Goal: Task Accomplishment & Management: Complete application form

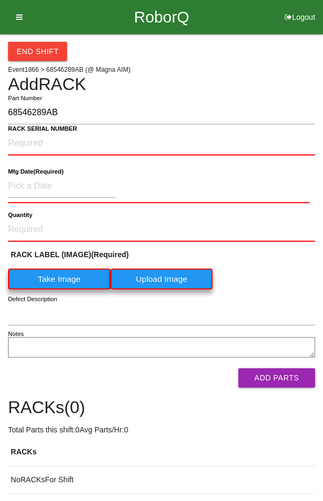
click at [56, 283] on label "Take Image" at bounding box center [59, 279] width 102 height 21
click at [0, 0] on \(IMAGE\) "Take Image" at bounding box center [0, 0] width 0 height 0
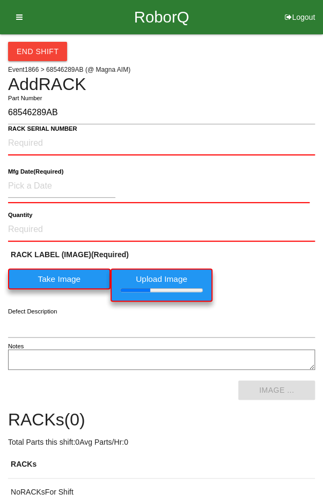
click at [39, 131] on b "RACK SERIAL NUMBER" at bounding box center [42, 128] width 69 height 7
click at [39, 132] on NUMBER "RACK SERIAL NUMBER" at bounding box center [161, 144] width 307 height 24
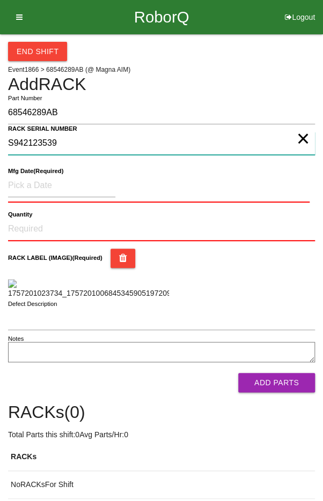
type NUMBER "S942123539"
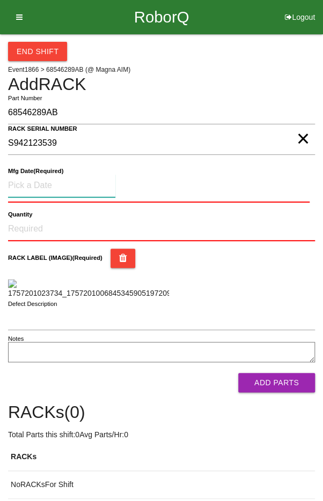
click at [37, 185] on input at bounding box center [61, 185] width 107 height 23
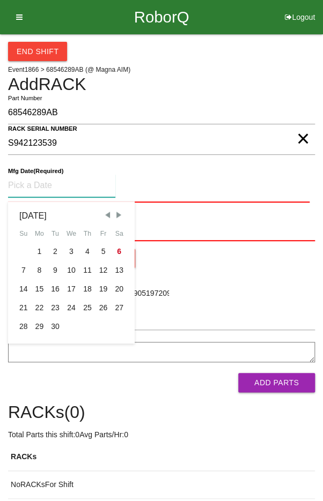
click at [105, 212] on span "Previous Month" at bounding box center [107, 215] width 10 height 10
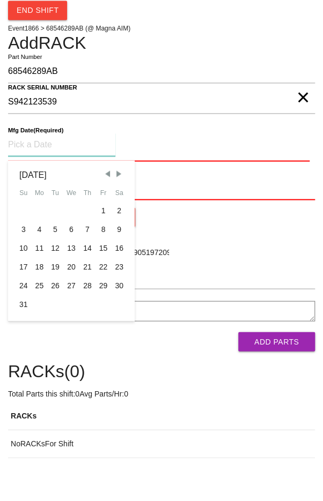
click at [87, 328] on div "28" at bounding box center [87, 326] width 16 height 19
type input "[DATE]"
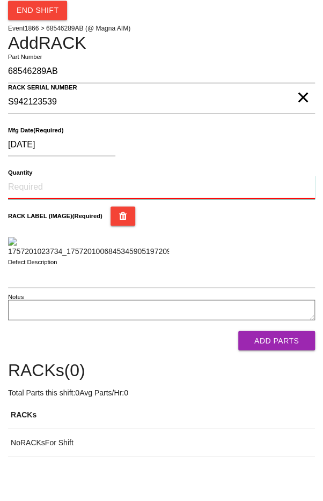
click at [40, 224] on input "Quantity" at bounding box center [161, 229] width 307 height 24
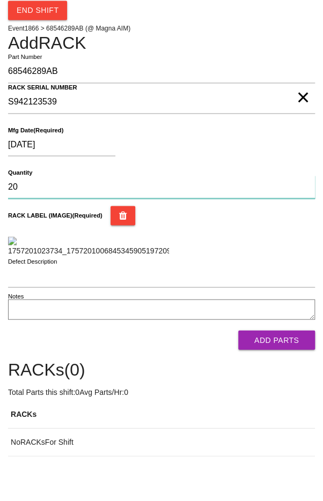
type input "20"
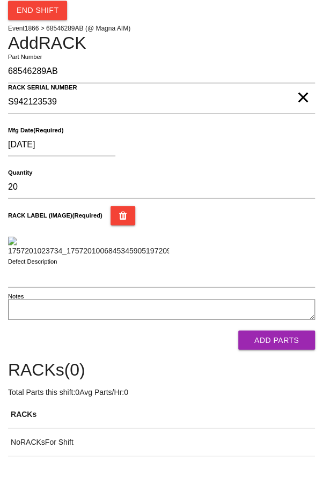
click at [267, 295] on div "RACK LABEL (IMAGE) (Required)" at bounding box center [161, 272] width 307 height 50
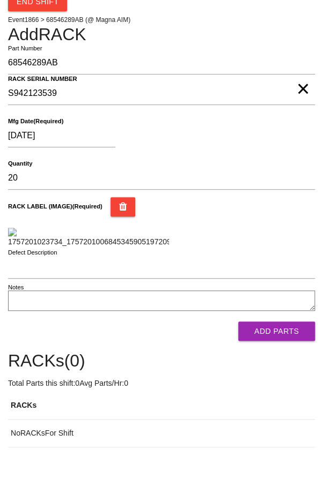
scroll to position [194, 0]
click at [283, 341] on button "Add Parts" at bounding box center [276, 331] width 77 height 19
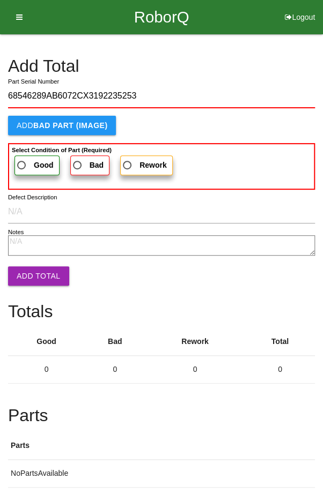
type input "68546289AB6072CX3192235253"
click at [25, 160] on span "Good" at bounding box center [34, 165] width 39 height 13
click at [22, 160] on input "Good" at bounding box center [18, 162] width 7 height 7
radio input "true"
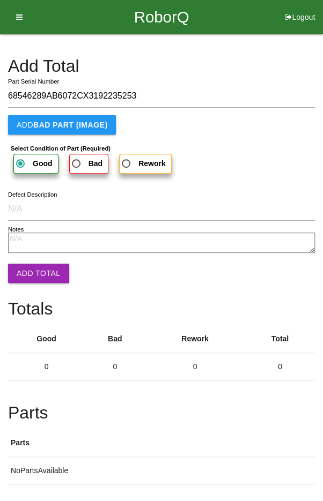
click at [32, 265] on button "Add Total" at bounding box center [38, 273] width 61 height 19
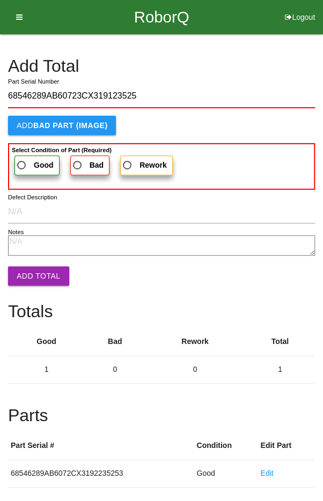
type input "68546289AB60723CX319123525"
click at [26, 164] on span "Good" at bounding box center [34, 165] width 39 height 13
click at [22, 164] on input "Good" at bounding box center [18, 162] width 7 height 7
radio input "true"
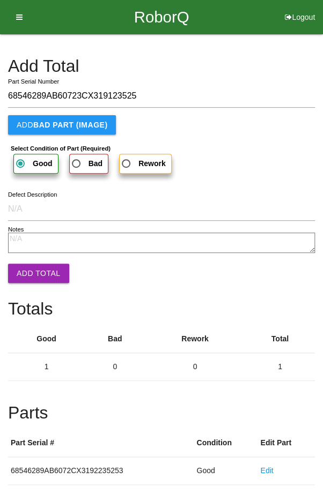
click at [33, 267] on button "Add Total" at bounding box center [38, 273] width 61 height 19
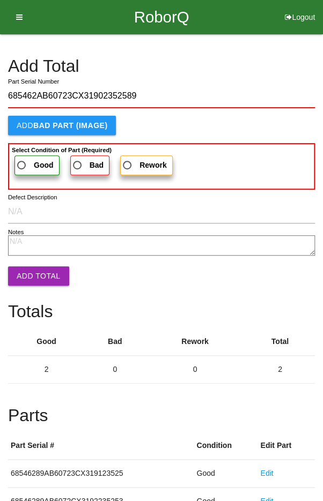
type input "685462AB60723CX31902352589"
click at [28, 162] on span "Good" at bounding box center [34, 165] width 39 height 13
click at [22, 162] on input "Good" at bounding box center [18, 162] width 7 height 7
radio input "true"
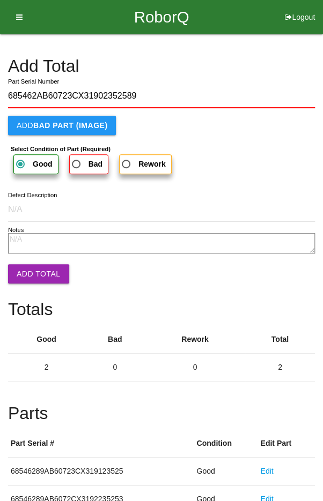
click at [35, 265] on button "Add Total" at bounding box center [38, 273] width 61 height 19
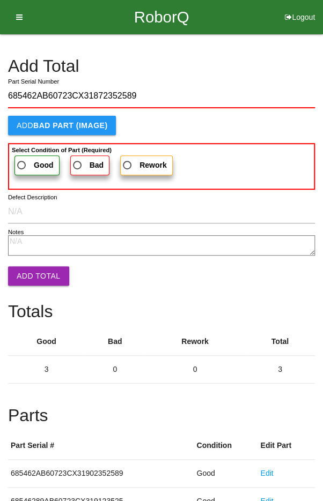
type input "685462AB60723CX31872352589"
click at [24, 157] on label "Good" at bounding box center [36, 166] width 45 height 20
click at [22, 159] on input "Good" at bounding box center [18, 162] width 7 height 7
radio input "true"
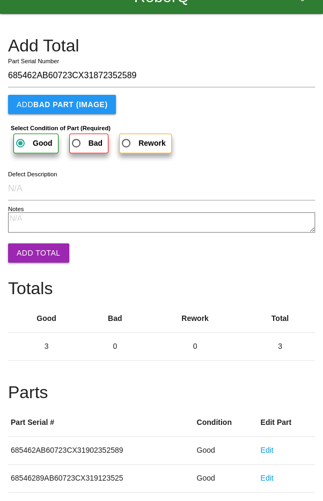
scroll to position [21, 0]
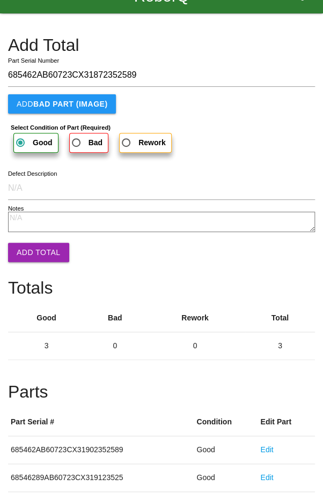
click at [34, 257] on button "Add Total" at bounding box center [38, 252] width 61 height 19
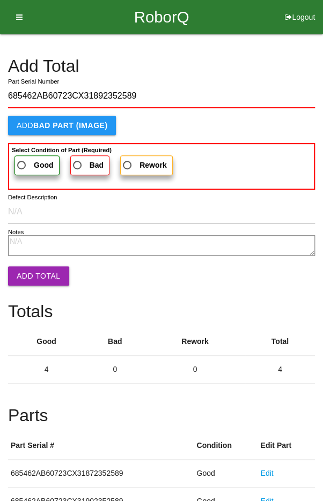
type input "685462AB60723CX31892352589"
click at [26, 156] on label "Good" at bounding box center [36, 166] width 45 height 20
click at [22, 159] on input "Good" at bounding box center [18, 162] width 7 height 7
radio input "true"
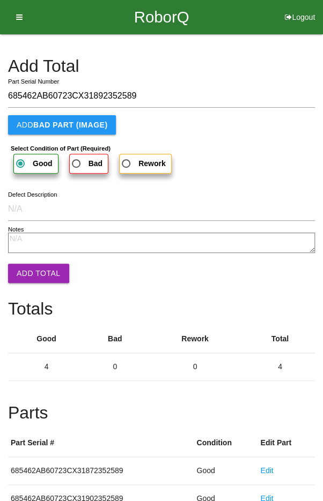
click at [30, 276] on button "Add Total" at bounding box center [38, 273] width 61 height 19
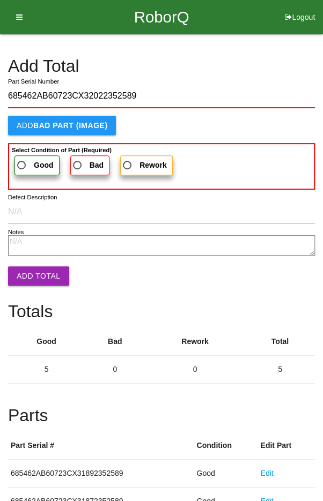
type input "685462AB60723CX32022352589"
click at [26, 157] on label "Good" at bounding box center [36, 166] width 45 height 20
click at [22, 159] on input "Good" at bounding box center [18, 162] width 7 height 7
radio input "true"
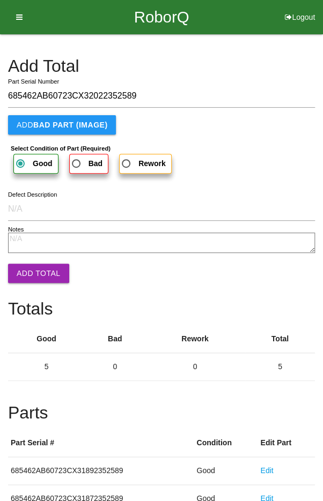
click at [28, 271] on button "Add Total" at bounding box center [38, 273] width 61 height 19
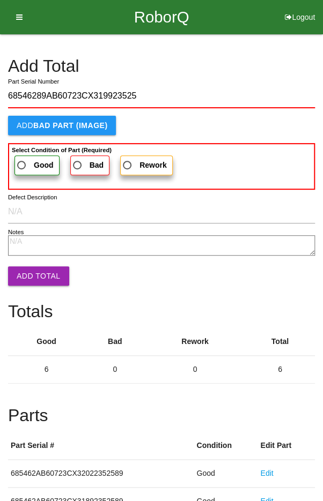
type input "68546289AB60723CX319923525"
click at [24, 159] on span "Good" at bounding box center [34, 165] width 39 height 13
click at [22, 159] on input "Good" at bounding box center [18, 162] width 7 height 7
radio input "true"
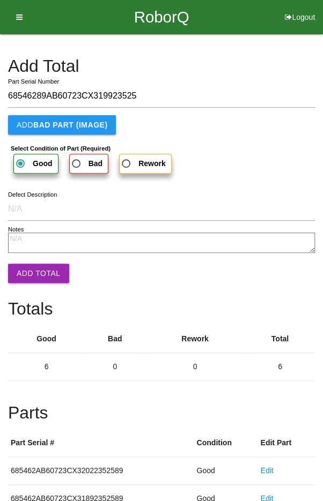
click at [29, 267] on button "Add Total" at bounding box center [38, 273] width 61 height 19
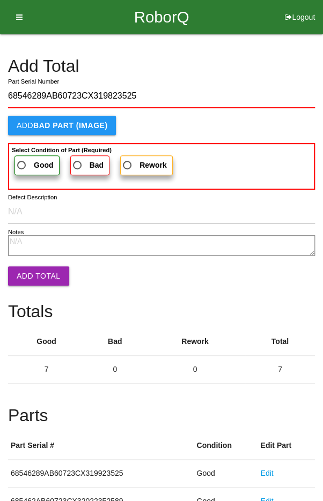
type input "68546289AB60723CX319823525"
click at [29, 160] on span "Good" at bounding box center [34, 165] width 39 height 13
click at [22, 160] on input "Good" at bounding box center [18, 162] width 7 height 7
radio input "true"
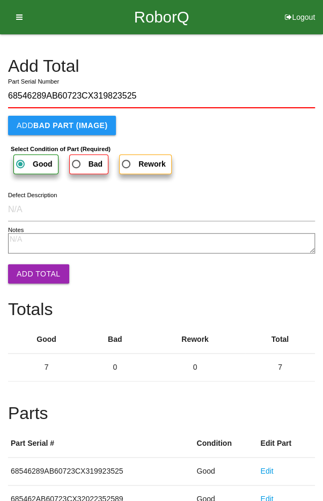
click at [36, 272] on button "Add Total" at bounding box center [38, 273] width 61 height 19
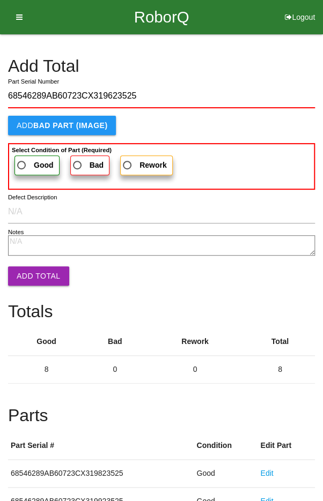
type input "68546289AB60723CX319623525"
click at [34, 161] on b "Good" at bounding box center [44, 165] width 20 height 9
click at [22, 160] on input "Good" at bounding box center [18, 162] width 7 height 7
radio input "true"
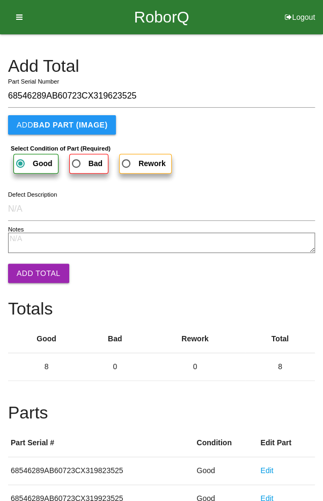
click at [38, 265] on button "Add Total" at bounding box center [38, 273] width 61 height 19
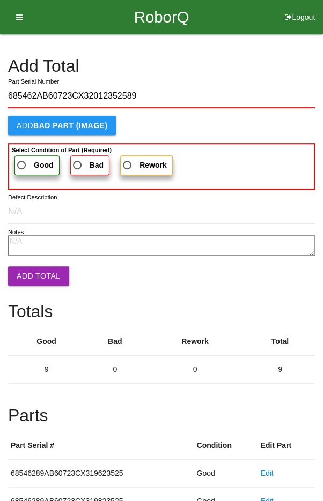
type input "685462AB60723CX32012352589"
click at [31, 159] on span "Good" at bounding box center [34, 165] width 39 height 13
click at [22, 159] on input "Good" at bounding box center [18, 162] width 7 height 7
radio input "true"
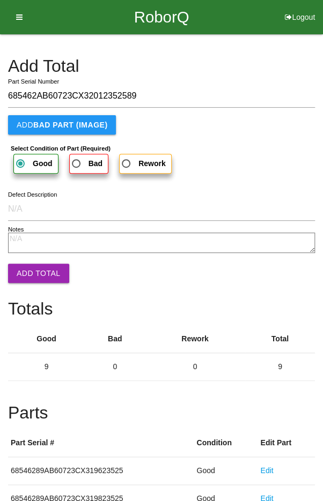
click at [32, 270] on button "Add Total" at bounding box center [38, 273] width 61 height 19
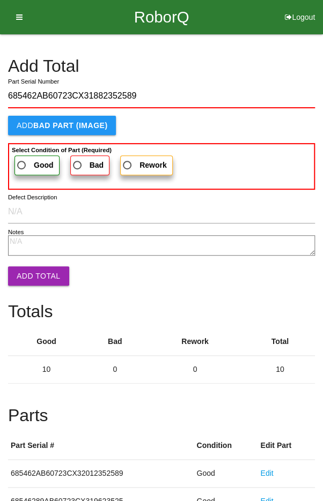
type input "685462AB60723CX31882352589"
click at [28, 161] on span "Good" at bounding box center [34, 165] width 39 height 13
click at [22, 161] on input "Good" at bounding box center [18, 162] width 7 height 7
radio input "true"
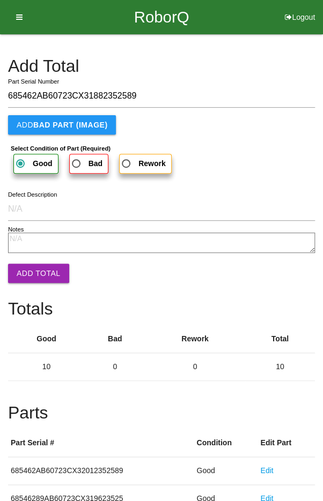
click at [32, 270] on button "Add Total" at bounding box center [38, 273] width 61 height 19
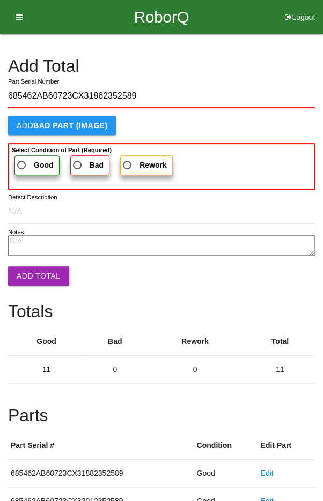
type input "685462AB60723CX31862352589"
click at [25, 159] on span "Good" at bounding box center [34, 165] width 39 height 13
click at [22, 159] on input "Good" at bounding box center [18, 162] width 7 height 7
radio input "true"
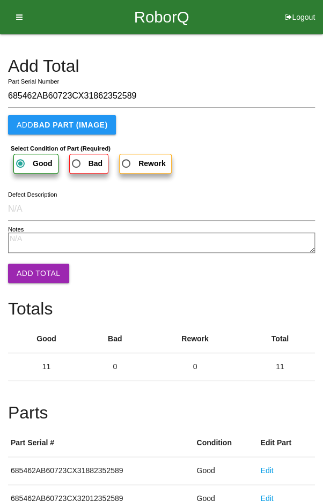
click at [31, 270] on button "Add Total" at bounding box center [38, 273] width 61 height 19
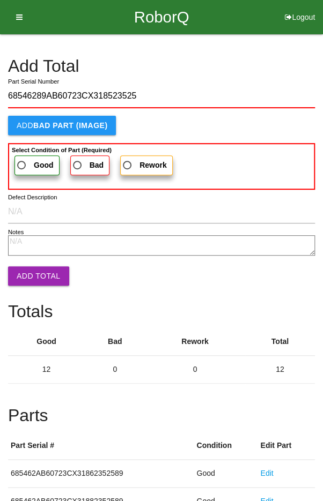
type input "68546289AB60723CX318523525"
click at [32, 157] on label "Good" at bounding box center [36, 166] width 45 height 20
click at [22, 159] on input "Good" at bounding box center [18, 162] width 7 height 7
radio input "true"
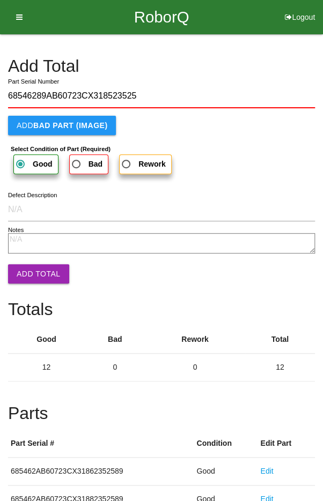
click at [37, 269] on button "Add Total" at bounding box center [38, 273] width 61 height 19
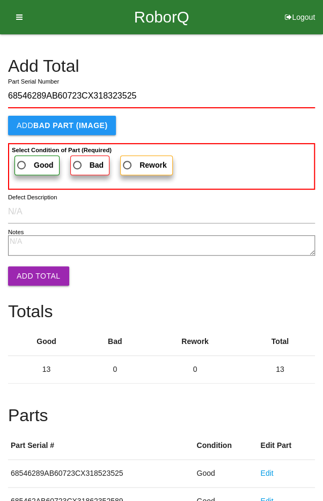
type input "68546289AB60723CX318323525"
click at [28, 160] on span "Good" at bounding box center [34, 165] width 39 height 13
click at [22, 160] on input "Good" at bounding box center [18, 162] width 7 height 7
radio input "true"
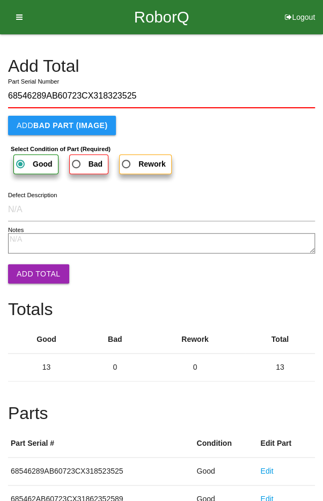
click at [34, 273] on button "Add Total" at bounding box center [38, 273] width 61 height 19
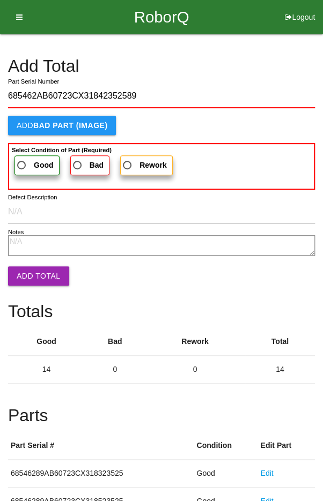
type input "685462AB60723CX31842352589"
click at [26, 150] on b "Select Condition of Part (Required)" at bounding box center [62, 150] width 100 height 6
click at [22, 159] on input "Good" at bounding box center [18, 162] width 7 height 7
radio input "true"
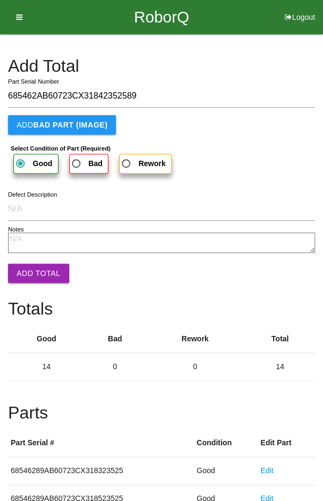
click at [35, 269] on button "Add Total" at bounding box center [38, 273] width 61 height 19
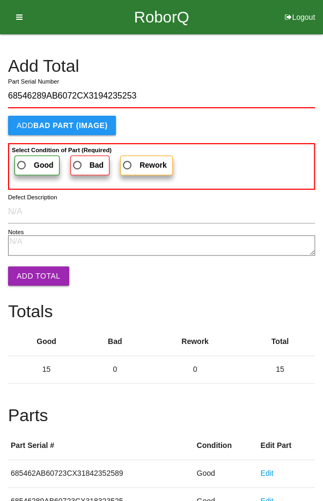
type input "68546289AB6072CX3194235253"
click at [27, 159] on span "Good" at bounding box center [34, 165] width 39 height 13
click at [22, 159] on input "Good" at bounding box center [18, 162] width 7 height 7
radio input "true"
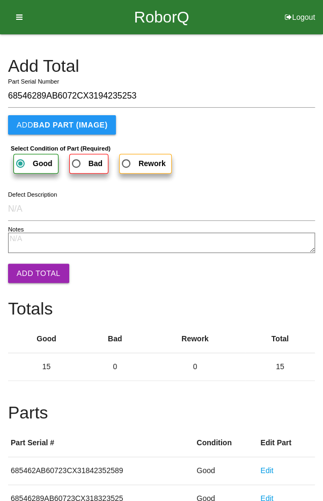
click at [37, 279] on button "Add Total" at bounding box center [38, 273] width 61 height 19
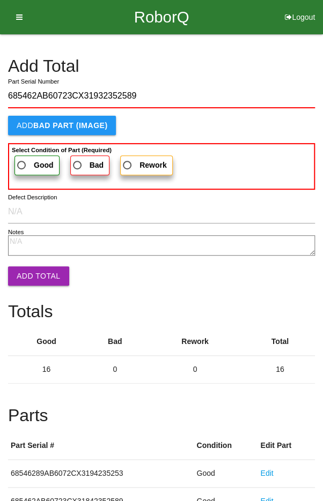
type input "685462AB60723CX31932352589"
click at [29, 164] on span "Good" at bounding box center [34, 165] width 39 height 13
click at [22, 164] on input "Good" at bounding box center [18, 162] width 7 height 7
radio input "true"
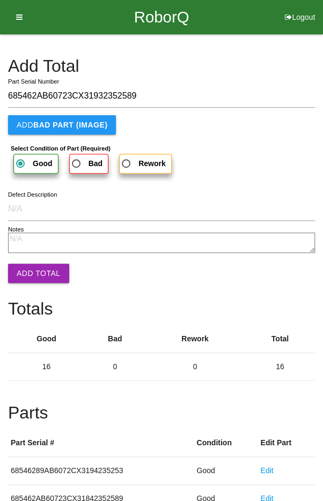
click at [35, 271] on button "Add Total" at bounding box center [38, 273] width 61 height 19
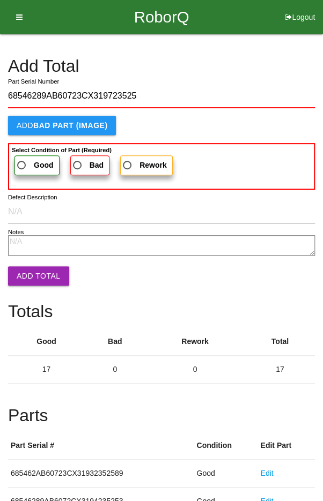
type input "68546289AB60723CX319723525"
click at [25, 162] on span "Good" at bounding box center [34, 165] width 39 height 13
click at [22, 162] on input "Good" at bounding box center [18, 162] width 7 height 7
radio input "true"
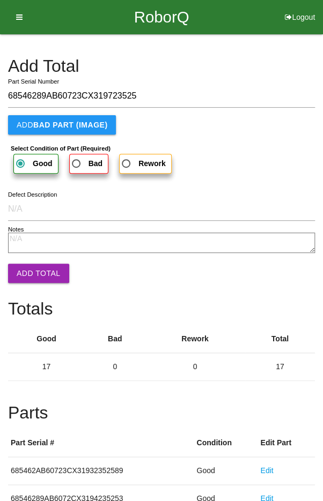
click at [32, 267] on button "Add Total" at bounding box center [38, 273] width 61 height 19
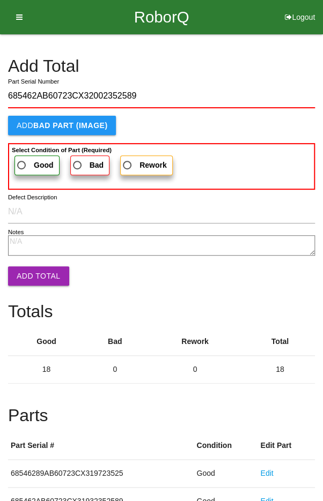
type input "685462AB60723CX32002352589"
click at [26, 159] on span "Good" at bounding box center [34, 165] width 39 height 13
click at [22, 159] on input "Good" at bounding box center [18, 162] width 7 height 7
radio input "true"
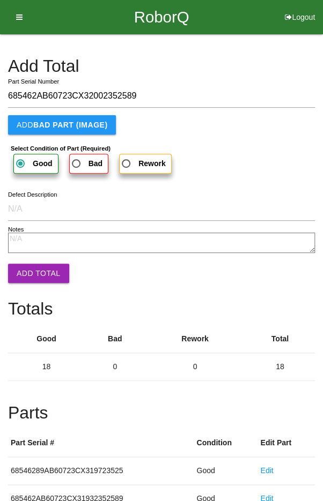
click at [34, 273] on button "Add Total" at bounding box center [38, 273] width 61 height 19
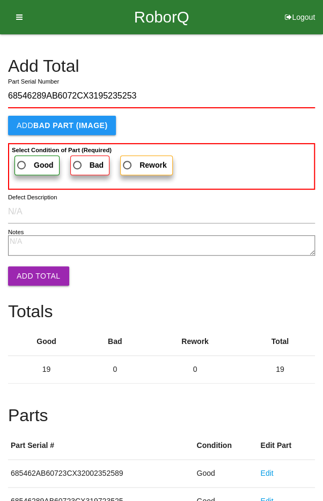
type input "68546289AB6072CX3195235253"
click at [30, 159] on span "Good" at bounding box center [34, 165] width 39 height 13
click at [22, 159] on input "Good" at bounding box center [18, 162] width 7 height 7
radio input "true"
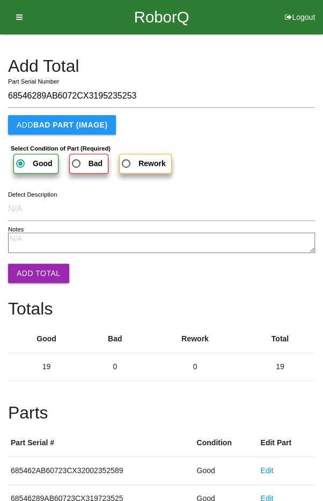
click at [31, 265] on button "Add Total" at bounding box center [38, 273] width 61 height 19
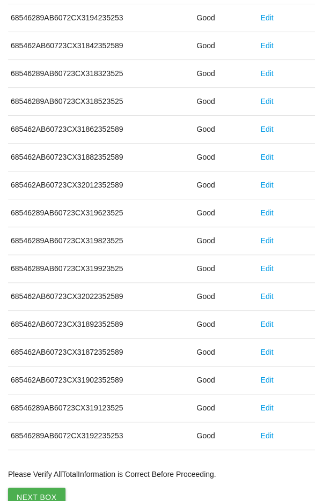
scroll to position [596, 0]
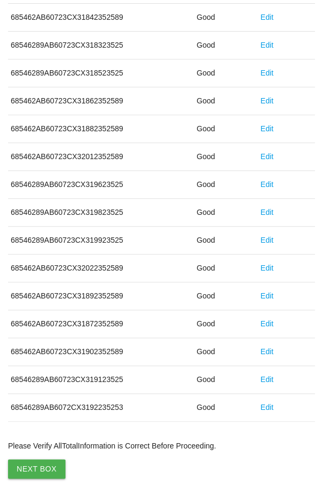
click at [27, 471] on button "Next Box" at bounding box center [36, 469] width 57 height 19
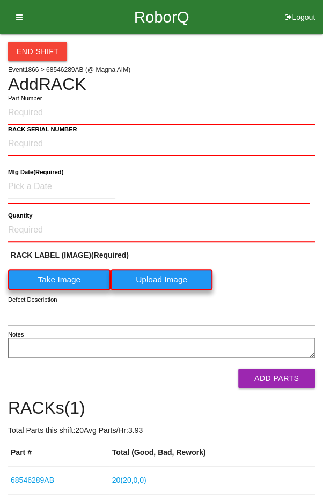
click at [72, 107] on input "Part Number" at bounding box center [161, 113] width 307 height 24
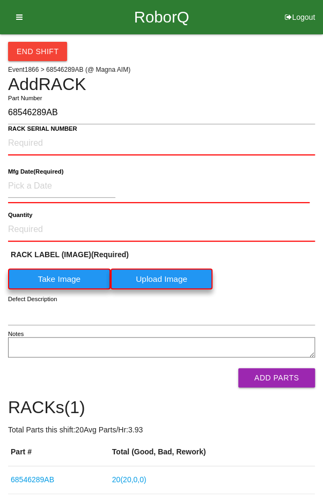
type input "68546289AB"
click at [66, 278] on label "Take Image" at bounding box center [59, 279] width 102 height 21
click at [0, 0] on \(IMAGE\) "Take Image" at bounding box center [0, 0] width 0 height 0
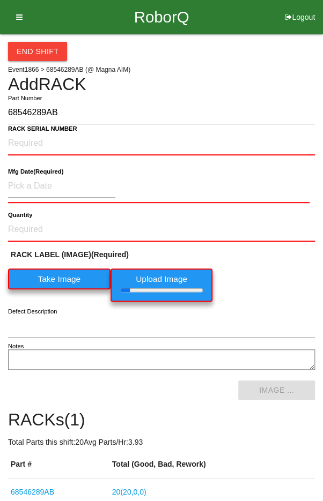
click at [26, 126] on b "RACK SERIAL NUMBER" at bounding box center [42, 128] width 69 height 7
click at [26, 132] on NUMBER "RACK SERIAL NUMBER" at bounding box center [161, 144] width 307 height 24
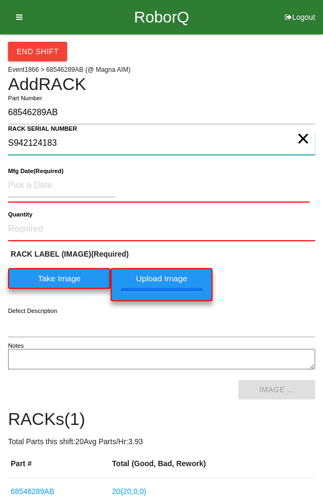
type NUMBER "S942124183"
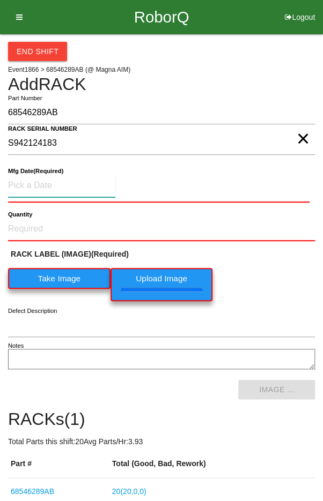
click at [37, 182] on input at bounding box center [61, 185] width 107 height 23
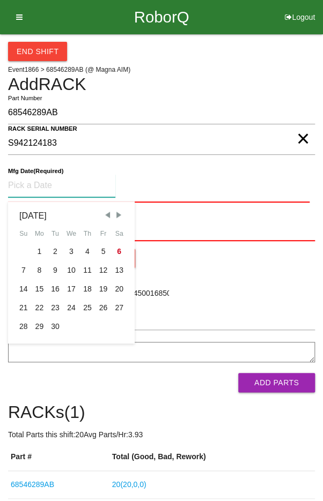
click at [107, 210] on span "Previous Month" at bounding box center [107, 215] width 10 height 10
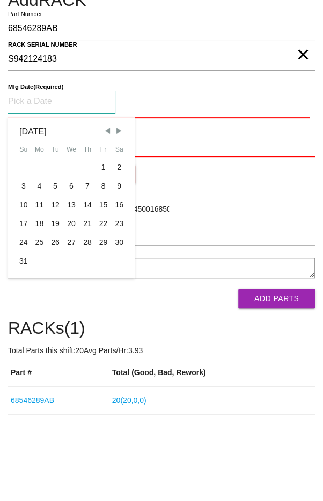
click at [84, 324] on div "28" at bounding box center [87, 326] width 16 height 19
type input "[DATE]"
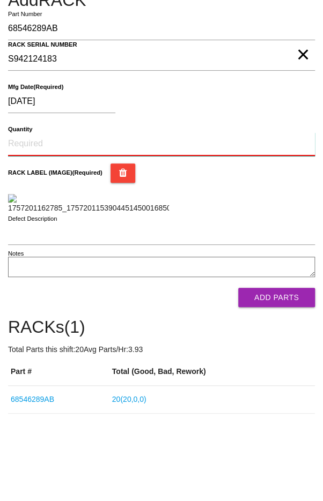
click at [37, 223] on input "Quantity" at bounding box center [161, 229] width 307 height 24
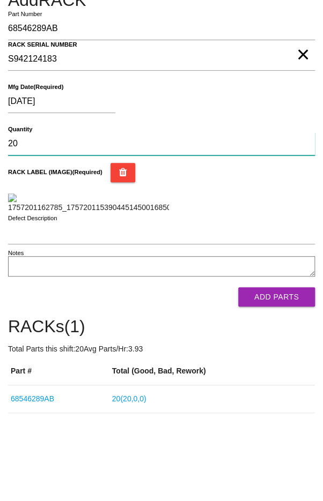
type input "20"
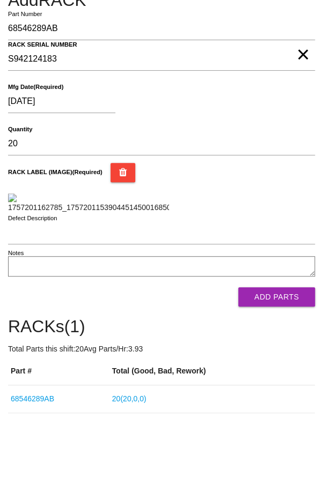
click at [261, 298] on div "RACK LABEL (IMAGE) (Required)" at bounding box center [161, 272] width 307 height 50
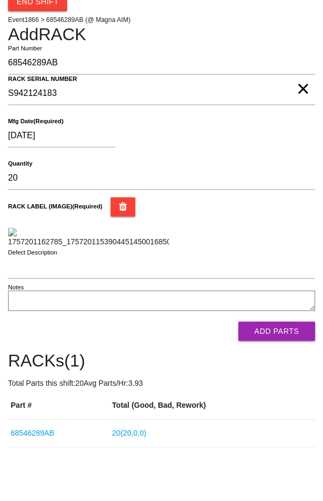
scroll to position [160, 0]
click at [287, 341] on button "Add Parts" at bounding box center [276, 331] width 77 height 19
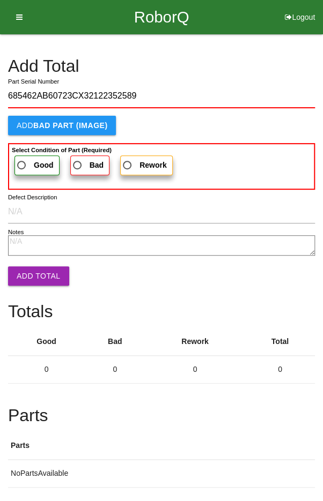
type input "685462AB60723CX32122352589"
click at [24, 161] on span "Good" at bounding box center [34, 165] width 39 height 13
click at [22, 161] on input "Good" at bounding box center [18, 162] width 7 height 7
radio input "true"
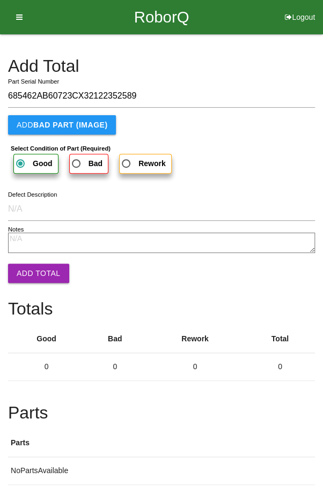
click at [26, 272] on button "Add Total" at bounding box center [38, 273] width 61 height 19
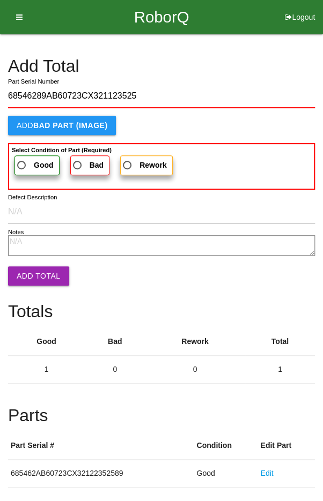
type input "68546289AB60723CX321123525"
click at [28, 156] on label "Good" at bounding box center [36, 166] width 45 height 20
click at [22, 159] on input "Good" at bounding box center [18, 162] width 7 height 7
radio input "true"
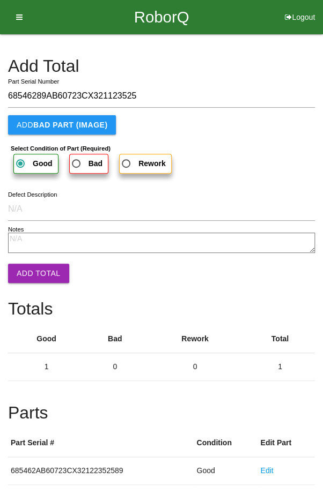
click at [28, 265] on button "Add Total" at bounding box center [38, 273] width 61 height 19
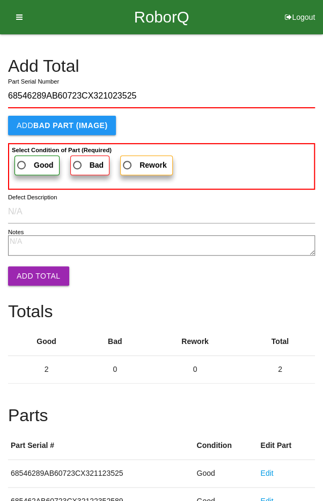
type input "68546289AB60723CX321023525"
click at [26, 159] on span "Good" at bounding box center [34, 165] width 39 height 13
click at [22, 159] on input "Good" at bounding box center [18, 162] width 7 height 7
radio input "true"
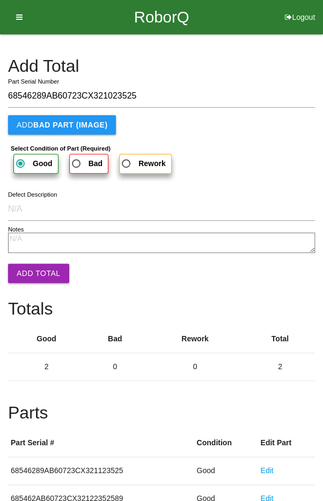
click at [29, 264] on button "Add Total" at bounding box center [38, 273] width 61 height 19
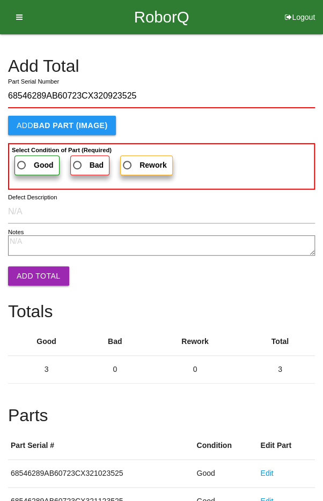
type input "68546289AB60723CX320923525"
click at [20, 156] on label "Good" at bounding box center [36, 166] width 45 height 20
click at [20, 159] on input "Good" at bounding box center [18, 162] width 7 height 7
radio input "true"
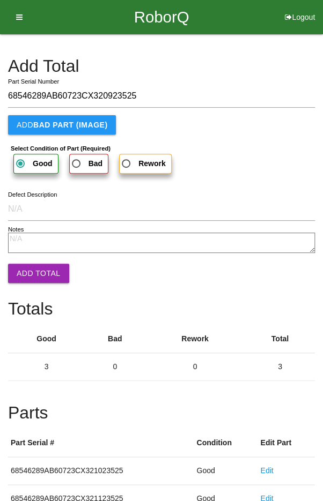
click at [32, 269] on button "Add Total" at bounding box center [38, 273] width 61 height 19
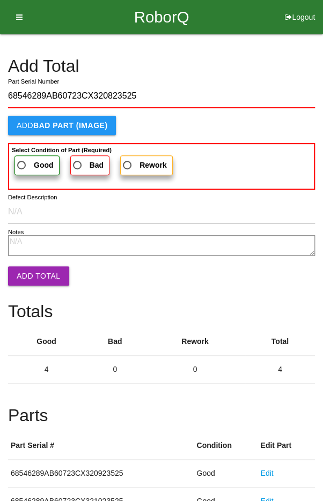
type input "68546289AB60723CX320823525"
click at [27, 159] on span "Good" at bounding box center [34, 165] width 39 height 13
click at [22, 159] on input "Good" at bounding box center [18, 162] width 7 height 7
radio input "true"
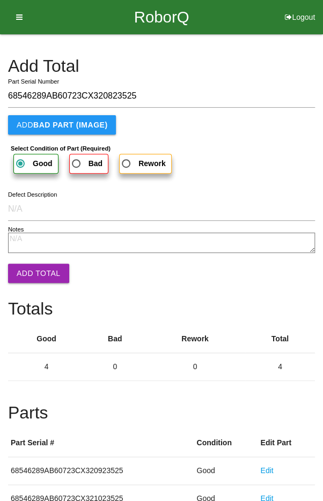
click at [33, 265] on button "Add Total" at bounding box center [38, 273] width 61 height 19
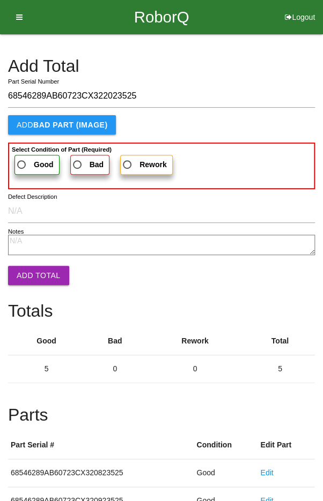
type input "68546289AB60723CX322023525"
click at [28, 159] on span "Good" at bounding box center [34, 164] width 39 height 13
click at [22, 159] on input "Good" at bounding box center [18, 161] width 7 height 7
radio input "true"
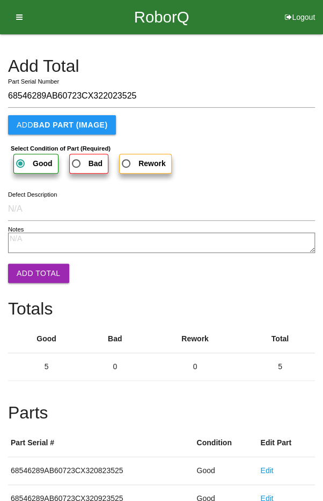
click at [33, 272] on button "Add Total" at bounding box center [38, 273] width 61 height 19
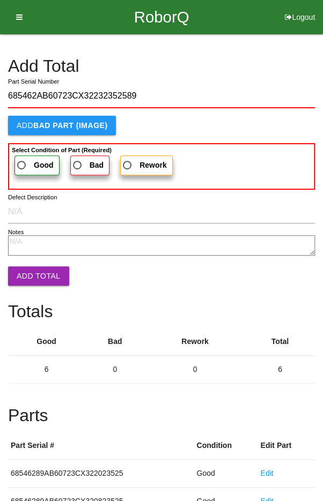
type input "685462AB60723CX32232352589"
click at [27, 159] on span "Good" at bounding box center [34, 165] width 39 height 13
click at [22, 159] on input "Good" at bounding box center [18, 162] width 7 height 7
radio input "true"
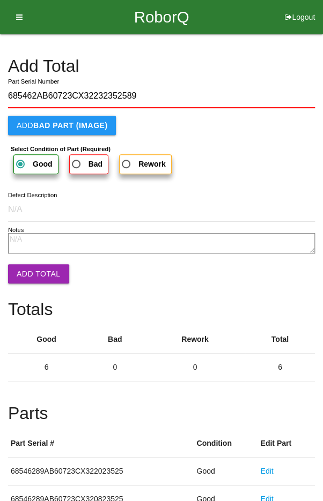
click at [35, 269] on button "Add Total" at bounding box center [38, 273] width 61 height 19
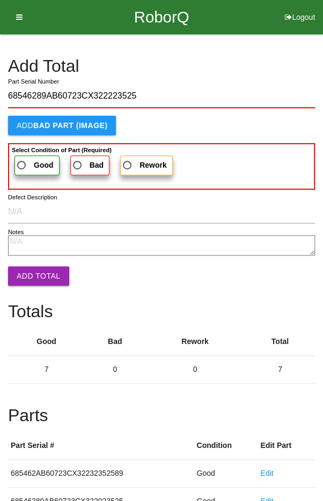
type input "68546289AB60723CX322223525"
click at [31, 159] on span "Good" at bounding box center [34, 165] width 39 height 13
click at [22, 159] on input "Good" at bounding box center [18, 162] width 7 height 7
radio input "true"
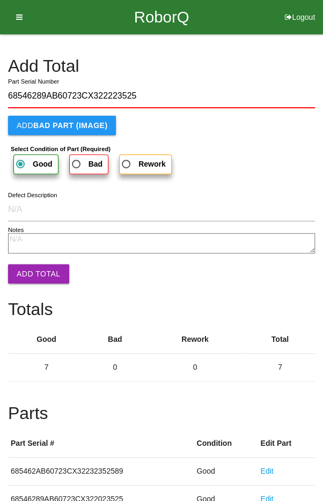
click at [33, 265] on button "Add Total" at bounding box center [38, 273] width 61 height 19
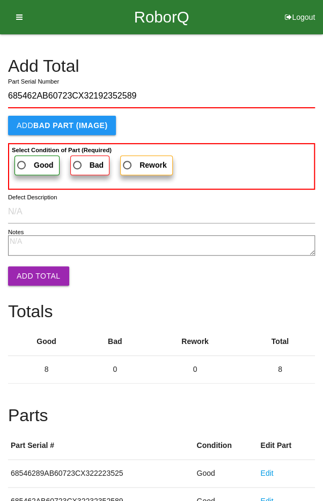
type input "685462AB60723CX32192352589"
click at [25, 163] on span "Good" at bounding box center [34, 165] width 39 height 13
click at [22, 163] on input "Good" at bounding box center [18, 162] width 7 height 7
radio input "true"
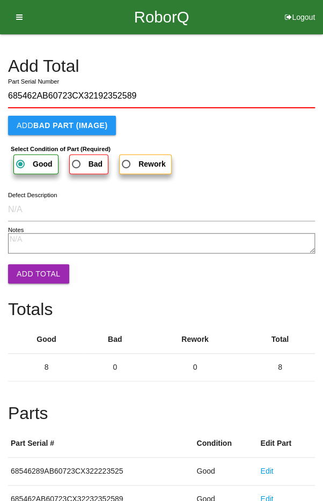
click at [32, 273] on button "Add Total" at bounding box center [38, 273] width 61 height 19
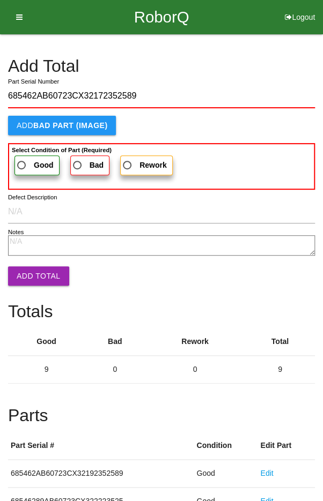
type input "685462AB60723CX32172352589"
click at [27, 159] on span "Good" at bounding box center [34, 165] width 39 height 13
click at [22, 159] on input "Good" at bounding box center [18, 162] width 7 height 7
radio input "true"
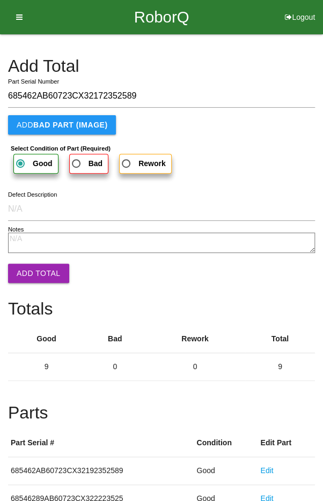
click at [36, 270] on button "Add Total" at bounding box center [38, 273] width 61 height 19
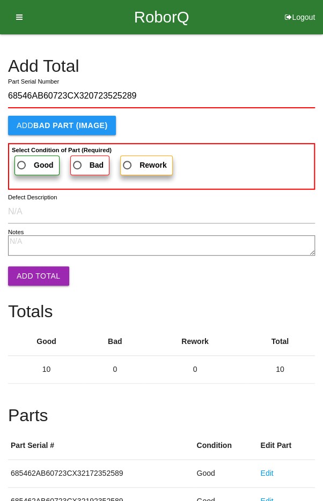
type input "68546AB60723CX320723525289"
click at [31, 161] on span "Good" at bounding box center [34, 165] width 39 height 13
click at [22, 161] on input "Good" at bounding box center [18, 162] width 7 height 7
radio input "true"
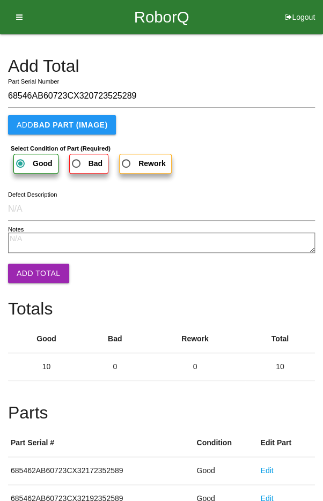
click at [30, 264] on button "Add Total" at bounding box center [38, 273] width 61 height 19
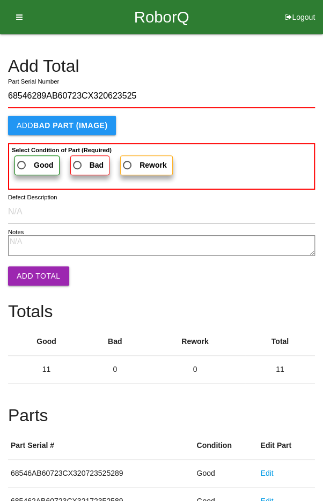
type input "68546289AB60723CX320623525"
click at [25, 161] on span "Good" at bounding box center [34, 165] width 39 height 13
click at [22, 161] on input "Good" at bounding box center [18, 162] width 7 height 7
radio input "true"
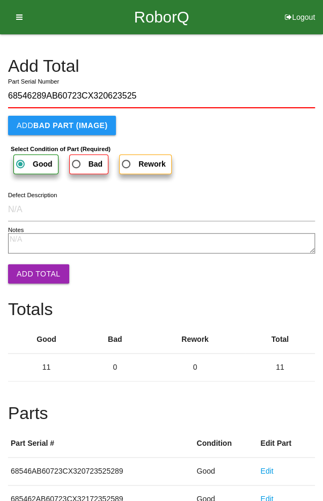
click at [30, 264] on button "Add Total" at bounding box center [38, 273] width 61 height 19
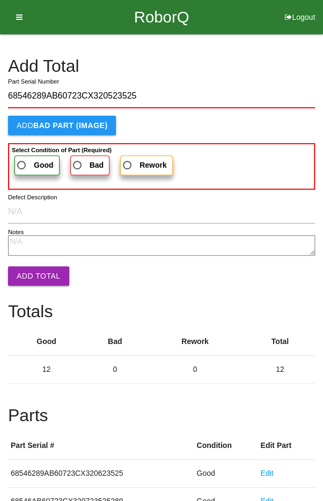
type input "68546289AB60723CX320523525"
click at [26, 159] on span "Good" at bounding box center [34, 165] width 39 height 13
click at [22, 159] on input "Good" at bounding box center [18, 162] width 7 height 7
radio input "true"
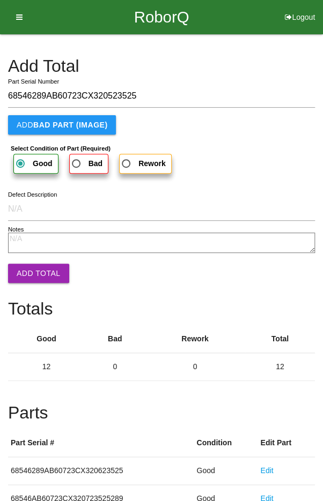
click at [32, 265] on button "Add Total" at bounding box center [38, 273] width 61 height 19
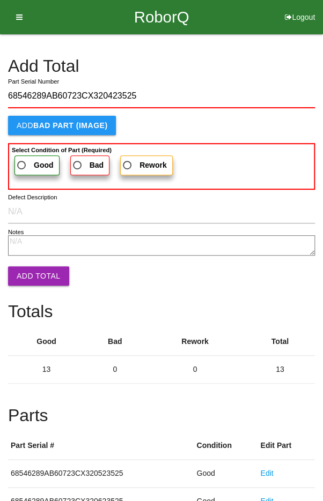
type input "68546289AB60723CX320423525"
click at [26, 159] on span "Good" at bounding box center [34, 165] width 39 height 13
click at [22, 159] on input "Good" at bounding box center [18, 162] width 7 height 7
radio input "true"
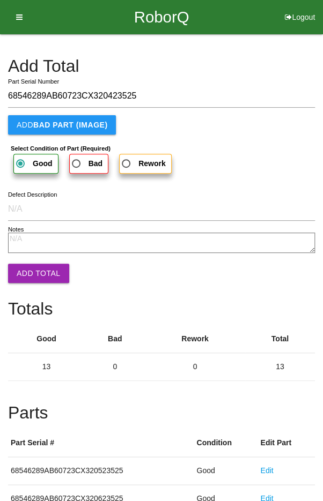
click at [34, 265] on button "Add Total" at bounding box center [38, 273] width 61 height 19
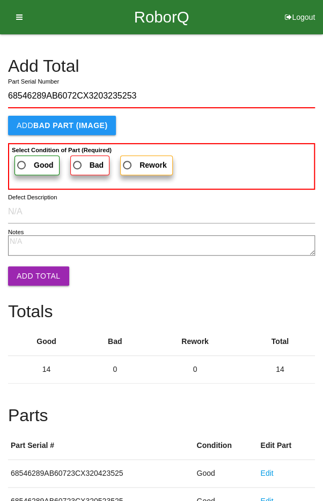
type input "68546289AB6072CX3203235253"
click at [23, 160] on span "Good" at bounding box center [34, 165] width 39 height 13
click at [22, 160] on input "Good" at bounding box center [18, 162] width 7 height 7
radio input "true"
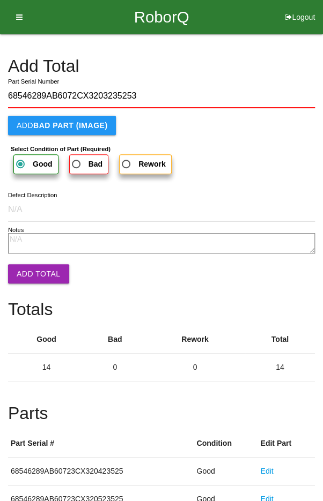
click at [31, 272] on button "Add Total" at bounding box center [38, 273] width 61 height 19
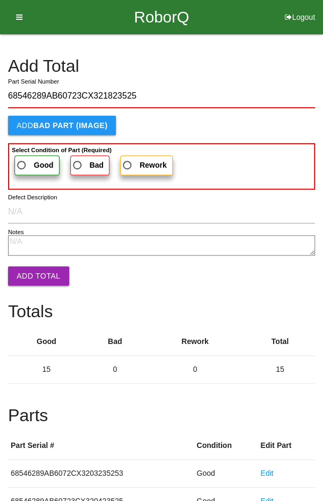
type input "68546289AB60723CX321823525"
click at [26, 160] on span "Good" at bounding box center [34, 165] width 39 height 13
click at [22, 160] on input "Good" at bounding box center [18, 162] width 7 height 7
radio input "true"
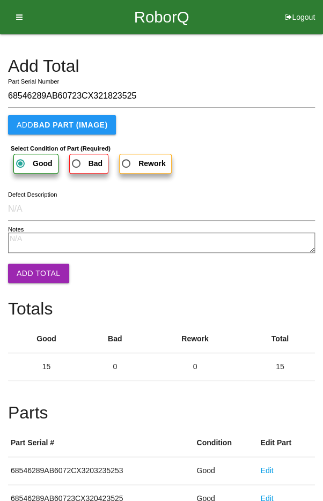
click at [32, 270] on button "Add Total" at bounding box center [38, 273] width 61 height 19
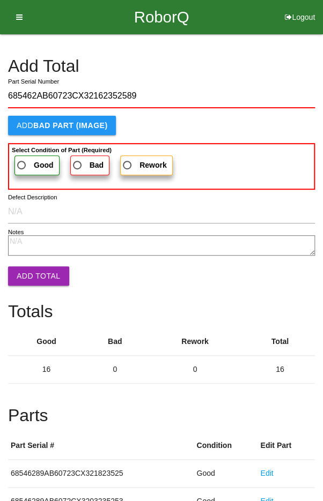
type input "685462AB60723CX32162352589"
click at [25, 159] on span "Good" at bounding box center [34, 165] width 39 height 13
click at [22, 159] on input "Good" at bounding box center [18, 162] width 7 height 7
radio input "true"
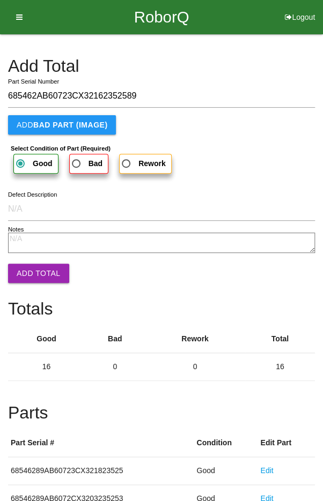
click at [31, 274] on button "Add Total" at bounding box center [38, 273] width 61 height 19
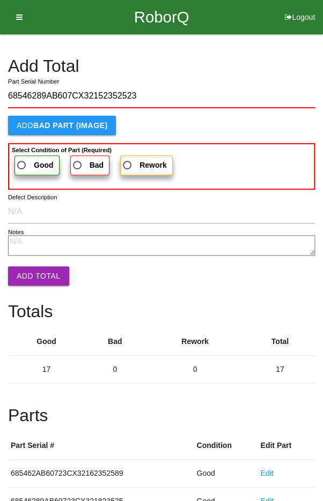
type input "68546289AB607CX32152352523"
click at [31, 159] on span "Good" at bounding box center [34, 165] width 39 height 13
click at [22, 159] on input "Good" at bounding box center [18, 162] width 7 height 7
radio input "true"
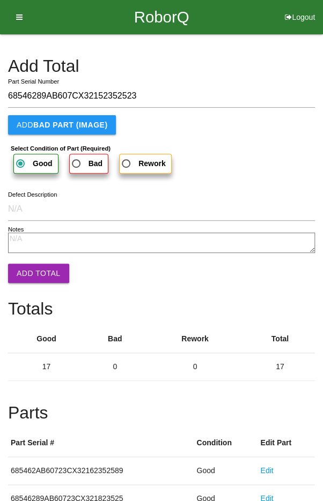
click at [33, 269] on button "Add Total" at bounding box center [38, 273] width 61 height 19
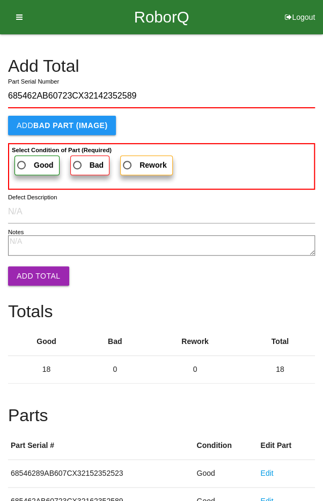
type input "685462AB60723CX32142352589"
click at [27, 157] on label "Good" at bounding box center [36, 166] width 45 height 20
click at [22, 159] on input "Good" at bounding box center [18, 162] width 7 height 7
radio input "true"
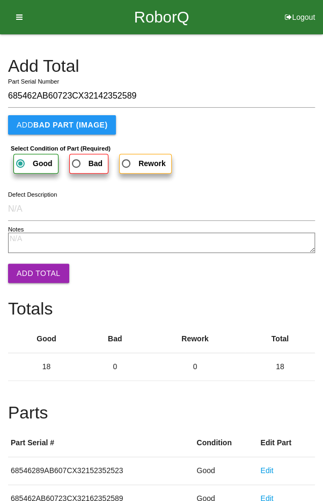
click at [32, 270] on button "Add Total" at bounding box center [38, 273] width 61 height 19
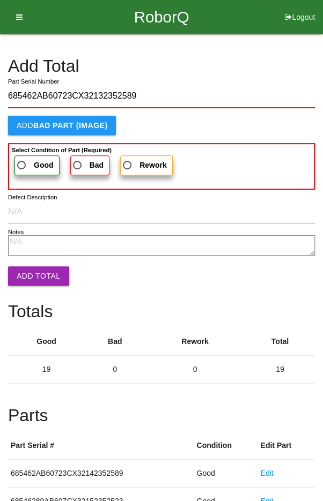
type input "685462AB60723CX32132352589"
click at [29, 163] on span "Good" at bounding box center [34, 165] width 39 height 13
click at [22, 163] on input "Good" at bounding box center [18, 162] width 7 height 7
radio input "true"
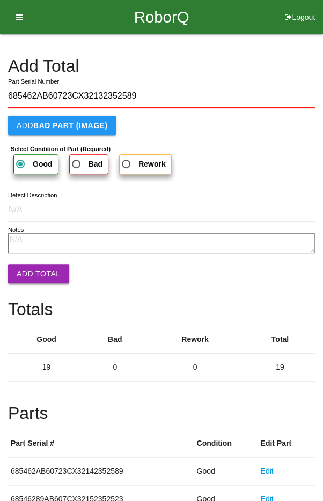
click at [34, 267] on button "Add Total" at bounding box center [38, 273] width 61 height 19
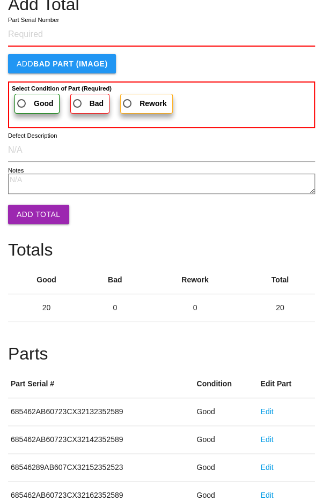
scroll to position [596, 0]
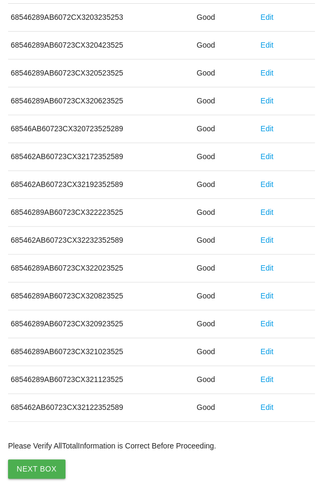
click at [40, 464] on button "Next Box" at bounding box center [36, 469] width 57 height 19
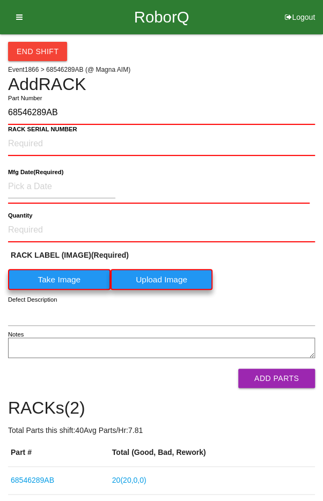
type input "68546289AB"
click at [63, 279] on label "Take Image" at bounding box center [59, 279] width 102 height 21
click at [0, 0] on \(IMAGE\) "Take Image" at bounding box center [0, 0] width 0 height 0
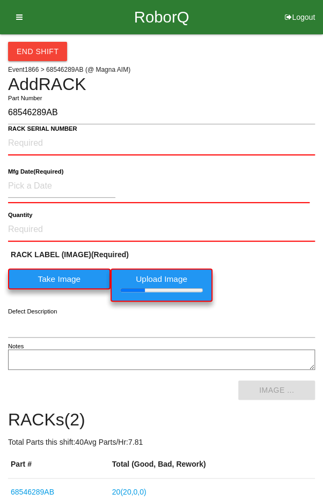
click at [26, 131] on b "RACK SERIAL NUMBER" at bounding box center [42, 128] width 69 height 7
click at [26, 132] on NUMBER "RACK SERIAL NUMBER" at bounding box center [161, 144] width 307 height 24
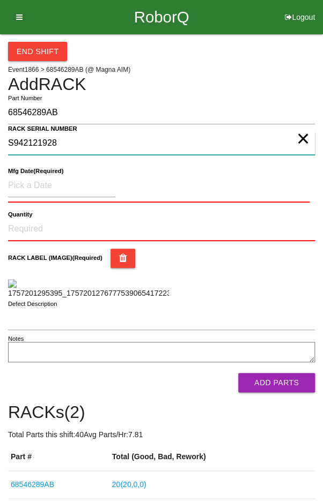
type NUMBER "S942121928"
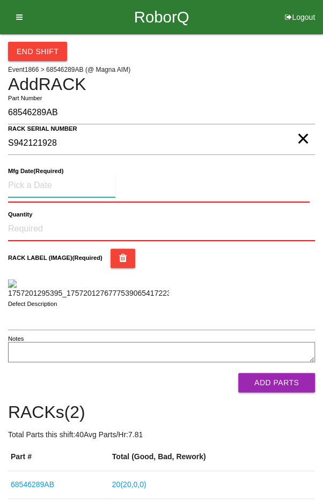
click at [42, 182] on input at bounding box center [61, 185] width 107 height 23
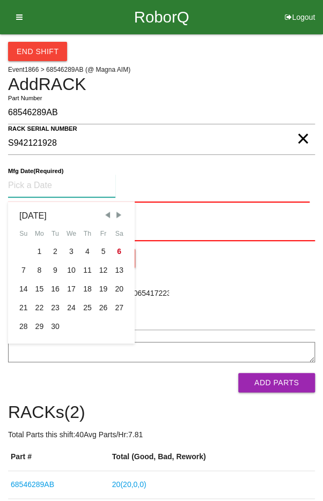
click at [102, 210] on span "Previous Month" at bounding box center [107, 215] width 10 height 10
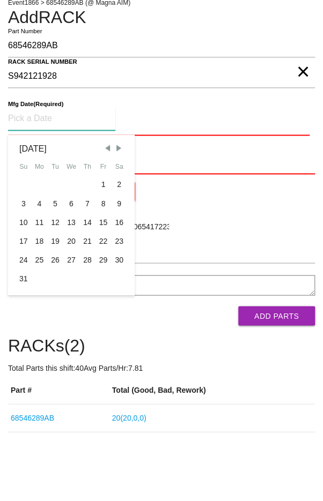
click at [86, 326] on div "28" at bounding box center [87, 326] width 16 height 19
type input "[DATE]"
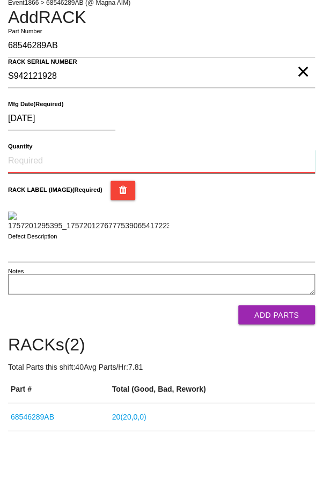
click at [41, 228] on input "Quantity" at bounding box center [161, 229] width 307 height 24
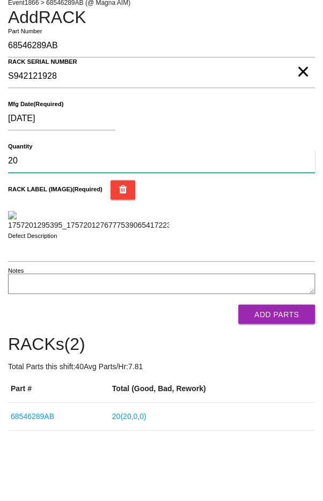
type input "20"
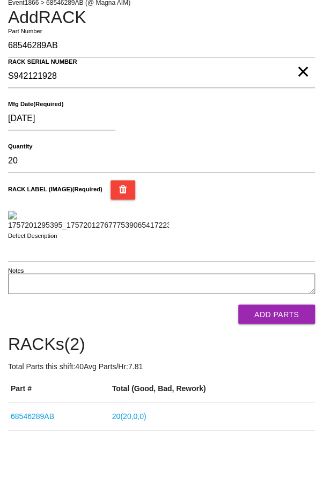
click at [278, 298] on div "RACK LABEL (IMAGE) (Required)" at bounding box center [161, 272] width 307 height 50
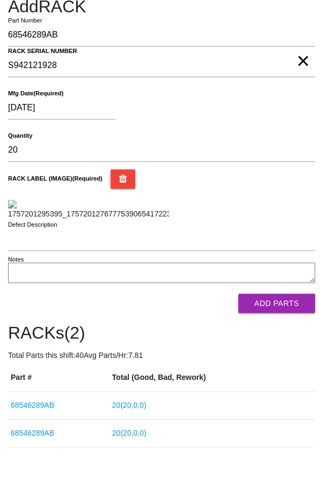
scroll to position [130, 0]
click at [286, 313] on button "Add Parts" at bounding box center [276, 303] width 77 height 19
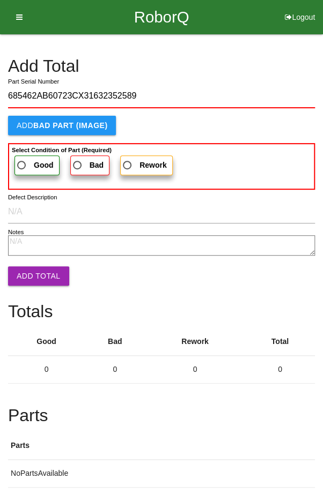
type input "685462AB60723CX31632352589"
click at [28, 159] on span "Good" at bounding box center [34, 165] width 39 height 13
click at [22, 159] on input "Good" at bounding box center [18, 162] width 7 height 7
radio input "true"
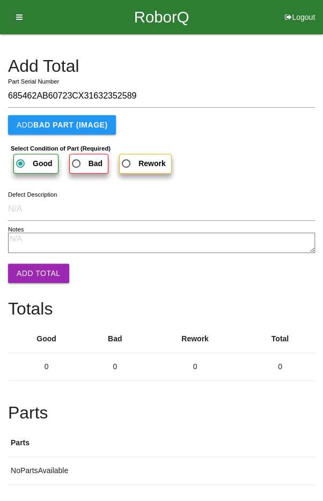
click at [31, 267] on button "Add Total" at bounding box center [38, 273] width 61 height 19
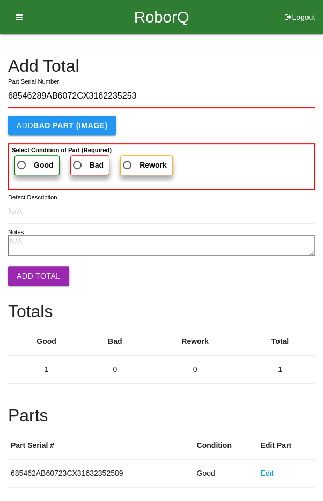
type input "68546289AB6072CX3162235253"
click at [32, 159] on span "Good" at bounding box center [34, 165] width 39 height 13
click at [22, 159] on input "Good" at bounding box center [18, 162] width 7 height 7
radio input "true"
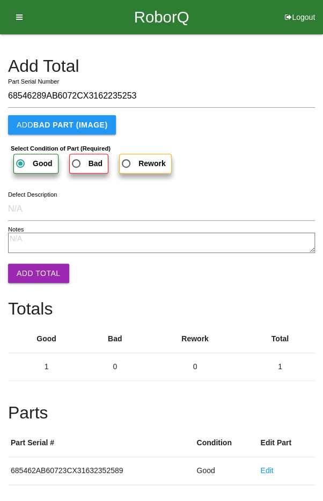
click at [34, 269] on button "Add Total" at bounding box center [38, 273] width 61 height 19
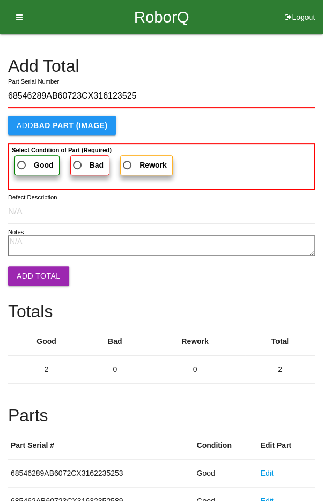
type input "68546289AB60723CX316123525"
click at [27, 159] on span "Good" at bounding box center [34, 165] width 39 height 13
click at [22, 159] on input "Good" at bounding box center [18, 162] width 7 height 7
radio input "true"
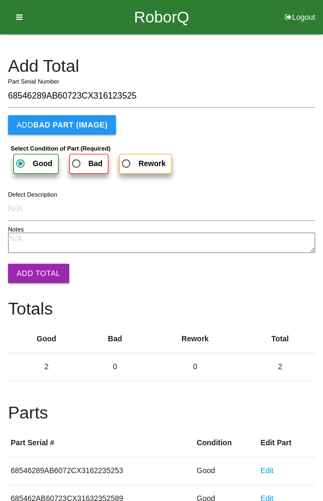
click at [35, 268] on button "Add Total" at bounding box center [38, 273] width 61 height 19
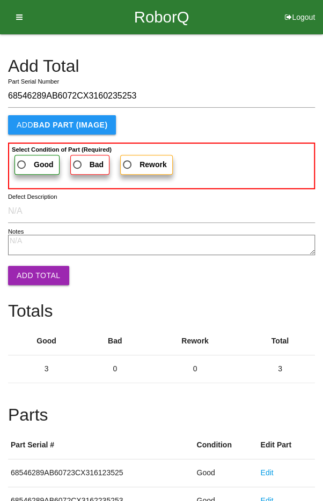
type input "68546289AB6072CX3160235253"
click at [25, 159] on span "Good" at bounding box center [34, 164] width 39 height 13
click at [22, 159] on input "Good" at bounding box center [18, 161] width 7 height 7
radio input "true"
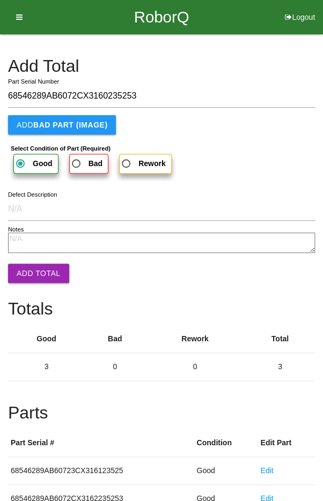
click at [31, 265] on button "Add Total" at bounding box center [38, 273] width 61 height 19
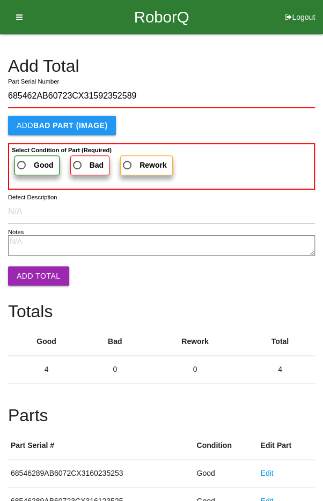
type input "685462AB60723CX31592352589"
click at [24, 160] on span "Good" at bounding box center [34, 165] width 39 height 13
click at [22, 160] on input "Good" at bounding box center [18, 162] width 7 height 7
radio input "true"
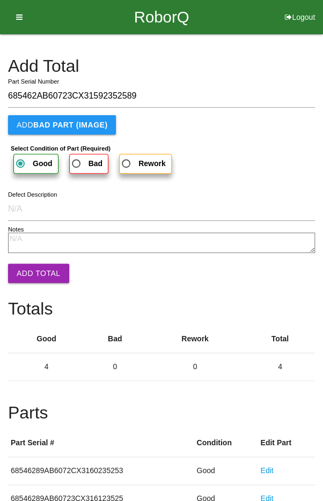
click at [32, 264] on button "Add Total" at bounding box center [38, 273] width 61 height 19
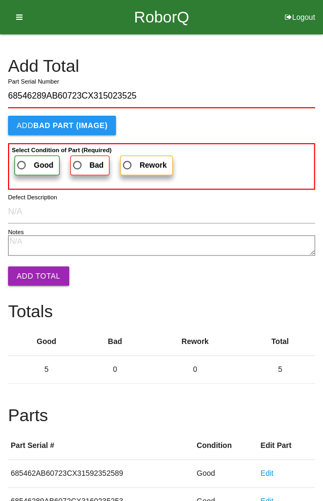
type input "68546289AB60723CX315023525"
click at [27, 160] on span "Good" at bounding box center [34, 165] width 39 height 13
click at [22, 160] on input "Good" at bounding box center [18, 162] width 7 height 7
radio input "true"
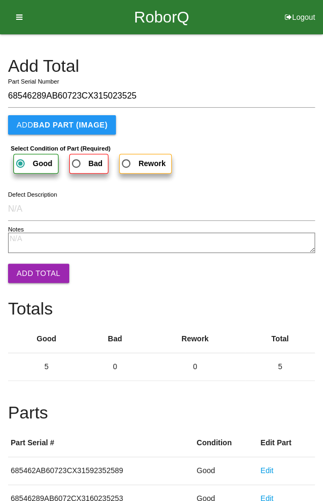
click at [33, 264] on button "Add Total" at bounding box center [38, 273] width 61 height 19
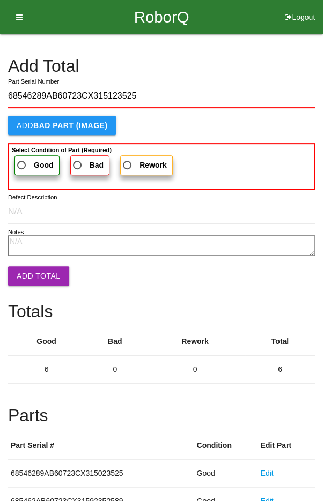
type input "68546289AB60723CX315123525"
click at [25, 157] on label "Good" at bounding box center [36, 166] width 45 height 20
click at [22, 159] on input "Good" at bounding box center [18, 162] width 7 height 7
radio input "true"
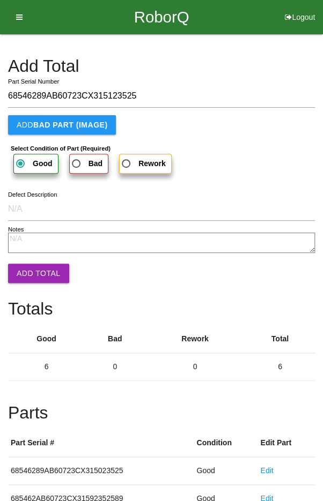
click at [34, 270] on button "Add Total" at bounding box center [38, 273] width 61 height 19
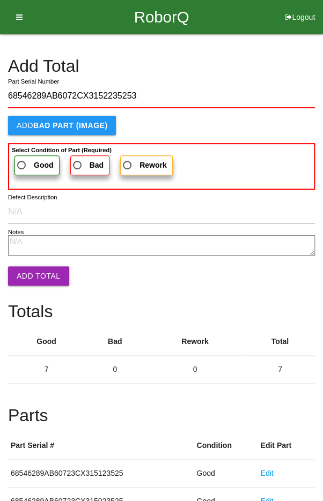
type input "68546289AB6072CX3152235253"
click at [29, 159] on span "Good" at bounding box center [34, 165] width 39 height 13
click at [22, 159] on input "Good" at bounding box center [18, 162] width 7 height 7
radio input "true"
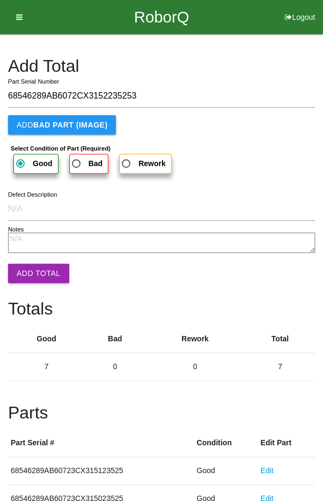
click at [34, 270] on button "Add Total" at bounding box center [38, 273] width 61 height 19
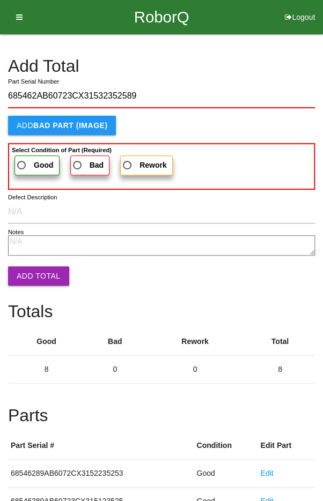
type input "685462AB60723CX31532352589"
click at [28, 156] on label "Good" at bounding box center [36, 166] width 45 height 20
click at [22, 159] on input "Good" at bounding box center [18, 162] width 7 height 7
radio input "true"
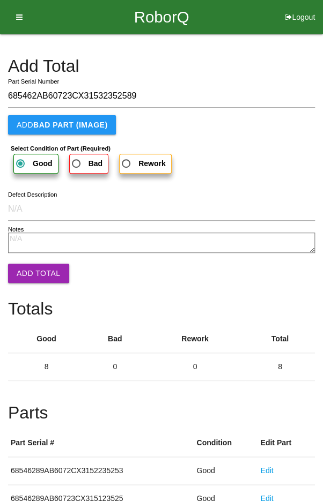
click at [33, 269] on button "Add Total" at bounding box center [38, 273] width 61 height 19
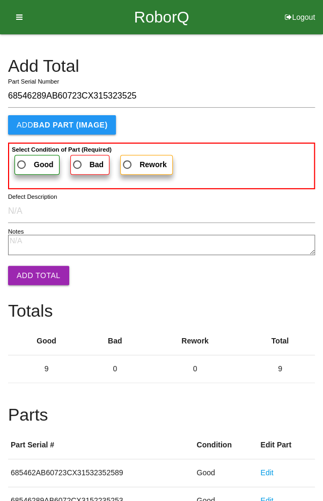
click at [152, 91] on input "68546289AB60723CX315323525" at bounding box center [161, 96] width 307 height 23
type input "68546289AB60723C"
type input "68546289AB60723CX314923525"
click at [23, 163] on span "Good" at bounding box center [34, 164] width 39 height 13
click at [22, 163] on input "Good" at bounding box center [18, 161] width 7 height 7
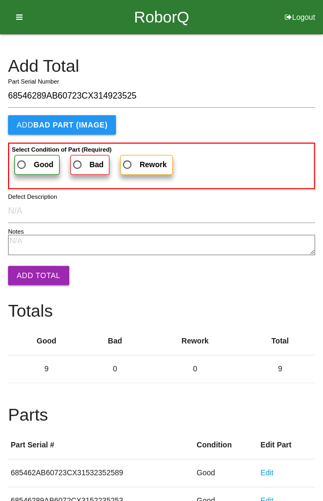
radio input "true"
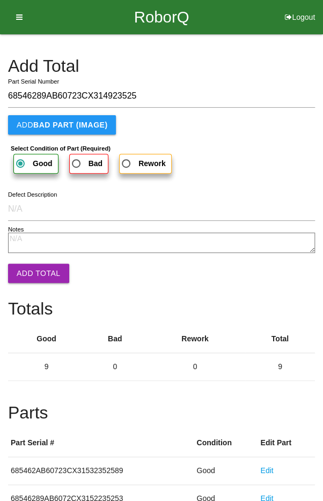
click at [32, 272] on button "Add Total" at bounding box center [38, 273] width 61 height 19
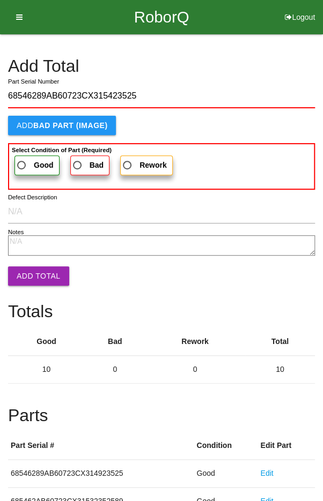
type input "68546289AB60723CX315423525"
click at [18, 156] on label "Good" at bounding box center [36, 166] width 45 height 20
click at [18, 159] on input "Good" at bounding box center [18, 162] width 7 height 7
radio input "true"
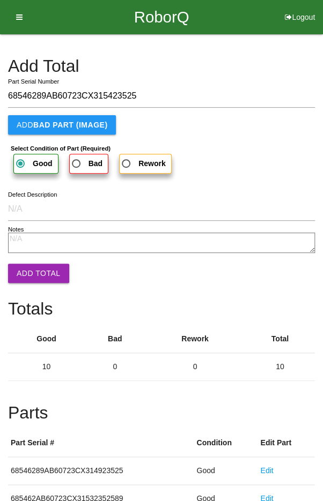
click at [29, 265] on button "Add Total" at bounding box center [38, 273] width 61 height 19
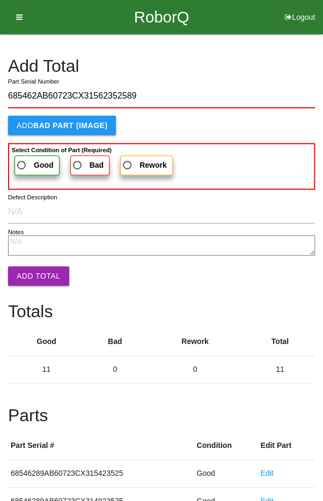
type input "685462AB60723CX31562352589"
click at [28, 159] on span "Good" at bounding box center [34, 165] width 39 height 13
click at [22, 159] on input "Good" at bounding box center [18, 162] width 7 height 7
radio input "true"
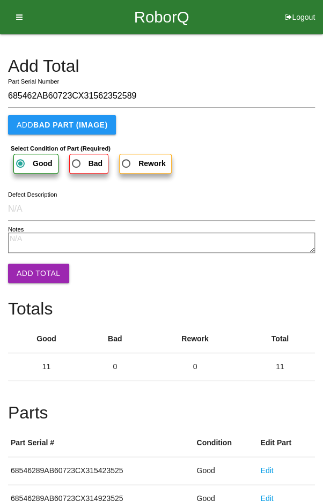
click at [24, 264] on button "Add Total" at bounding box center [38, 273] width 61 height 19
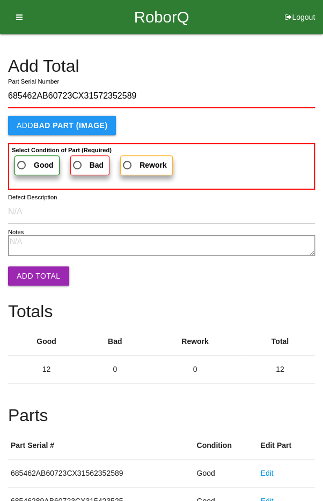
type input "685462AB60723CX31572352589"
click at [24, 156] on label "Good" at bounding box center [36, 166] width 45 height 20
click at [22, 159] on input "Good" at bounding box center [18, 162] width 7 height 7
radio input "true"
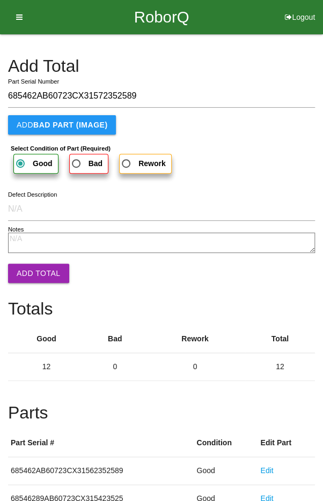
click at [30, 265] on button "Add Total" at bounding box center [38, 273] width 61 height 19
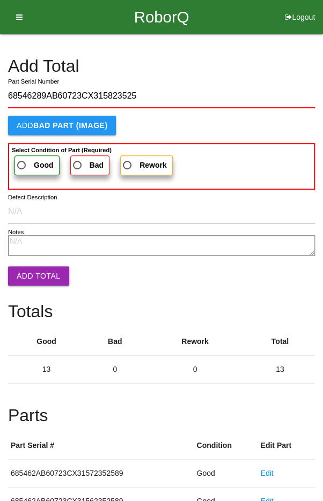
type input "68546289AB60723CX315823525"
click at [27, 157] on label "Good" at bounding box center [36, 166] width 45 height 20
click at [22, 159] on input "Good" at bounding box center [18, 162] width 7 height 7
radio input "true"
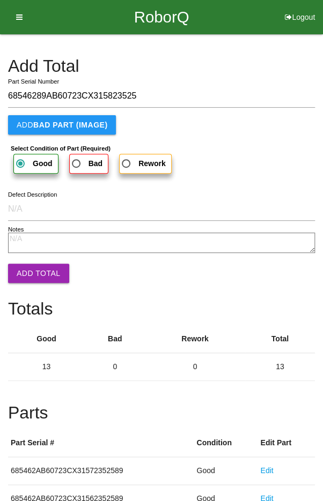
click at [31, 271] on button "Add Total" at bounding box center [38, 273] width 61 height 19
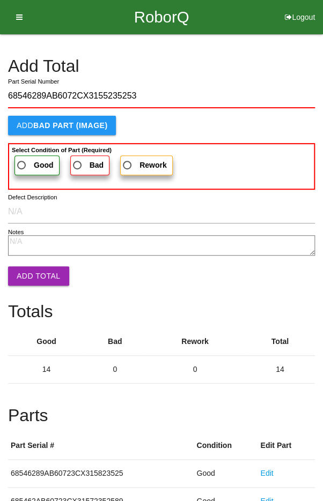
type input "68546289AB6072CX3155235253"
click at [26, 157] on label "Good" at bounding box center [36, 166] width 45 height 20
click at [22, 159] on input "Good" at bounding box center [18, 162] width 7 height 7
radio input "true"
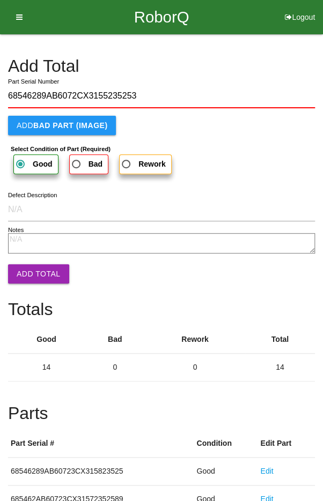
click at [31, 268] on button "Add Total" at bounding box center [38, 273] width 61 height 19
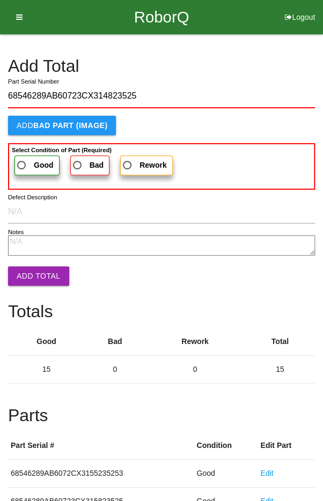
type input "68546289AB60723CX314823525"
click at [26, 161] on span "Good" at bounding box center [34, 165] width 39 height 13
click at [22, 161] on input "Good" at bounding box center [18, 162] width 7 height 7
radio input "true"
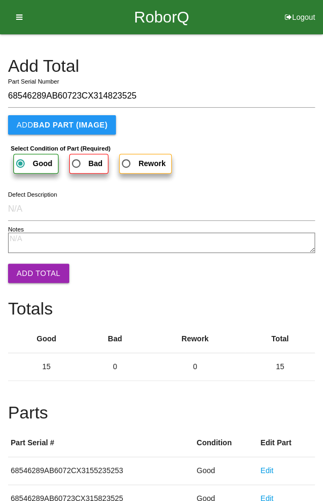
click at [29, 267] on button "Add Total" at bounding box center [38, 273] width 61 height 19
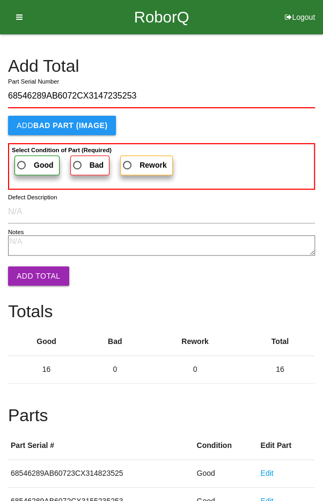
type input "68546289AB6072CX3147235253"
click at [27, 162] on span "Good" at bounding box center [34, 165] width 39 height 13
click at [22, 162] on input "Good" at bounding box center [18, 162] width 7 height 7
radio input "true"
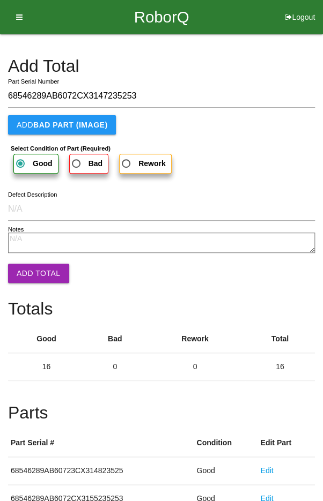
click at [32, 266] on button "Add Total" at bounding box center [38, 273] width 61 height 19
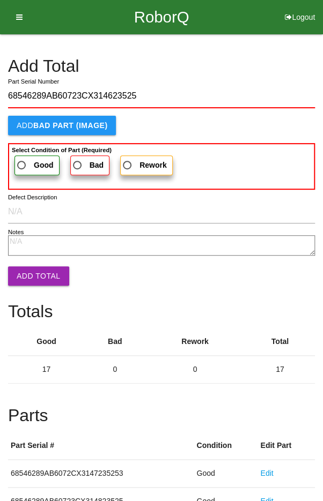
type input "68546289AB60723CX314623525"
click at [28, 160] on span "Good" at bounding box center [34, 165] width 39 height 13
click at [22, 160] on input "Good" at bounding box center [18, 162] width 7 height 7
radio input "true"
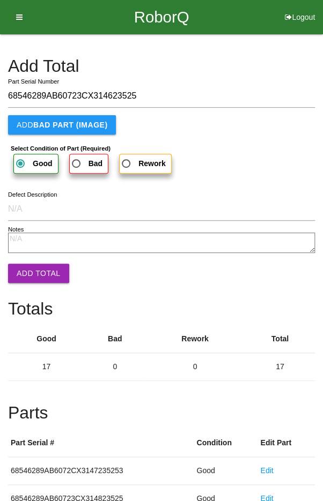
click at [35, 270] on button "Add Total" at bounding box center [38, 273] width 61 height 19
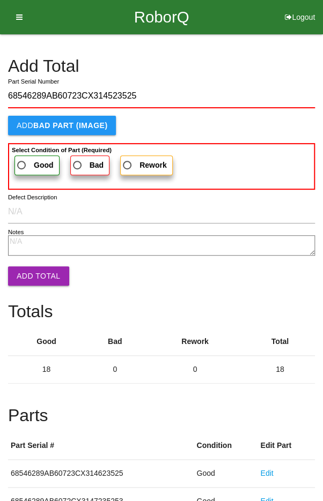
type input "68546289AB60723CX314523525"
click at [27, 160] on span "Good" at bounding box center [34, 165] width 39 height 13
click at [22, 160] on input "Good" at bounding box center [18, 162] width 7 height 7
radio input "true"
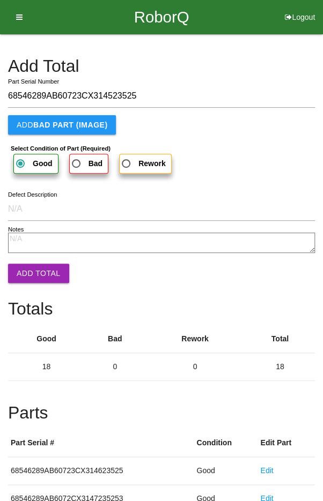
click at [29, 265] on button "Add Total" at bounding box center [38, 273] width 61 height 19
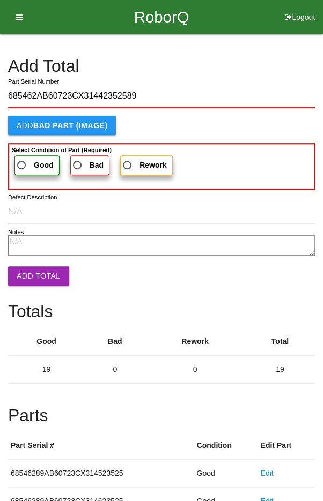
type input "685462AB60723CX31442352589"
click at [26, 164] on span "Good" at bounding box center [34, 165] width 39 height 13
click at [22, 164] on input "Good" at bounding box center [18, 162] width 7 height 7
radio input "true"
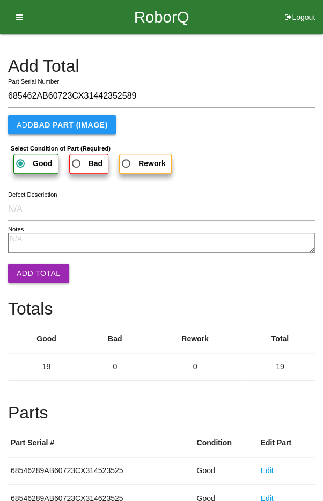
click at [29, 269] on button "Add Total" at bounding box center [38, 273] width 61 height 19
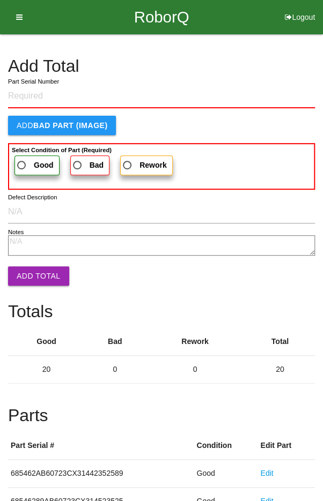
click at [270, 61] on h4 "Add Total" at bounding box center [161, 66] width 307 height 19
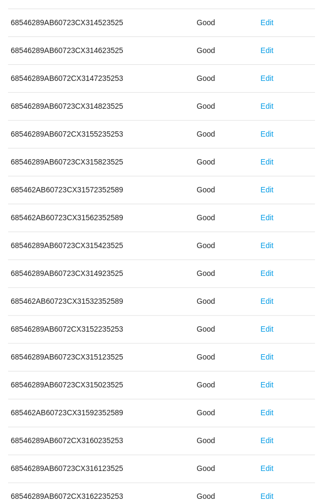
scroll to position [596, 0]
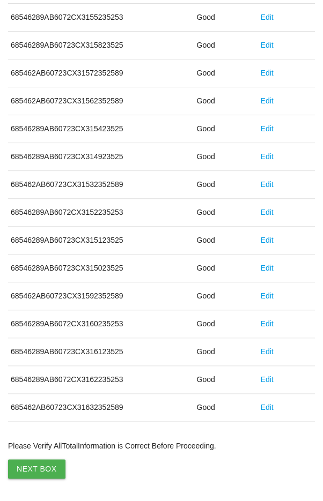
click at [34, 461] on button "Next Box" at bounding box center [36, 469] width 57 height 19
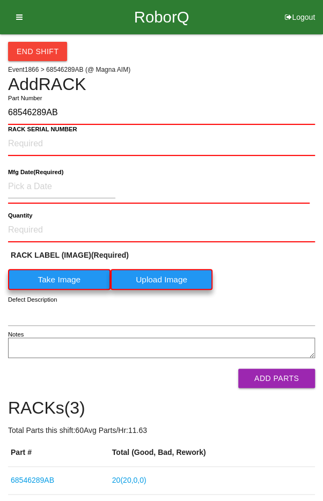
type input "68546289AB"
click at [61, 282] on label "Take Image" at bounding box center [59, 279] width 102 height 21
click at [0, 0] on \(IMAGE\) "Take Image" at bounding box center [0, 0] width 0 height 0
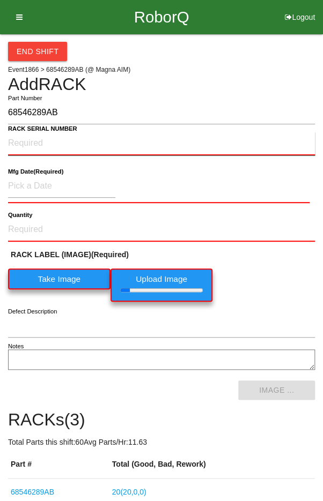
click at [23, 142] on NUMBER "RACK SERIAL NUMBER" at bounding box center [161, 144] width 307 height 24
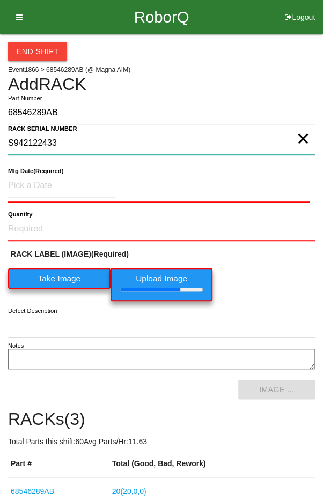
type NUMBER "S942122433"
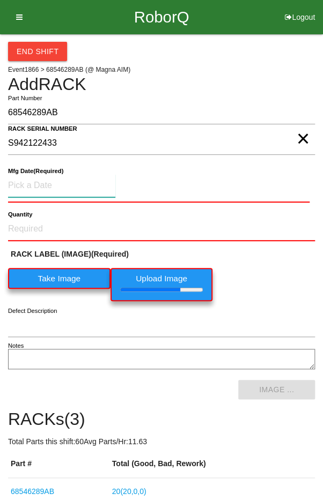
click at [41, 186] on input at bounding box center [61, 185] width 107 height 23
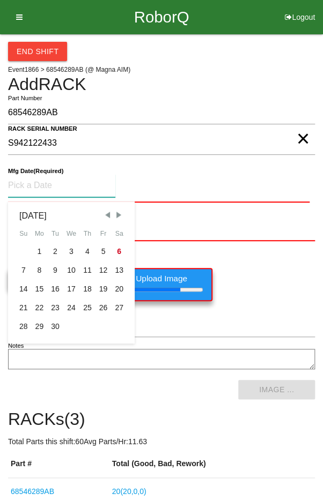
click at [104, 213] on span "Previous Month" at bounding box center [107, 215] width 10 height 10
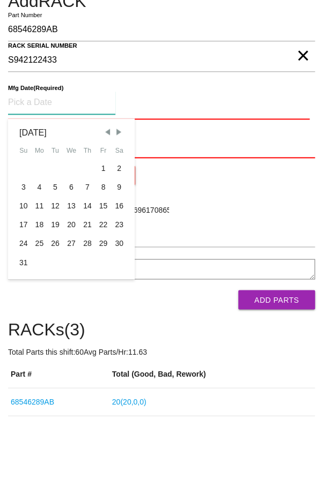
click at [86, 324] on div "28" at bounding box center [87, 326] width 16 height 19
type input "[DATE]"
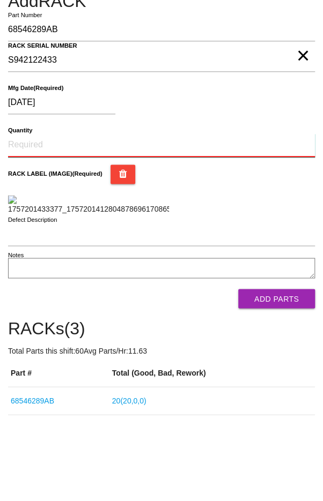
click at [40, 227] on input "Quantity" at bounding box center [161, 229] width 307 height 24
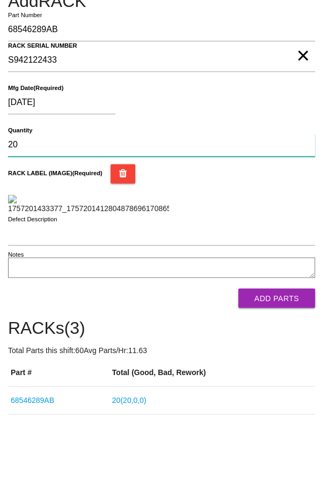
type input "20"
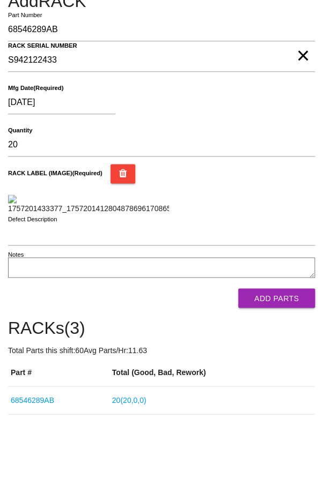
click at [269, 298] on div "RACK LABEL (IMAGE) (Required)" at bounding box center [161, 272] width 307 height 50
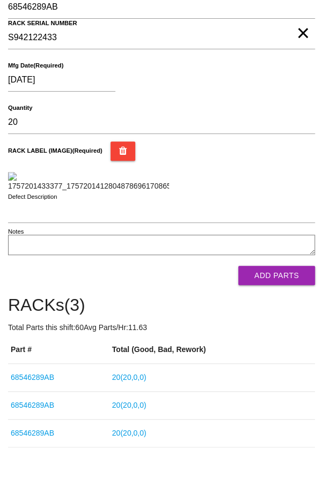
scroll to position [243, 0]
click at [287, 285] on button "Add Parts" at bounding box center [276, 275] width 77 height 19
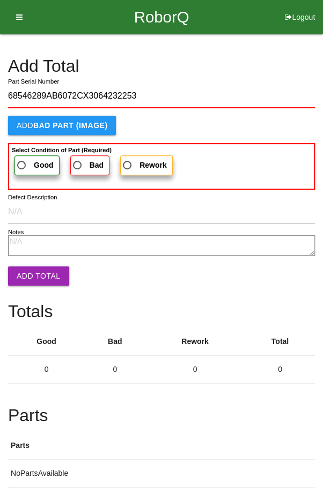
type input "68546289AB6072CX3064232253"
click at [26, 161] on span "Good" at bounding box center [34, 165] width 39 height 13
click at [22, 161] on input "Good" at bounding box center [18, 162] width 7 height 7
radio input "true"
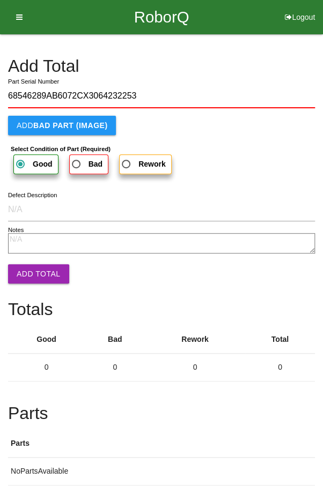
click at [30, 264] on button "Add Total" at bounding box center [38, 273] width 61 height 19
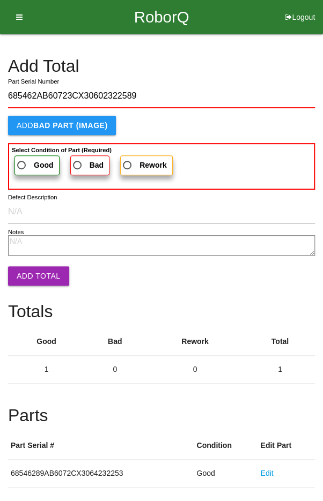
type input "685462AB60723CX30602322589"
click at [26, 160] on span "Good" at bounding box center [34, 165] width 39 height 13
click at [22, 160] on input "Good" at bounding box center [18, 162] width 7 height 7
radio input "true"
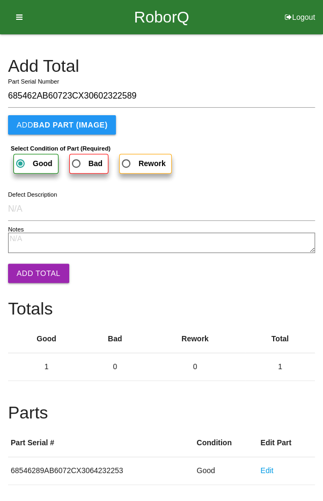
click at [28, 274] on button "Add Total" at bounding box center [38, 273] width 61 height 19
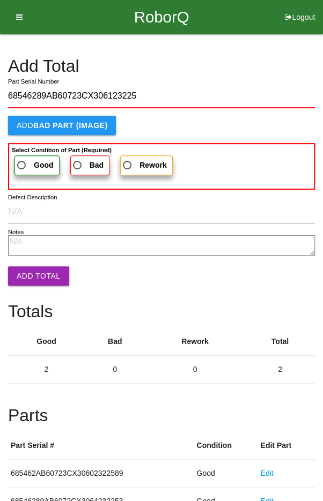
type input "68546289AB60723CX306123225"
click at [31, 160] on span "Good" at bounding box center [34, 165] width 39 height 13
click at [22, 160] on input "Good" at bounding box center [18, 162] width 7 height 7
radio input "true"
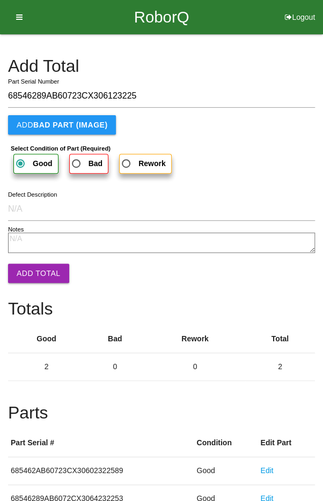
click at [33, 268] on button "Add Total" at bounding box center [38, 273] width 61 height 19
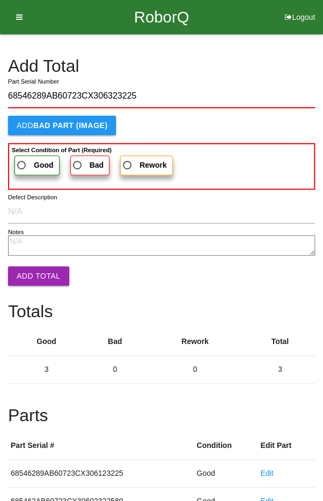
type input "68546289AB60723CX306323225"
click at [35, 156] on label "Good" at bounding box center [36, 166] width 45 height 20
click at [22, 159] on input "Good" at bounding box center [18, 162] width 7 height 7
radio input "true"
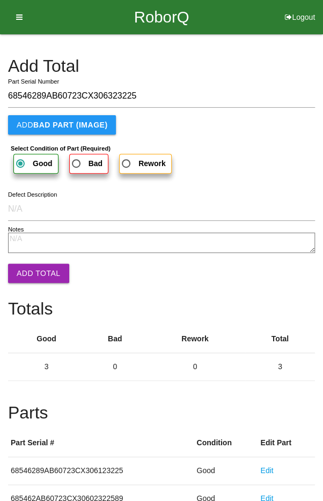
click at [36, 265] on button "Add Total" at bounding box center [38, 273] width 61 height 19
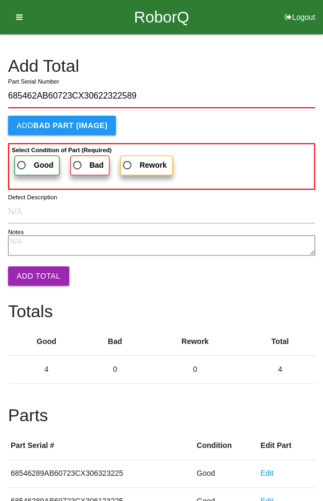
type input "685462AB60723CX30622322589"
click at [26, 163] on span "Good" at bounding box center [34, 165] width 39 height 13
click at [22, 163] on input "Good" at bounding box center [18, 162] width 7 height 7
radio input "true"
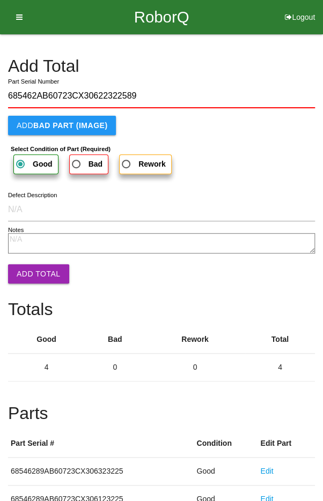
click at [35, 265] on button "Add Total" at bounding box center [38, 273] width 61 height 19
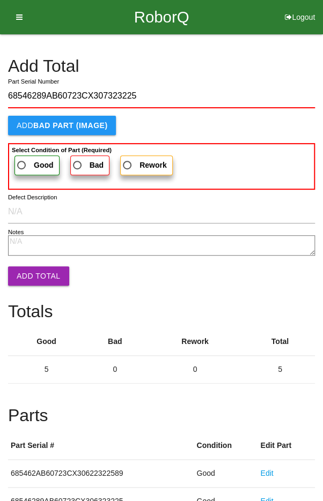
type input "68546289AB60723CX307323225"
click at [34, 159] on span "Good" at bounding box center [34, 165] width 39 height 13
click at [22, 159] on input "Good" at bounding box center [18, 162] width 7 height 7
radio input "true"
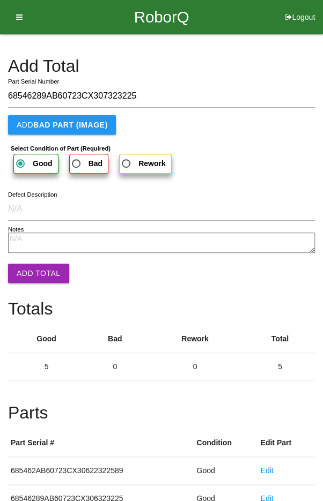
click at [35, 271] on button "Add Total" at bounding box center [38, 273] width 61 height 19
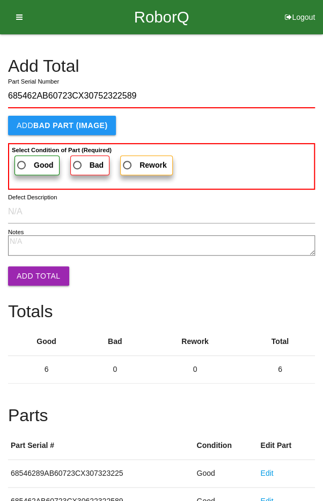
type input "685462AB60723CX30752322589"
click at [32, 162] on span "Good" at bounding box center [34, 165] width 39 height 13
click at [22, 162] on input "Good" at bounding box center [18, 162] width 7 height 7
radio input "true"
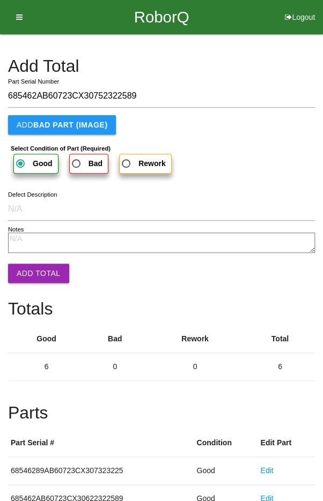
click at [34, 267] on button "Add Total" at bounding box center [38, 273] width 61 height 19
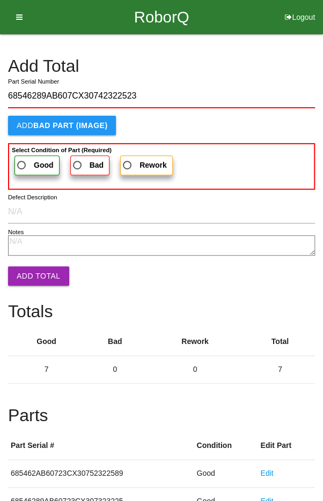
type input "68546289AB607CX30742322523"
click at [26, 159] on span "Good" at bounding box center [34, 165] width 39 height 13
click at [22, 159] on input "Good" at bounding box center [18, 162] width 7 height 7
radio input "true"
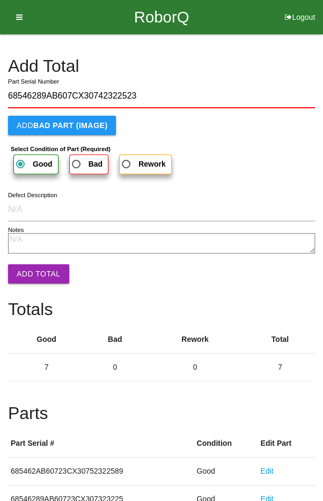
click at [34, 265] on button "Add Total" at bounding box center [38, 273] width 61 height 19
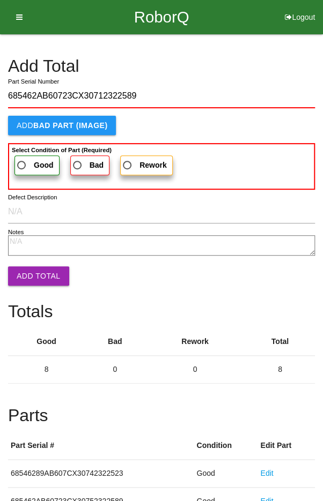
type input "685462AB60723CX30712322589"
click at [27, 161] on span "Good" at bounding box center [34, 165] width 39 height 13
click at [22, 161] on input "Good" at bounding box center [18, 162] width 7 height 7
radio input "true"
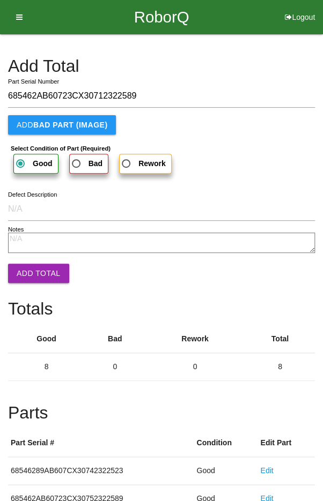
click at [34, 265] on button "Add Total" at bounding box center [38, 273] width 61 height 19
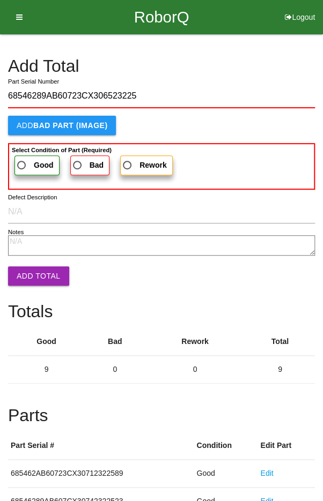
type input "68546289AB60723CX306523225"
click at [31, 160] on span "Good" at bounding box center [34, 165] width 39 height 13
click at [22, 160] on input "Good" at bounding box center [18, 162] width 7 height 7
radio input "true"
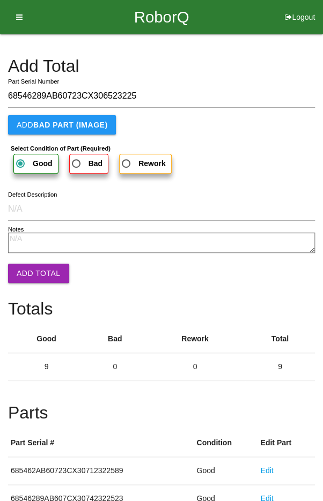
click at [36, 269] on button "Add Total" at bounding box center [38, 273] width 61 height 19
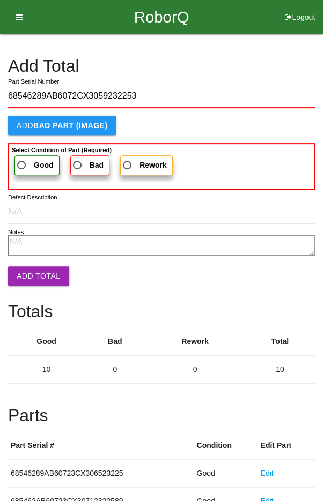
type input "68546289AB6072CX3059232253"
click at [26, 163] on span "Good" at bounding box center [34, 165] width 39 height 13
click at [22, 163] on input "Good" at bounding box center [18, 162] width 7 height 7
radio input "true"
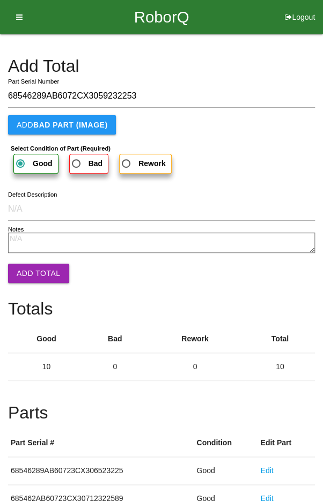
click at [34, 273] on button "Add Total" at bounding box center [38, 273] width 61 height 19
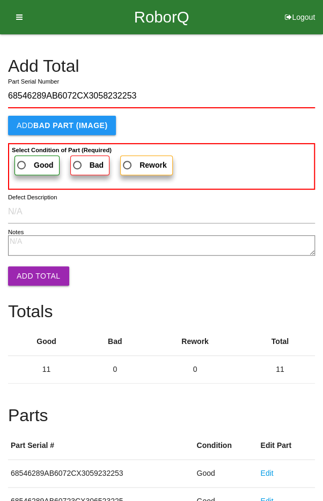
type input "68546289AB6072CX3058232253"
click at [29, 160] on span "Good" at bounding box center [34, 165] width 39 height 13
click at [22, 160] on input "Good" at bounding box center [18, 162] width 7 height 7
radio input "true"
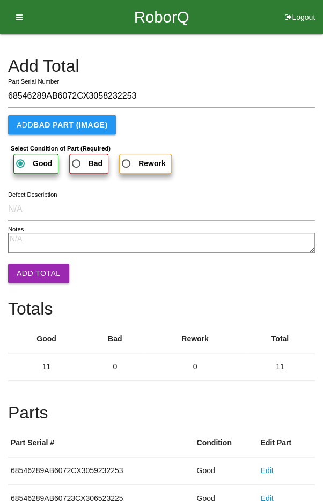
click at [39, 277] on button "Add Total" at bounding box center [38, 273] width 61 height 19
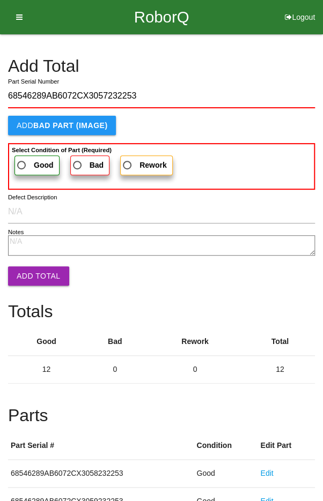
type input "68546289AB6072CX3057232253"
click at [29, 160] on span "Good" at bounding box center [34, 165] width 39 height 13
click at [22, 160] on input "Good" at bounding box center [18, 162] width 7 height 7
radio input "true"
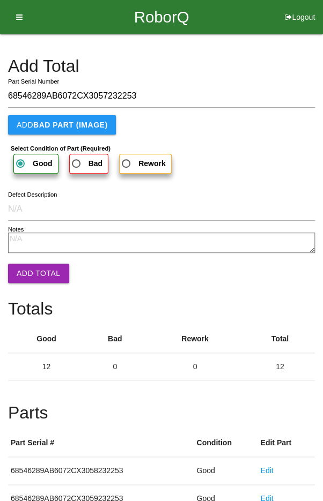
click at [38, 272] on button "Add Total" at bounding box center [38, 273] width 61 height 19
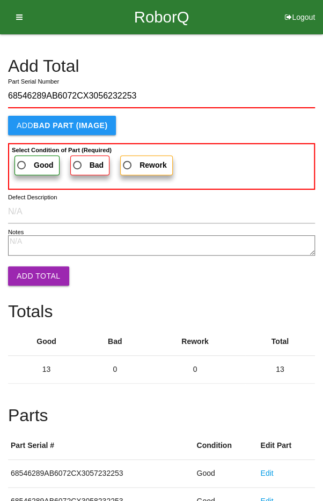
type input "68546289AB6072CX3056232253"
click at [26, 161] on span "Good" at bounding box center [34, 165] width 39 height 13
click at [22, 161] on input "Good" at bounding box center [18, 162] width 7 height 7
radio input "true"
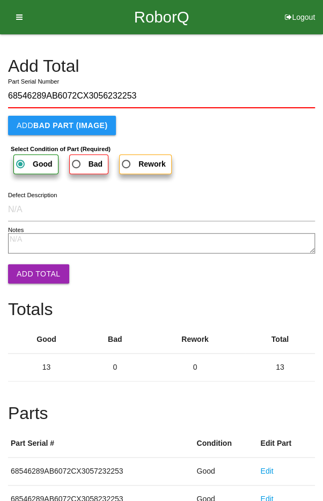
click at [39, 269] on button "Add Total" at bounding box center [38, 273] width 61 height 19
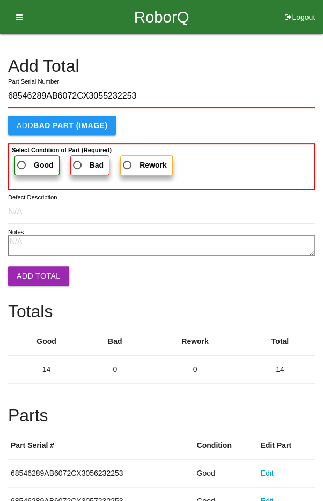
type input "68546289AB6072CX3055232253"
click at [26, 161] on span "Good" at bounding box center [34, 165] width 39 height 13
click at [22, 161] on input "Good" at bounding box center [18, 162] width 7 height 7
radio input "true"
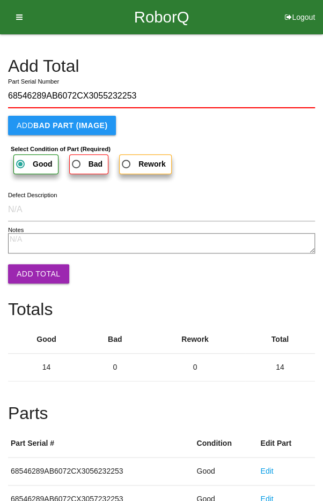
click at [38, 271] on button "Add Total" at bounding box center [38, 273] width 61 height 19
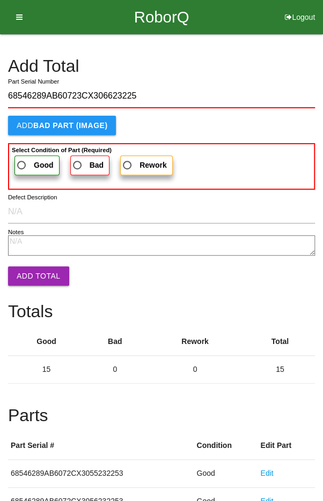
type input "68546289AB60723CX306623225"
click at [27, 164] on span "Good" at bounding box center [34, 165] width 39 height 13
click at [22, 164] on input "Good" at bounding box center [18, 162] width 7 height 7
radio input "true"
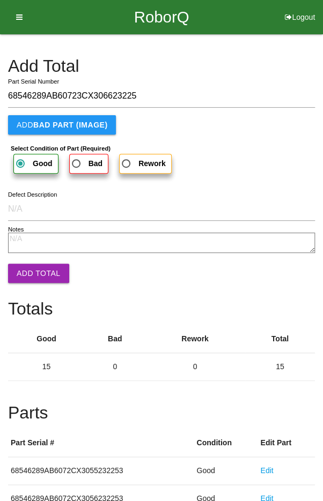
click at [37, 273] on button "Add Total" at bounding box center [38, 273] width 61 height 19
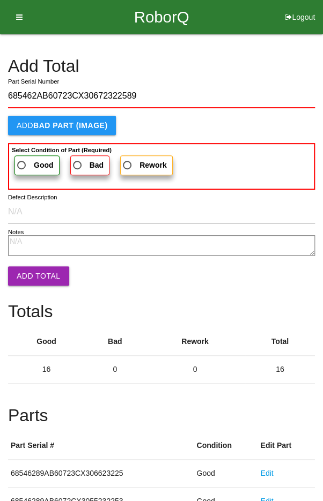
type input "685462AB60723CX30672322589"
click at [28, 165] on span "Good" at bounding box center [34, 165] width 39 height 13
click at [22, 165] on input "Good" at bounding box center [18, 162] width 7 height 7
radio input "true"
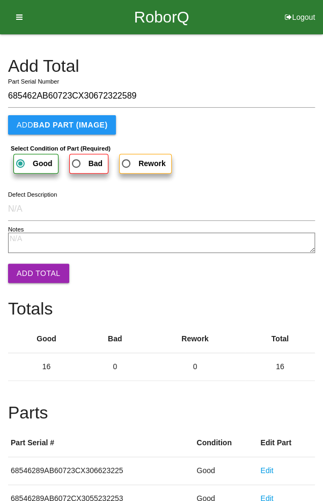
click at [38, 272] on button "Add Total" at bounding box center [38, 273] width 61 height 19
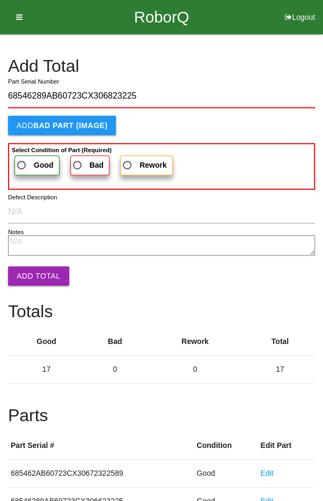
type input "68546289AB60723CX306823225"
click at [31, 161] on span "Good" at bounding box center [34, 165] width 39 height 13
click at [22, 161] on input "Good" at bounding box center [18, 162] width 7 height 7
radio input "true"
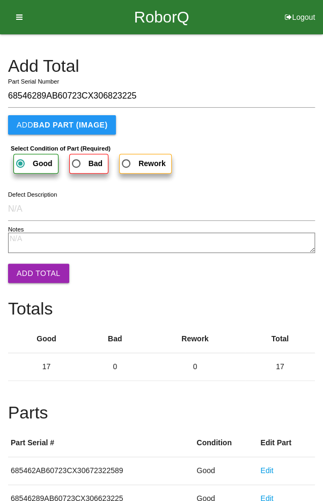
click at [34, 275] on button "Add Total" at bounding box center [38, 273] width 61 height 19
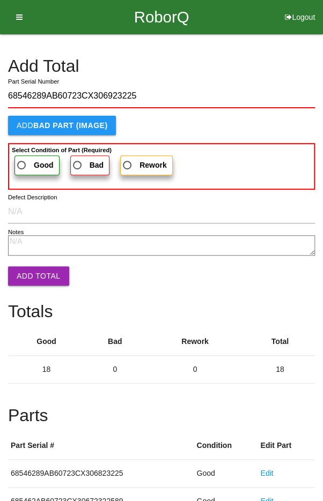
type input "68546289AB60723CX306923225"
click at [26, 160] on span "Good" at bounding box center [34, 165] width 39 height 13
click at [22, 160] on input "Good" at bounding box center [18, 162] width 7 height 7
radio input "true"
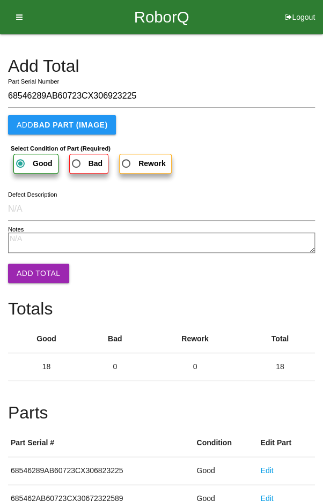
click at [35, 276] on button "Add Total" at bounding box center [38, 273] width 61 height 19
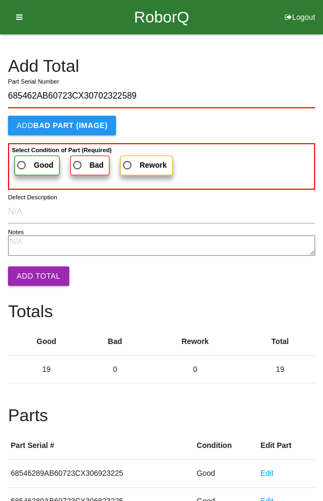
type input "685462AB60723CX30702322589"
click at [32, 160] on span "Good" at bounding box center [34, 165] width 39 height 13
click at [22, 160] on input "Good" at bounding box center [18, 162] width 7 height 7
radio input "true"
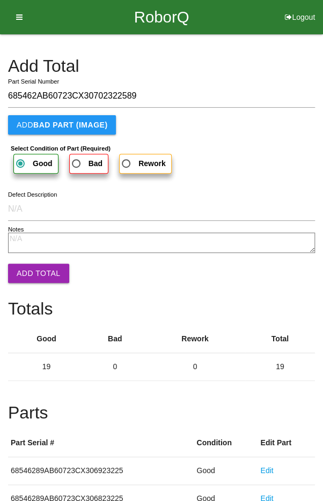
click at [40, 275] on button "Add Total" at bounding box center [38, 273] width 61 height 19
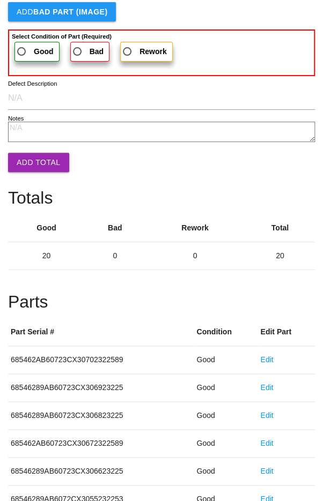
scroll to position [596, 0]
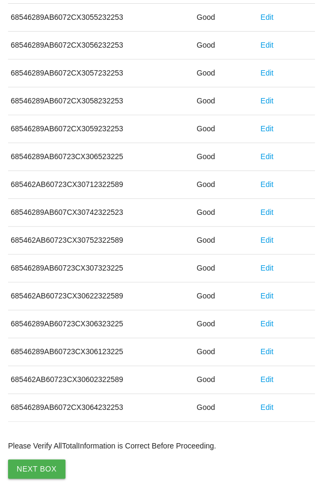
click at [33, 468] on button "Next Box" at bounding box center [36, 469] width 57 height 19
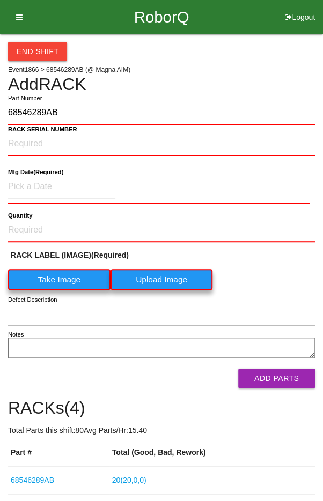
type input "68546289AB"
click at [31, 139] on NUMBER "RACK SERIAL NUMBER" at bounding box center [161, 144] width 307 height 24
click at [56, 283] on label "Take Image" at bounding box center [59, 279] width 102 height 21
click at [0, 0] on \(IMAGE\) "Take Image" at bounding box center [0, 0] width 0 height 0
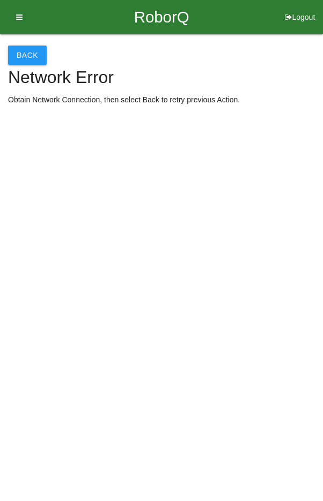
click at [31, 54] on button "Back" at bounding box center [27, 55] width 39 height 19
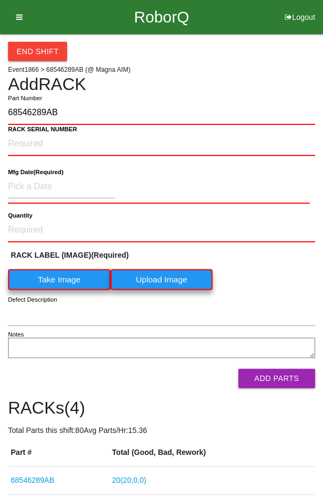
type input "68546289AB"
click at [64, 274] on label "Take Image" at bounding box center [59, 279] width 102 height 21
click at [0, 0] on \(IMAGE\) "Take Image" at bounding box center [0, 0] width 0 height 0
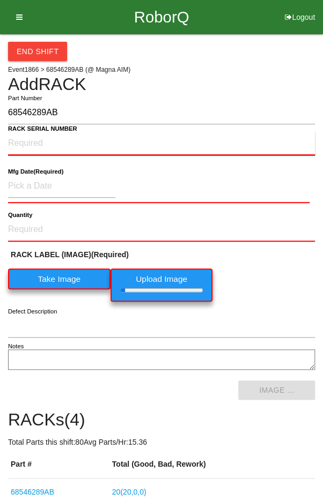
click at [32, 144] on NUMBER "RACK SERIAL NUMBER" at bounding box center [161, 144] width 307 height 24
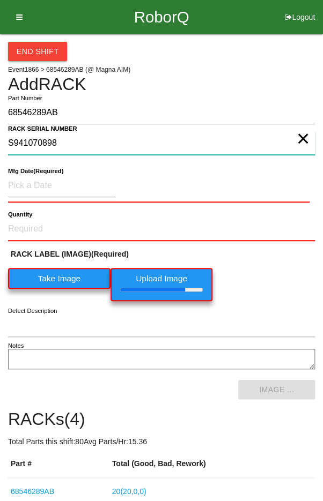
type NUMBER "S941070898"
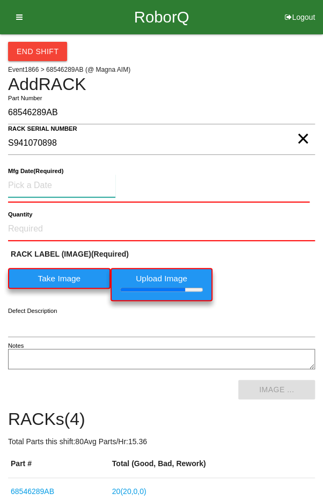
click at [50, 187] on input at bounding box center [61, 185] width 107 height 23
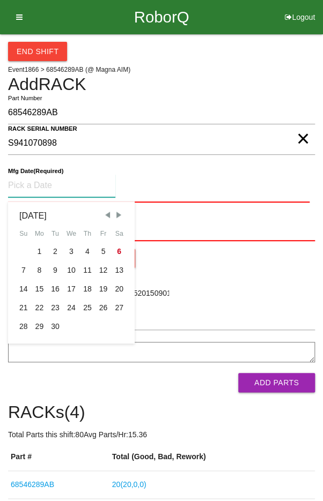
click at [108, 212] on span "Previous Month" at bounding box center [107, 215] width 10 height 10
click at [85, 290] on div "14" at bounding box center [87, 289] width 16 height 19
type input "08/14/2025"
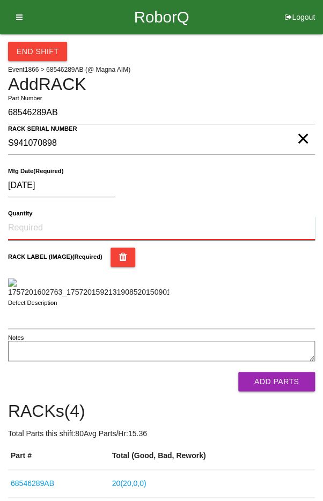
click at [146, 230] on input "Quantity" at bounding box center [161, 229] width 307 height 24
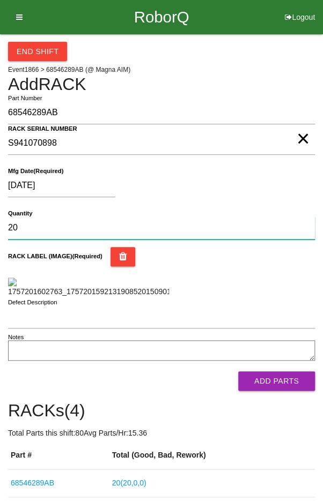
type input "20"
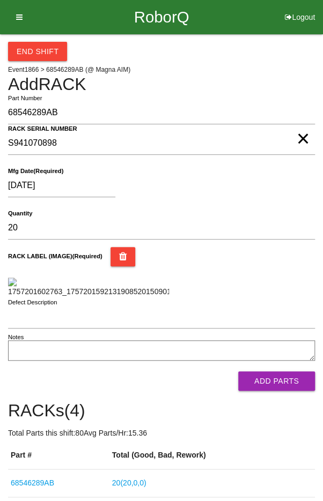
click at [256, 264] on div "RACK LABEL (IMAGE) (Required)" at bounding box center [161, 256] width 307 height 19
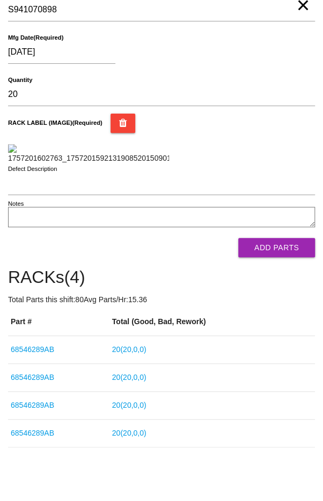
scroll to position [181, 0]
click at [290, 257] on button "Add Parts" at bounding box center [276, 247] width 77 height 19
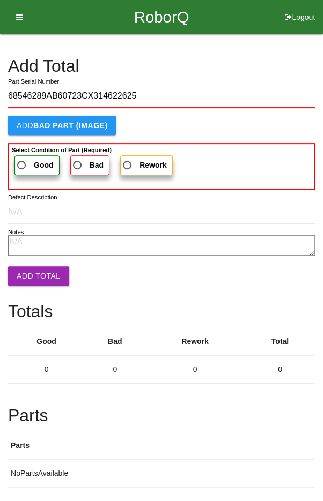
type input "68546289AB60723CX314622625"
click at [28, 165] on span "Good" at bounding box center [34, 165] width 39 height 13
click at [22, 165] on input "Good" at bounding box center [18, 162] width 7 height 7
radio input "true"
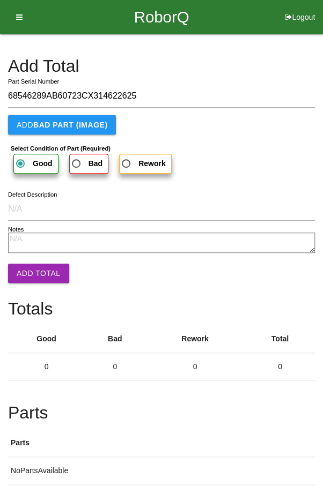
click at [38, 267] on button "Add Total" at bounding box center [38, 273] width 61 height 19
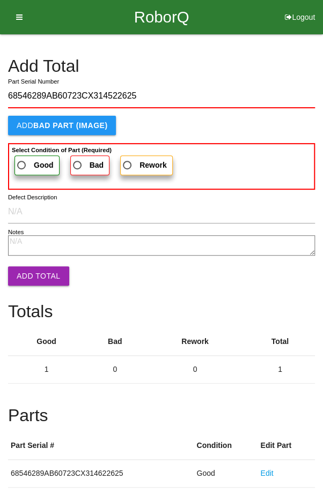
type input "68546289AB60723CX314522625"
click at [35, 159] on span "Good" at bounding box center [34, 165] width 39 height 13
click at [22, 159] on input "Good" at bounding box center [18, 162] width 7 height 7
radio input "true"
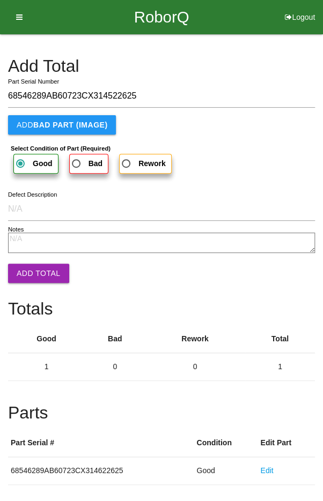
click at [39, 276] on button "Add Total" at bounding box center [38, 273] width 61 height 19
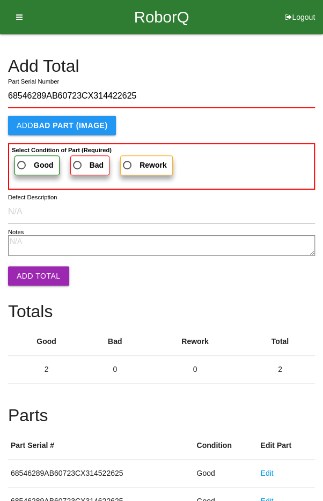
type input "68546289AB60723CX314422625"
click at [29, 159] on span "Good" at bounding box center [34, 165] width 39 height 13
click at [22, 159] on input "Good" at bounding box center [18, 162] width 7 height 7
radio input "true"
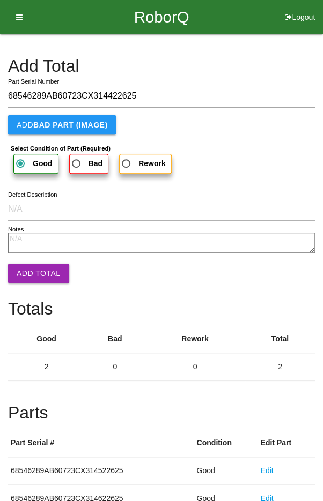
click at [36, 271] on button "Add Total" at bounding box center [38, 273] width 61 height 19
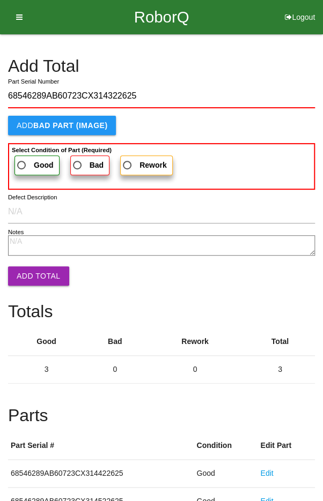
type input "68546289AB60723CX314322625"
click at [27, 164] on span "Good" at bounding box center [34, 165] width 39 height 13
click at [22, 164] on input "Good" at bounding box center [18, 162] width 7 height 7
radio input "true"
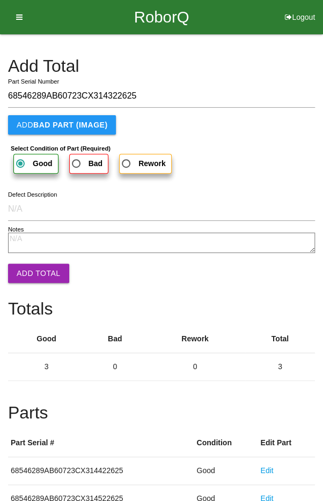
click at [36, 275] on button "Add Total" at bounding box center [38, 273] width 61 height 19
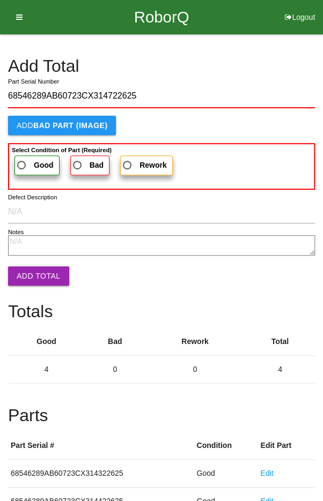
type input "68546289AB60723CX314722625"
click at [26, 163] on span "Good" at bounding box center [34, 165] width 39 height 13
click at [22, 163] on input "Good" at bounding box center [18, 162] width 7 height 7
radio input "true"
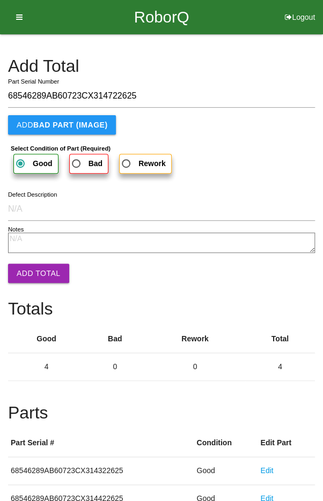
click at [40, 282] on button "Add Total" at bounding box center [38, 273] width 61 height 19
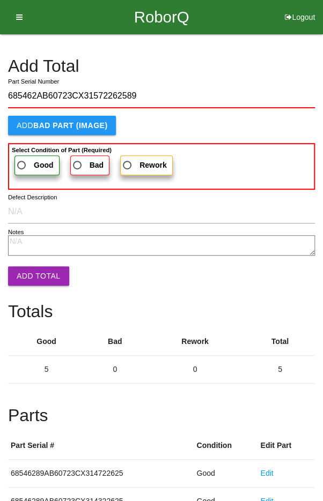
type input "685462AB60723CX31572262589"
click at [27, 160] on span "Good" at bounding box center [34, 165] width 39 height 13
click at [22, 160] on input "Good" at bounding box center [18, 162] width 7 height 7
radio input "true"
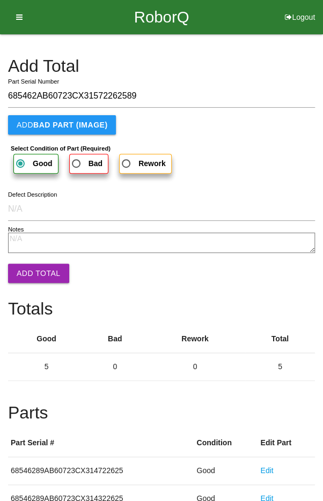
click at [35, 273] on button "Add Total" at bounding box center [38, 273] width 61 height 19
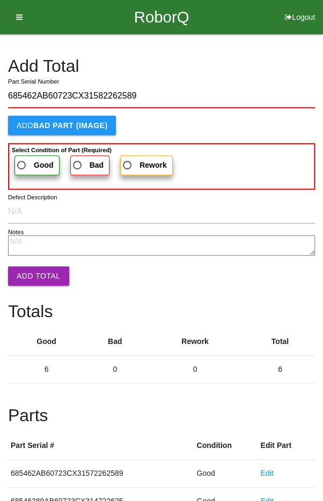
type input "685462AB60723CX31582262589"
click at [24, 161] on span "Good" at bounding box center [34, 165] width 39 height 13
click at [22, 161] on input "Good" at bounding box center [18, 162] width 7 height 7
radio input "true"
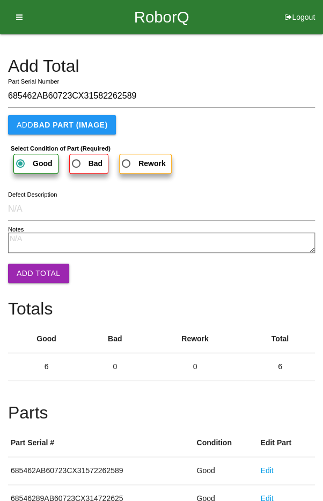
click at [33, 273] on button "Add Total" at bounding box center [38, 273] width 61 height 19
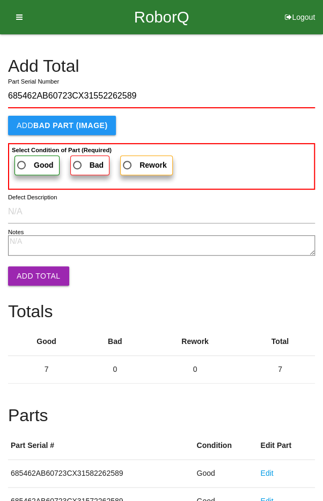
type input "685462AB60723CX31552262589"
click at [27, 166] on span "Good" at bounding box center [34, 165] width 39 height 13
click at [22, 166] on input "Good" at bounding box center [18, 162] width 7 height 7
radio input "true"
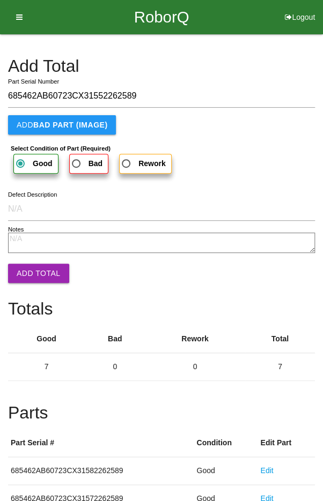
click at [38, 280] on button "Add Total" at bounding box center [38, 273] width 61 height 19
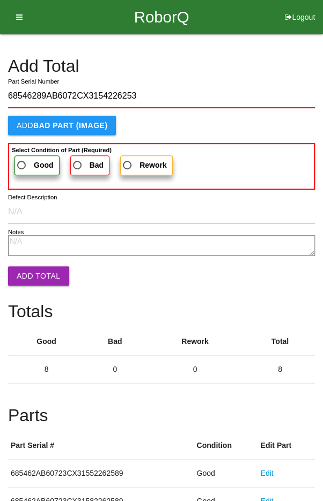
type input "68546289AB6072CX3154226253"
click at [25, 166] on span "Good" at bounding box center [34, 165] width 39 height 13
click at [22, 166] on input "Good" at bounding box center [18, 162] width 7 height 7
radio input "true"
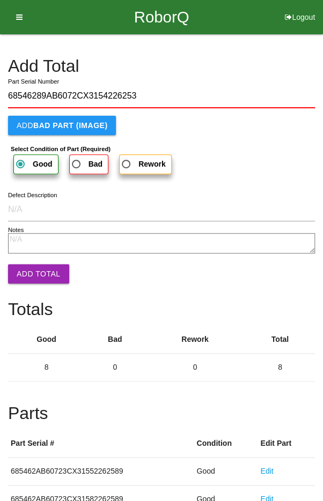
click at [32, 271] on button "Add Total" at bounding box center [38, 273] width 61 height 19
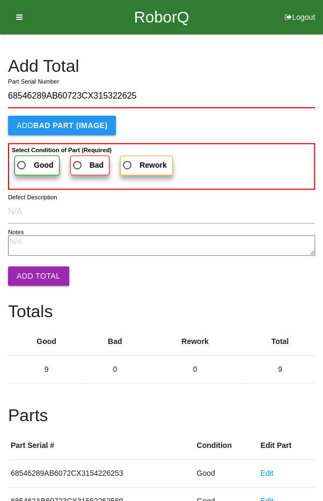
type input "68546289AB60723CX315322625"
click at [25, 159] on span "Good" at bounding box center [34, 165] width 39 height 13
click at [22, 159] on input "Good" at bounding box center [18, 162] width 7 height 7
radio input "true"
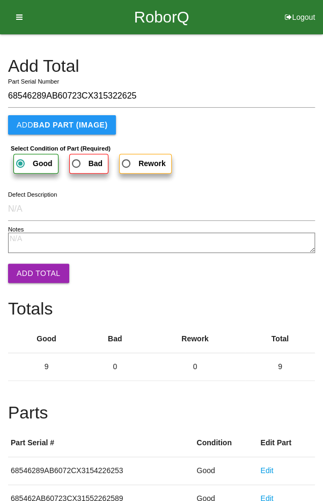
click at [39, 272] on button "Add Total" at bounding box center [38, 273] width 61 height 19
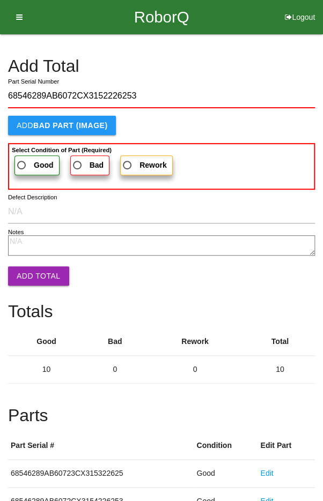
type input "68546289AB6072CX3152226253"
click at [27, 162] on span "Good" at bounding box center [34, 165] width 39 height 13
click at [22, 162] on input "Good" at bounding box center [18, 162] width 7 height 7
radio input "true"
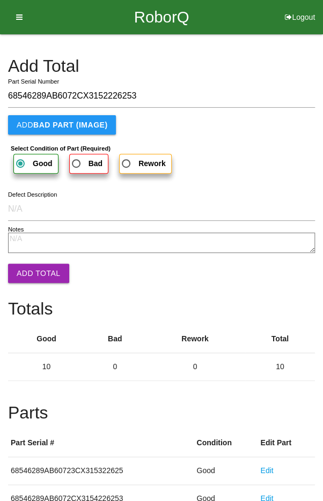
click at [32, 278] on button "Add Total" at bounding box center [38, 273] width 61 height 19
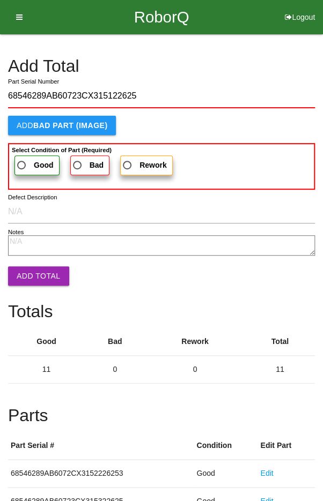
type input "68546289AB60723CX315122625"
click at [25, 161] on span "Good" at bounding box center [34, 165] width 39 height 13
click at [22, 161] on input "Good" at bounding box center [18, 162] width 7 height 7
radio input "true"
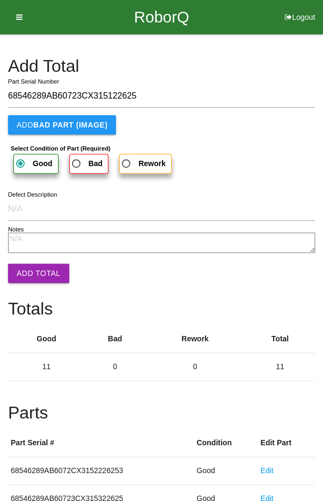
click at [33, 268] on button "Add Total" at bounding box center [38, 273] width 61 height 19
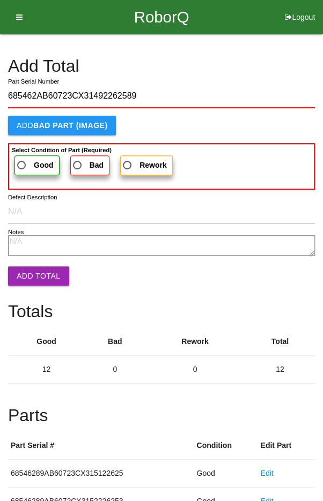
type input "685462AB60723CX31492262589"
click at [26, 160] on span "Good" at bounding box center [34, 165] width 39 height 13
click at [22, 160] on input "Good" at bounding box center [18, 162] width 7 height 7
radio input "true"
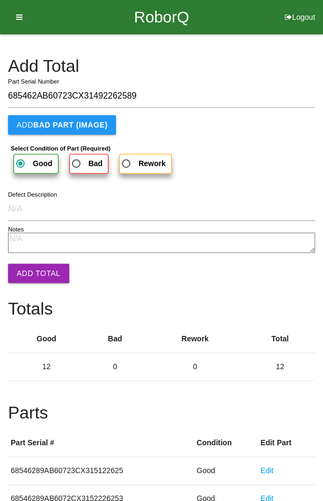
click at [36, 273] on button "Add Total" at bounding box center [38, 273] width 61 height 19
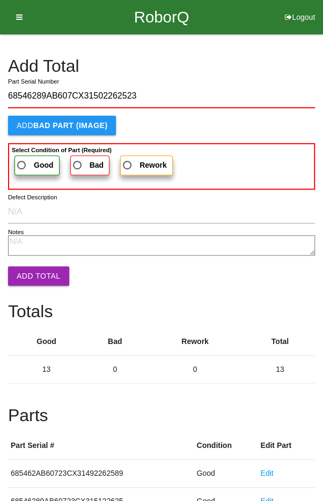
type input "68546289AB607CX31502262523"
click at [26, 159] on span "Good" at bounding box center [34, 165] width 39 height 13
click at [22, 159] on input "Good" at bounding box center [18, 162] width 7 height 7
radio input "true"
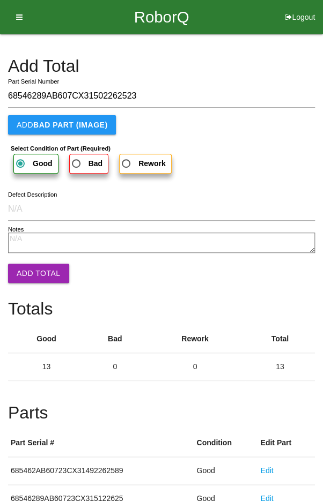
click at [36, 267] on button "Add Total" at bounding box center [38, 273] width 61 height 19
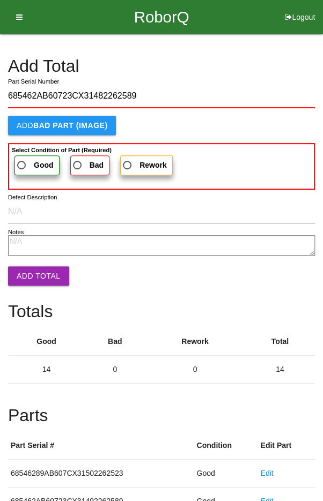
type input "685462AB60723CX31482262589"
click at [27, 159] on span "Good" at bounding box center [34, 165] width 39 height 13
click at [22, 159] on input "Good" at bounding box center [18, 162] width 7 height 7
radio input "true"
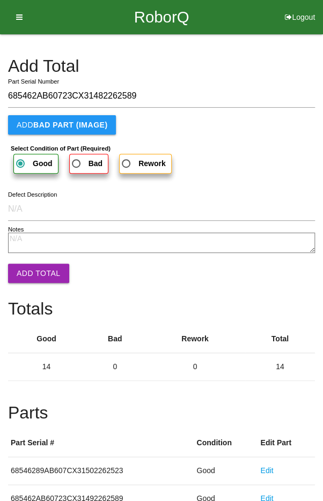
click at [37, 273] on button "Add Total" at bounding box center [38, 273] width 61 height 19
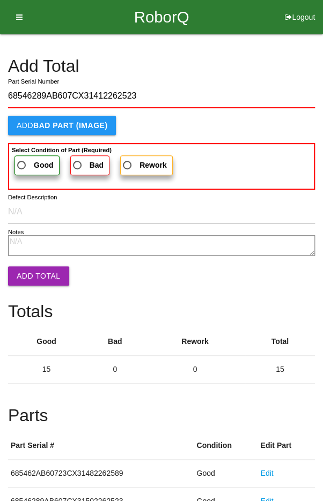
type input "68546289AB607CX31412262523"
click at [26, 160] on span "Good" at bounding box center [34, 165] width 39 height 13
click at [22, 160] on input "Good" at bounding box center [18, 162] width 7 height 7
radio input "true"
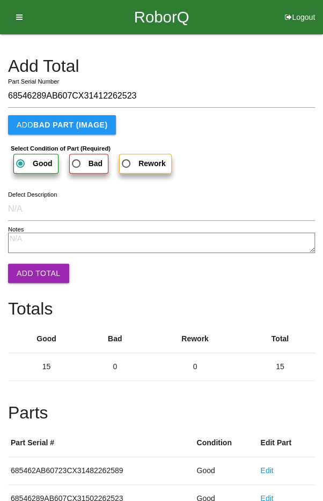
click at [34, 272] on button "Add Total" at bounding box center [38, 273] width 61 height 19
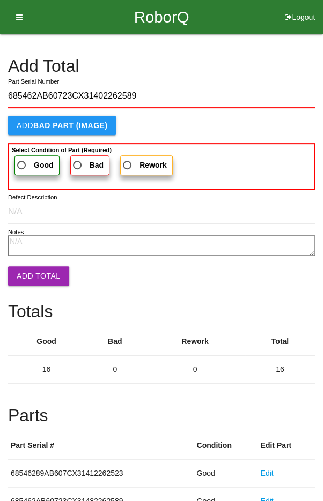
type input "685462AB60723CX31402262589"
click at [27, 161] on span "Good" at bounding box center [34, 165] width 39 height 13
click at [22, 161] on input "Good" at bounding box center [18, 162] width 7 height 7
radio input "true"
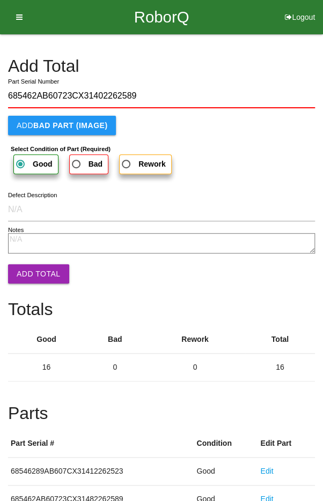
click at [36, 267] on button "Add Total" at bounding box center [38, 273] width 61 height 19
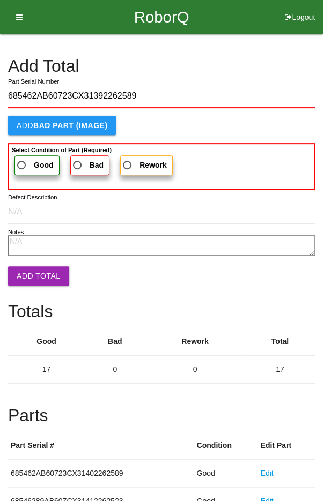
type input "685462AB60723CX31392262589"
click at [27, 160] on span "Good" at bounding box center [34, 165] width 39 height 13
click at [22, 160] on input "Good" at bounding box center [18, 162] width 7 height 7
radio input "true"
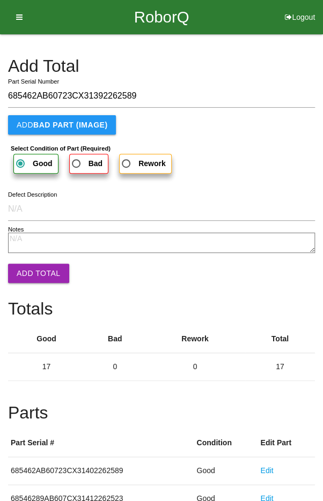
click at [33, 275] on button "Add Total" at bounding box center [38, 273] width 61 height 19
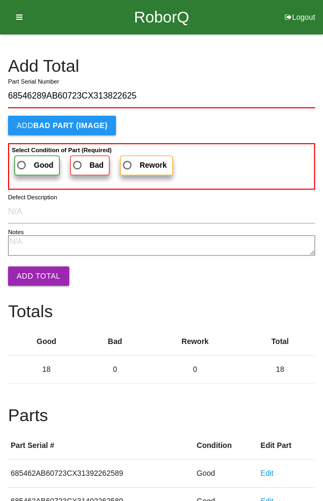
type input "68546289AB60723CX313822625"
click at [26, 159] on span "Good" at bounding box center [34, 165] width 39 height 13
click at [22, 159] on input "Good" at bounding box center [18, 162] width 7 height 7
radio input "true"
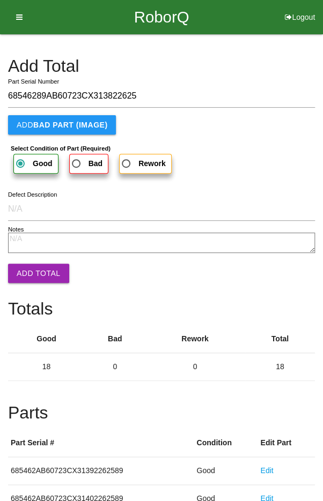
click at [36, 270] on button "Add Total" at bounding box center [38, 273] width 61 height 19
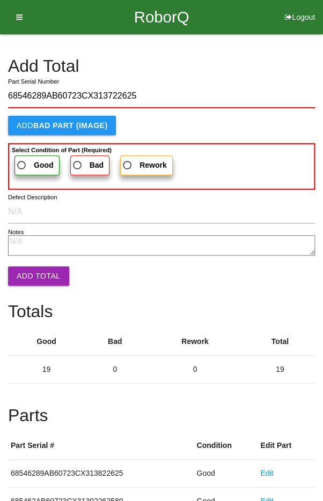
type input "68546289AB60723CX313722625"
click at [29, 163] on span "Good" at bounding box center [34, 165] width 39 height 13
click at [22, 163] on input "Good" at bounding box center [18, 162] width 7 height 7
radio input "true"
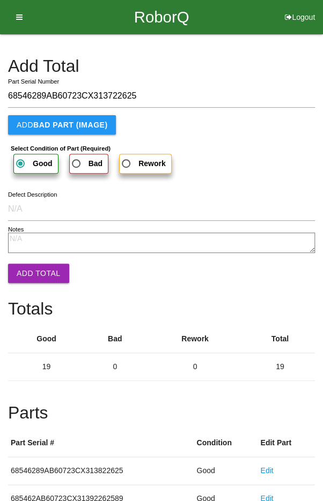
click at [41, 270] on button "Add Total" at bounding box center [38, 273] width 61 height 19
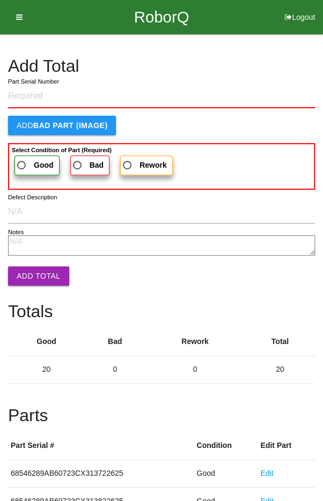
click at [280, 57] on h4 "Add Total" at bounding box center [161, 66] width 307 height 19
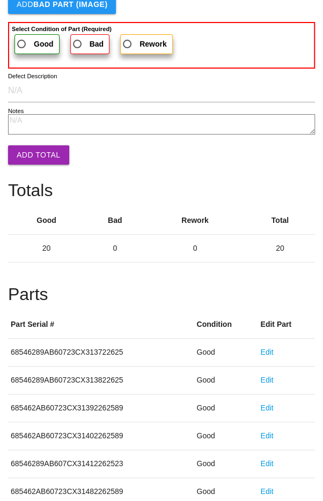
scroll to position [596, 0]
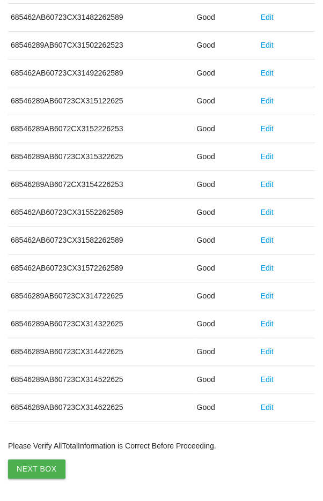
click at [33, 463] on button "Next Box" at bounding box center [36, 469] width 57 height 19
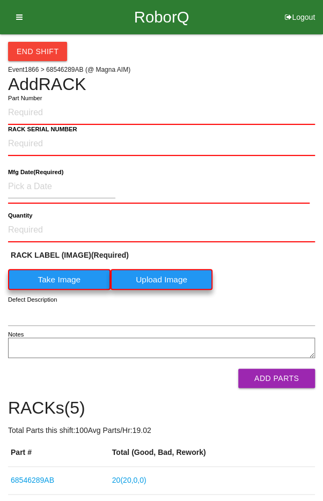
click at [286, 69] on div "End Shift Event 1866 > 68546289AB (@ Magna AIM) Add RACK Part Number RACK SERIA…" at bounding box center [161, 320] width 307 height 572
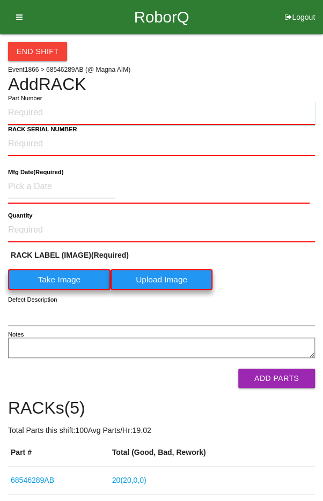
paste input "68546289AB"
type input "68546289AB"
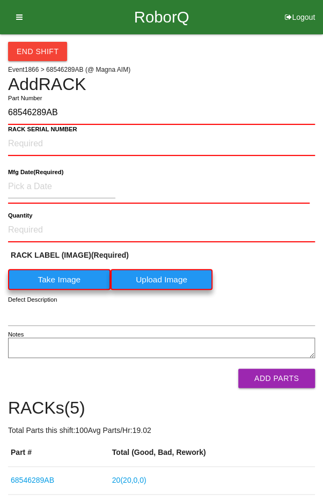
click at [57, 273] on label "Take Image" at bounding box center [59, 279] width 102 height 21
click at [0, 0] on \(IMAGE\) "Take Image" at bounding box center [0, 0] width 0 height 0
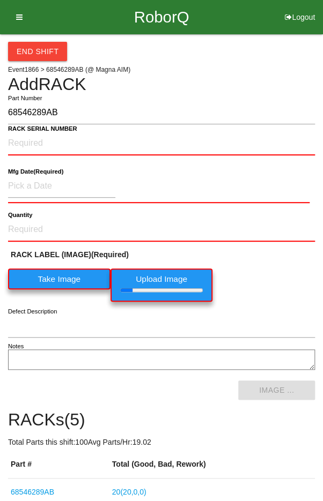
click at [36, 130] on b "RACK SERIAL NUMBER" at bounding box center [42, 128] width 69 height 7
click at [36, 132] on NUMBER "RACK SERIAL NUMBER" at bounding box center [161, 144] width 307 height 24
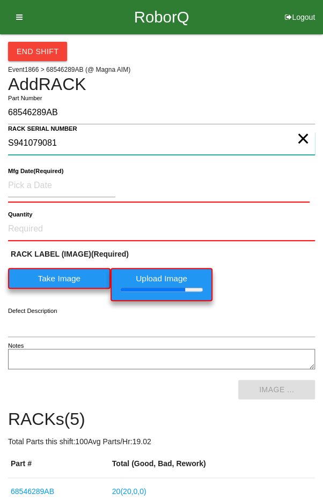
type NUMBER "S941079081"
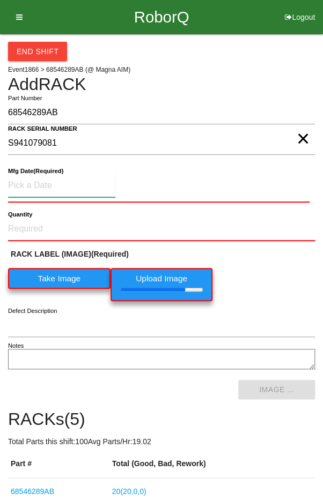
click at [48, 181] on input at bounding box center [61, 185] width 107 height 23
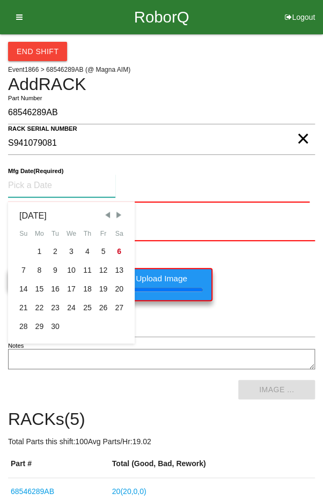
click at [105, 213] on span "Previous Month" at bounding box center [107, 215] width 10 height 10
click at [82, 288] on div "14" at bounding box center [87, 289] width 16 height 19
type input "08/14/2025"
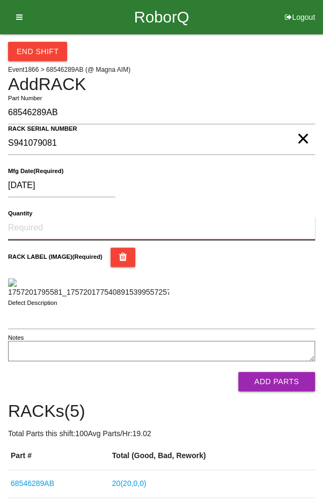
click at [54, 225] on input "Quantity" at bounding box center [161, 229] width 307 height 24
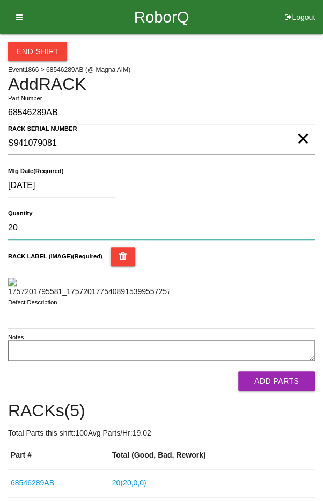
type input "20"
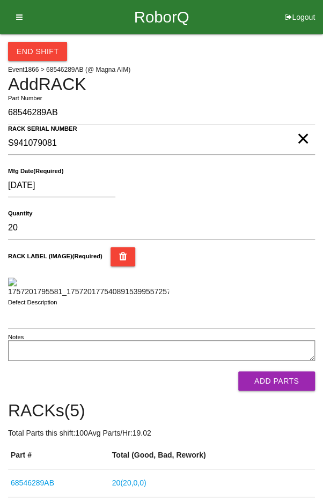
click at [270, 273] on div "RACK LABEL (IMAGE) (Required)" at bounding box center [161, 272] width 307 height 50
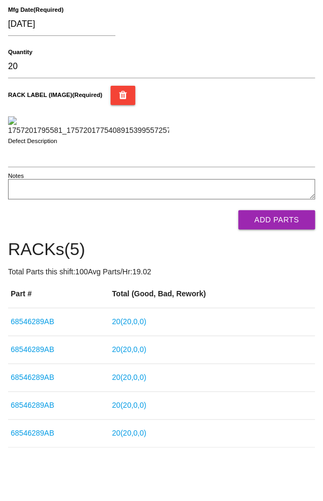
click at [285, 230] on button "Add Parts" at bounding box center [276, 219] width 77 height 19
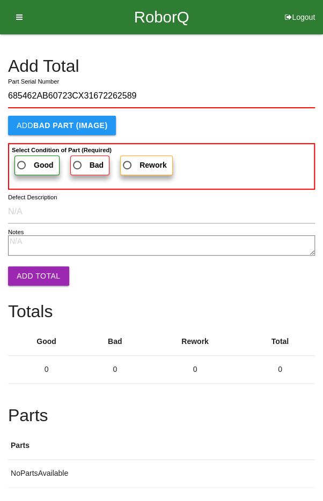
type input "685462AB60723CX31672262589"
click at [27, 161] on span "Good" at bounding box center [34, 165] width 39 height 13
click at [22, 161] on input "Good" at bounding box center [18, 162] width 7 height 7
radio input "true"
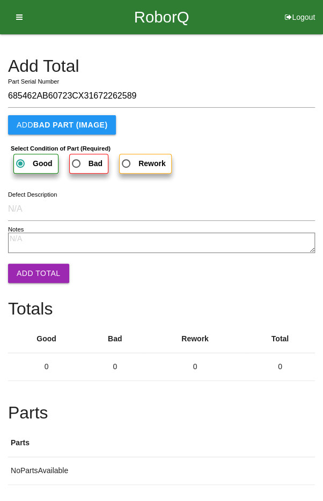
click at [31, 270] on button "Add Total" at bounding box center [38, 273] width 61 height 19
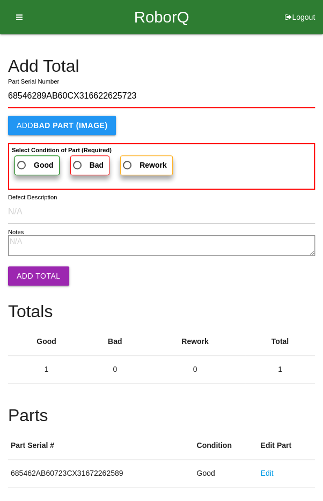
type input "68546289AB60CX316622625723"
click at [27, 161] on span "Good" at bounding box center [34, 165] width 39 height 13
click at [22, 161] on input "Good" at bounding box center [18, 162] width 7 height 7
radio input "true"
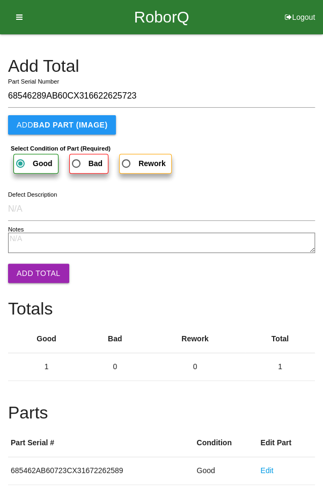
click at [34, 277] on button "Add Total" at bounding box center [38, 273] width 61 height 19
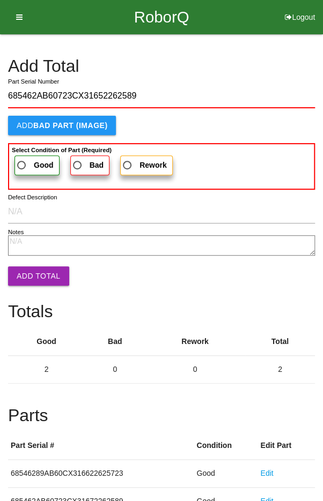
type input "685462AB60723CX31652262589"
click at [35, 161] on b "Good" at bounding box center [44, 165] width 20 height 9
click at [22, 160] on input "Good" at bounding box center [18, 162] width 7 height 7
radio input "true"
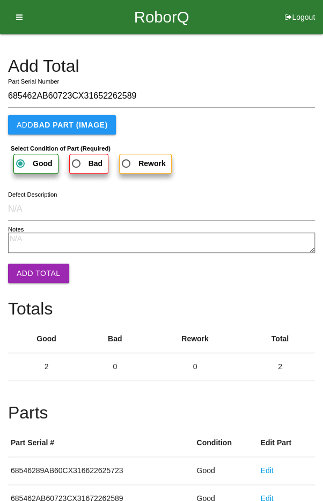
click at [40, 272] on button "Add Total" at bounding box center [38, 273] width 61 height 19
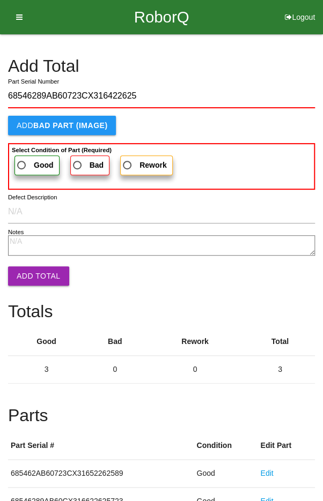
type input "68546289AB60723CX316422625"
click at [31, 161] on span "Good" at bounding box center [34, 165] width 39 height 13
click at [22, 161] on input "Good" at bounding box center [18, 162] width 7 height 7
radio input "true"
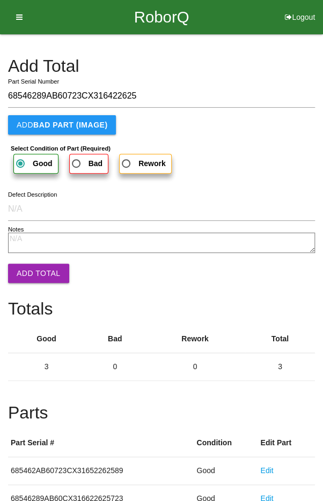
click at [40, 276] on button "Add Total" at bounding box center [38, 273] width 61 height 19
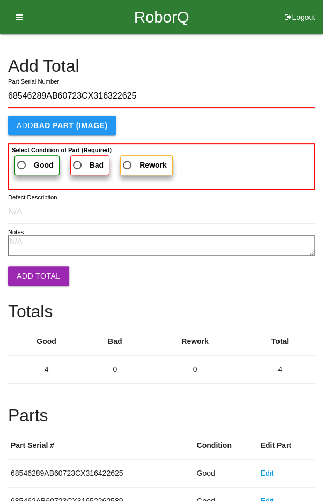
type input "68546289AB60723CX316322625"
click at [34, 159] on span "Good" at bounding box center [34, 165] width 39 height 13
click at [22, 159] on input "Good" at bounding box center [18, 162] width 7 height 7
radio input "true"
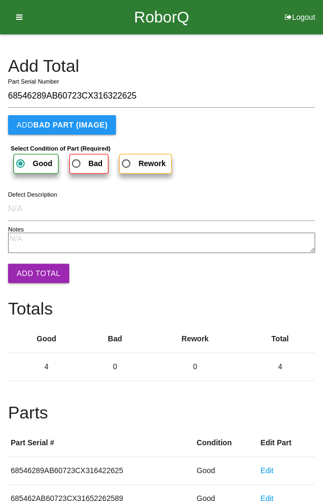
click at [39, 271] on button "Add Total" at bounding box center [38, 273] width 61 height 19
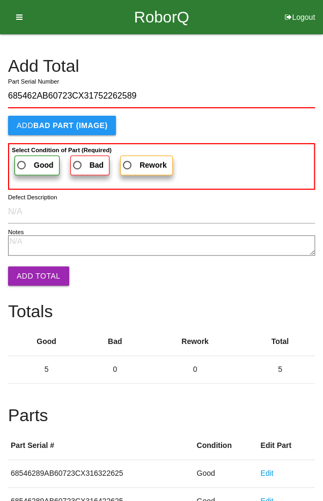
type input "685462AB60723CX31752262589"
click at [32, 160] on span "Good" at bounding box center [34, 165] width 39 height 13
click at [22, 160] on input "Good" at bounding box center [18, 162] width 7 height 7
radio input "true"
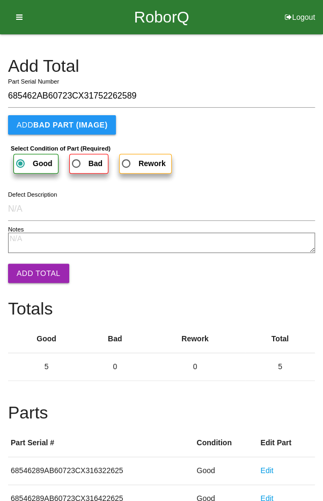
click at [35, 268] on button "Add Total" at bounding box center [38, 273] width 61 height 19
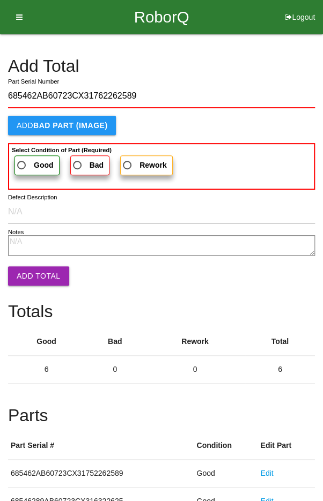
type input "685462AB60723CX31762262589"
click at [25, 159] on span "Good" at bounding box center [34, 165] width 39 height 13
click at [22, 159] on input "Good" at bounding box center [18, 162] width 7 height 7
radio input "true"
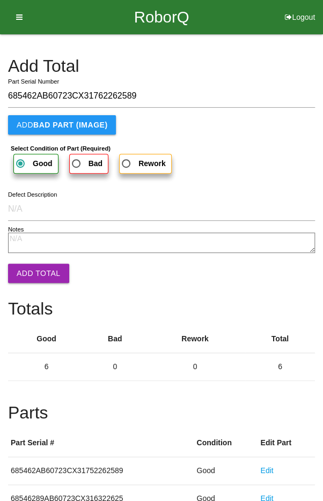
click at [33, 269] on button "Add Total" at bounding box center [38, 273] width 61 height 19
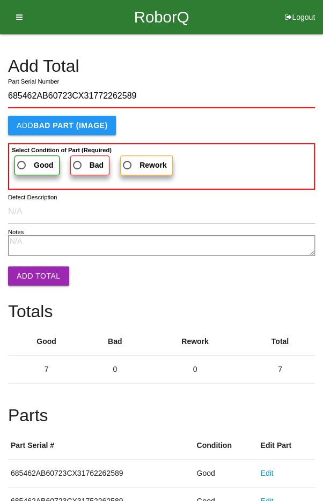
type input "685462AB60723CX31772262589"
click at [27, 159] on span "Good" at bounding box center [34, 165] width 39 height 13
click at [22, 159] on input "Good" at bounding box center [18, 162] width 7 height 7
radio input "true"
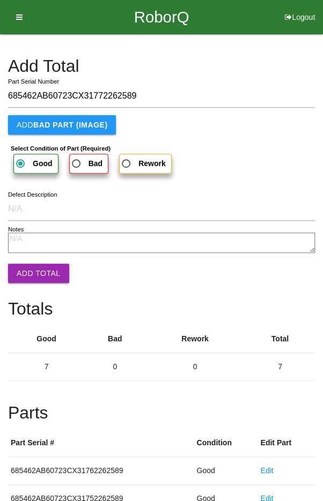
click at [39, 278] on button "Add Total" at bounding box center [38, 273] width 61 height 19
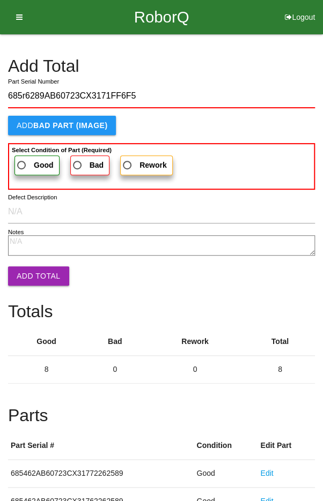
type input "685r6289AB60723CX3171FF6F5"
click at [28, 163] on span "Good" at bounding box center [34, 165] width 39 height 13
click at [22, 163] on input "Good" at bounding box center [18, 162] width 7 height 7
radio input "true"
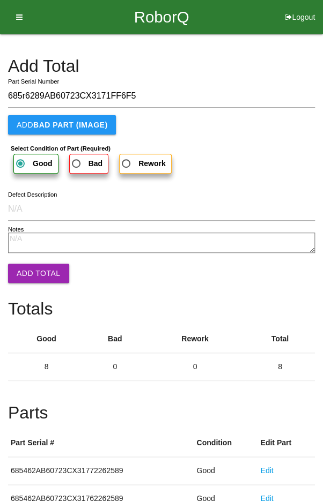
click at [40, 279] on button "Add Total" at bounding box center [38, 273] width 61 height 19
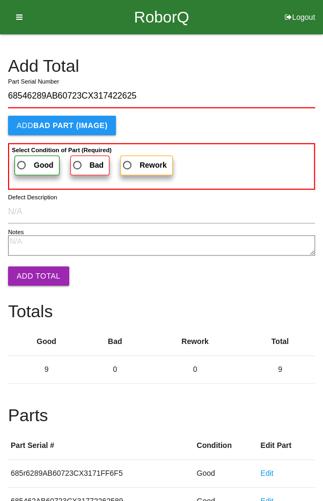
type input "68546289AB60723CX317422625"
click at [25, 157] on label "Good" at bounding box center [36, 166] width 45 height 20
click at [22, 159] on input "Good" at bounding box center [18, 162] width 7 height 7
radio input "true"
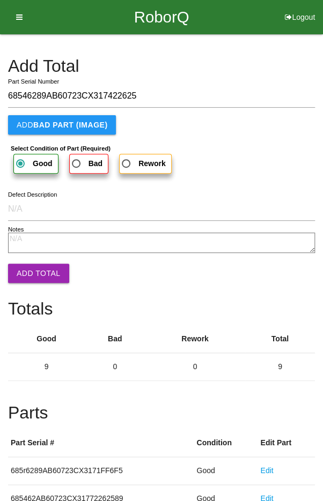
click at [33, 281] on button "Add Total" at bounding box center [38, 273] width 61 height 19
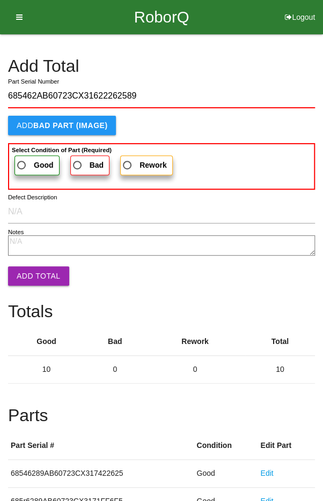
type input "685462AB60723CX31622262589"
click at [26, 162] on span "Good" at bounding box center [34, 165] width 39 height 13
click at [22, 162] on input "Good" at bounding box center [18, 162] width 7 height 7
radio input "true"
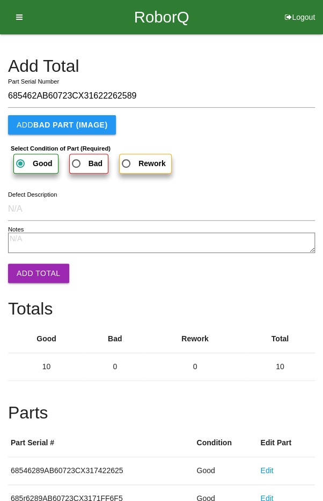
click at [34, 273] on button "Add Total" at bounding box center [38, 273] width 61 height 19
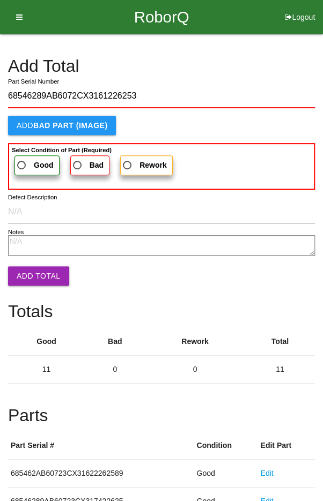
type input "68546289AB6072CX3161226253"
click at [31, 160] on span "Good" at bounding box center [34, 165] width 39 height 13
click at [22, 160] on input "Good" at bounding box center [18, 162] width 7 height 7
radio input "true"
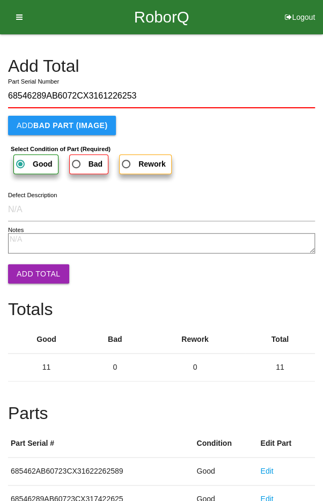
click at [35, 273] on button "Add Total" at bounding box center [38, 273] width 61 height 19
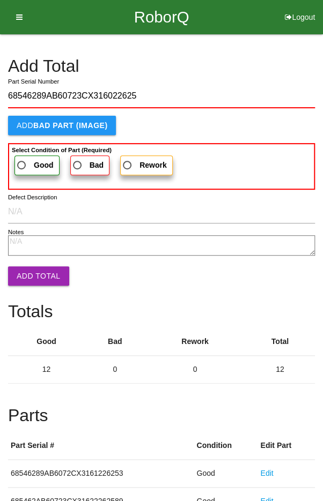
type input "68546289AB60723CX316022625"
click at [24, 159] on span "Good" at bounding box center [34, 165] width 39 height 13
click at [22, 159] on input "Good" at bounding box center [18, 162] width 7 height 7
radio input "true"
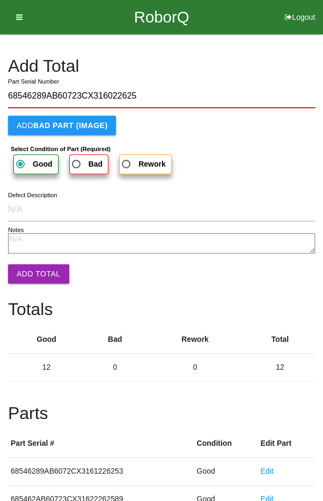
click at [34, 265] on button "Add Total" at bounding box center [38, 273] width 61 height 19
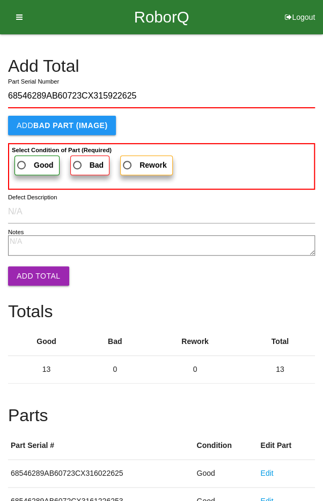
type input "68546289AB60723CX315922625"
click at [26, 157] on label "Good" at bounding box center [36, 166] width 45 height 20
click at [22, 159] on input "Good" at bounding box center [18, 162] width 7 height 7
radio input "true"
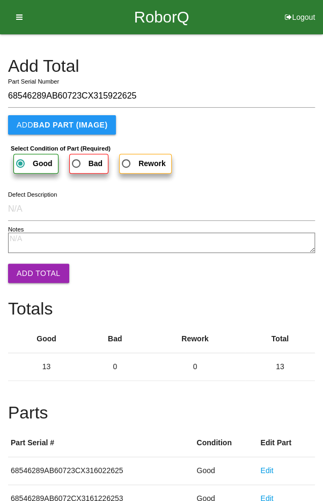
click at [34, 267] on button "Add Total" at bounding box center [38, 273] width 61 height 19
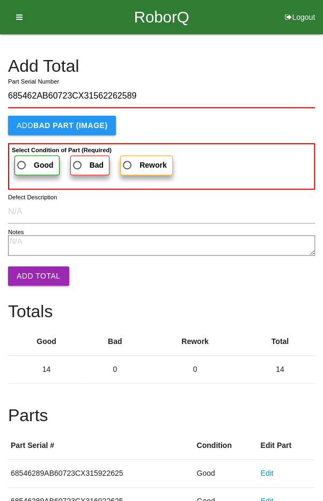
type input "685462AB60723CX31562262589"
click at [26, 157] on label "Good" at bounding box center [36, 166] width 45 height 20
click at [22, 159] on input "Good" at bounding box center [18, 162] width 7 height 7
radio input "true"
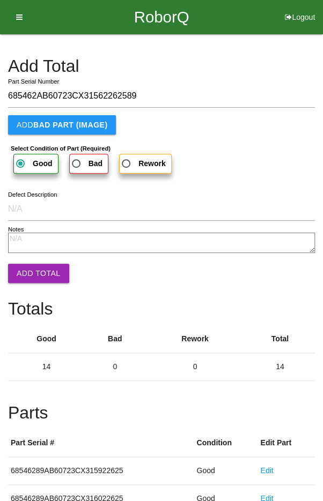
click at [35, 271] on button "Add Total" at bounding box center [38, 273] width 61 height 19
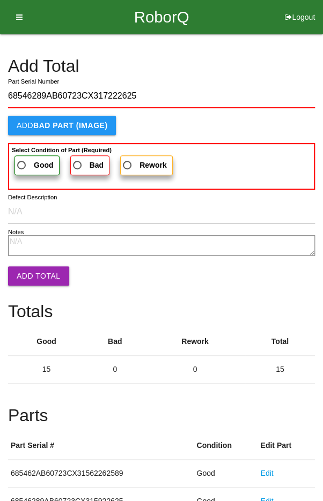
type input "68546289AB60723CX317222625"
click at [28, 162] on span "Good" at bounding box center [34, 165] width 39 height 13
click at [22, 162] on input "Good" at bounding box center [18, 162] width 7 height 7
radio input "true"
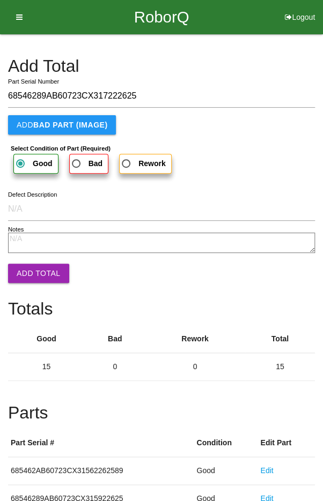
click at [36, 268] on button "Add Total" at bounding box center [38, 273] width 61 height 19
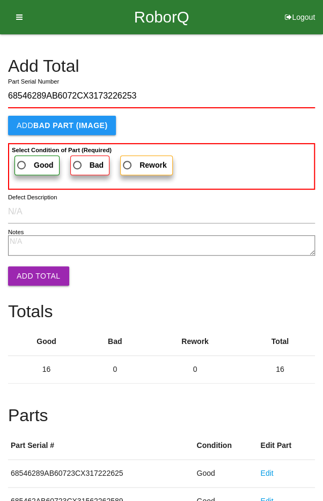
type input "68546289AB6072CX3173226253"
click at [28, 159] on span "Good" at bounding box center [34, 165] width 39 height 13
click at [22, 159] on input "Good" at bounding box center [18, 162] width 7 height 7
radio input "true"
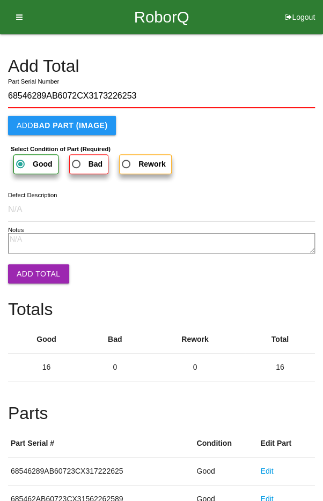
click at [35, 270] on button "Add Total" at bounding box center [38, 273] width 61 height 19
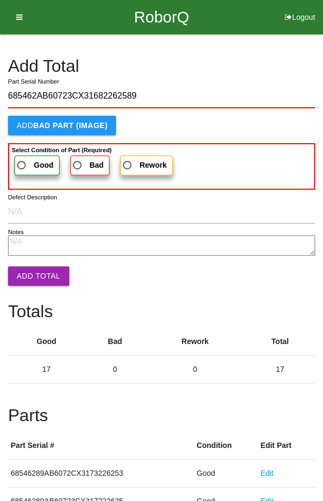
type input "685462AB60723CX31682262589"
click at [26, 161] on span "Good" at bounding box center [34, 165] width 39 height 13
click at [22, 161] on input "Good" at bounding box center [18, 162] width 7 height 7
radio input "true"
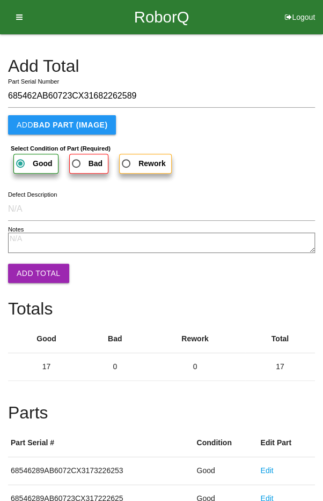
click at [37, 270] on button "Add Total" at bounding box center [38, 273] width 61 height 19
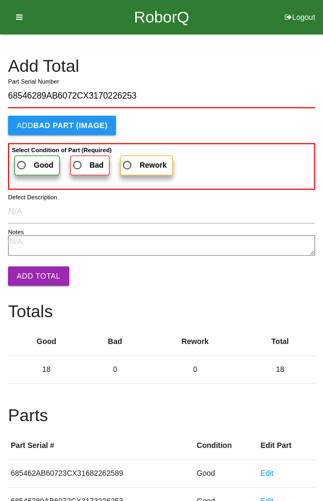
type input "68546289AB6072CX3170226253"
click at [31, 160] on span "Good" at bounding box center [34, 165] width 39 height 13
click at [22, 160] on input "Good" at bounding box center [18, 162] width 7 height 7
radio input "true"
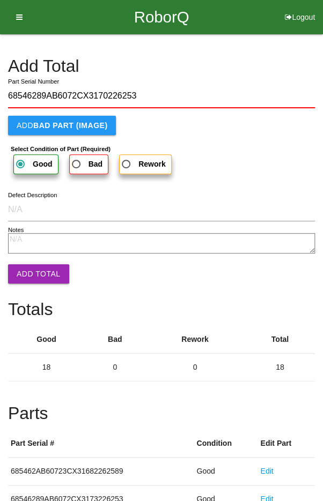
click at [37, 276] on button "Add Total" at bounding box center [38, 273] width 61 height 19
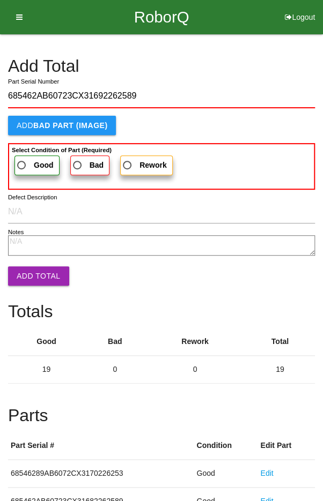
type input "685462AB60723CX31692262589"
click at [28, 165] on span "Good" at bounding box center [34, 165] width 39 height 13
click at [22, 165] on input "Good" at bounding box center [18, 162] width 7 height 7
radio input "true"
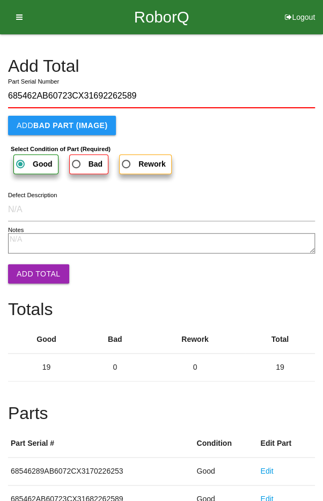
click at [39, 275] on button "Add Total" at bounding box center [38, 273] width 61 height 19
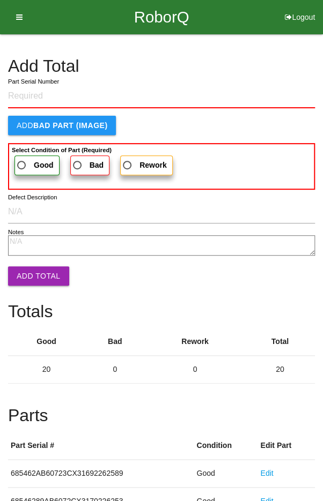
click at [289, 63] on h4 "Add Total" at bounding box center [161, 66] width 307 height 19
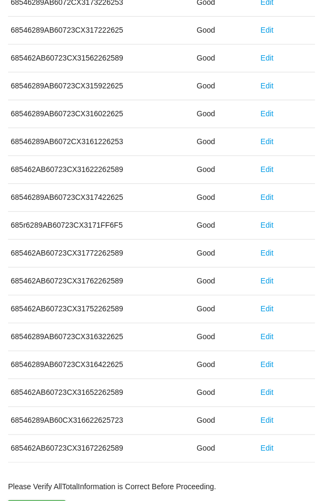
scroll to position [596, 0]
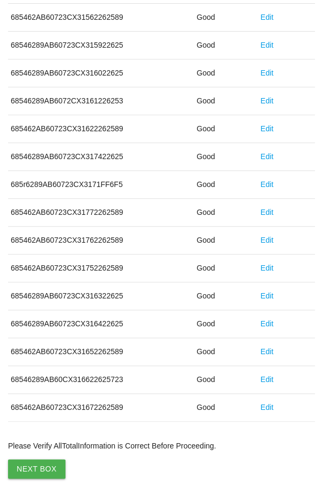
click at [31, 466] on button "Next Box" at bounding box center [36, 469] width 57 height 19
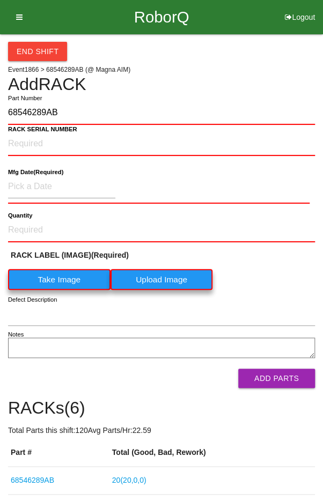
type input "68546289AB"
click at [62, 284] on label "Take Image" at bounding box center [59, 279] width 102 height 21
click at [0, 0] on \(IMAGE\) "Take Image" at bounding box center [0, 0] width 0 height 0
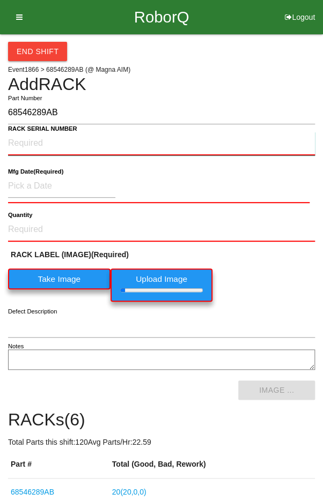
click at [42, 143] on NUMBER "RACK SERIAL NUMBER" at bounding box center [161, 144] width 307 height 24
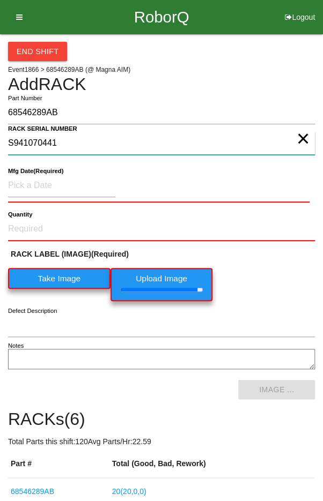
type NUMBER "S941070441"
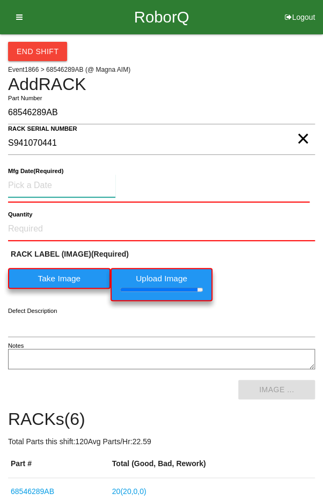
click at [47, 181] on input at bounding box center [61, 185] width 107 height 23
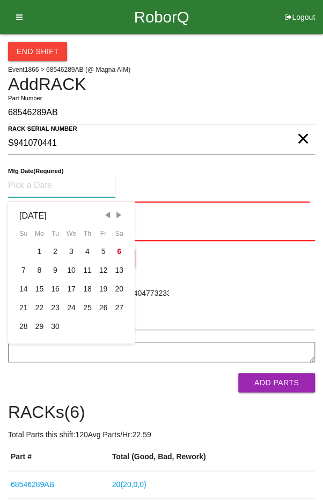
click at [105, 213] on span "Previous Month" at bounding box center [107, 215] width 10 height 10
click at [84, 286] on div "14" at bounding box center [87, 289] width 16 height 19
type input "08/14/2025"
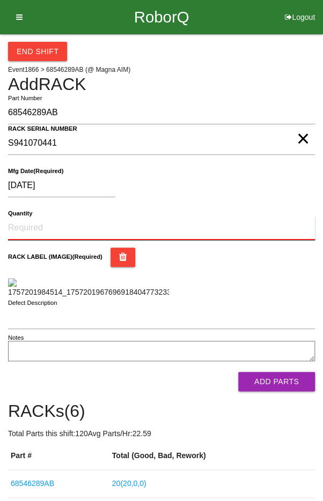
click at [51, 224] on input "Quantity" at bounding box center [161, 229] width 307 height 24
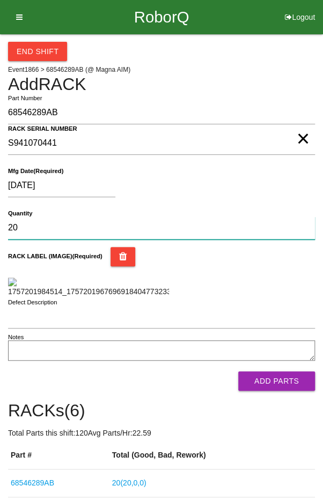
type input "20"
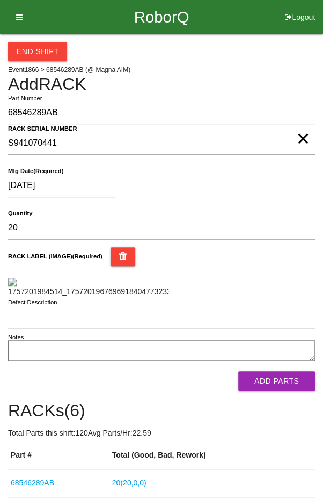
click at [272, 280] on div "RACK LABEL (IMAGE) (Required)" at bounding box center [161, 272] width 307 height 50
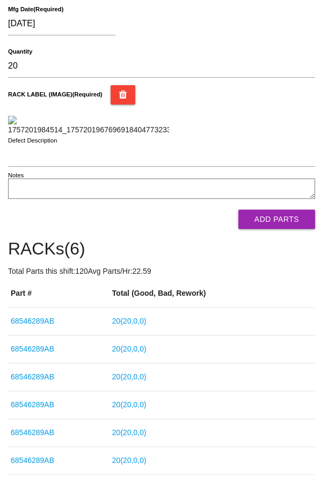
scroll to position [160, 0]
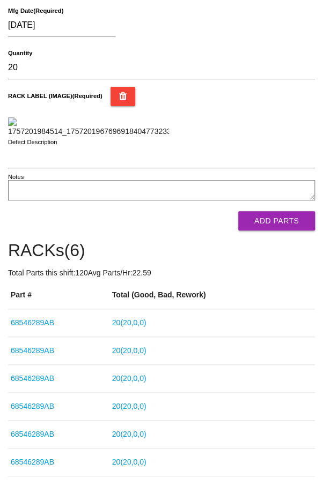
click at [280, 231] on button "Add Parts" at bounding box center [276, 220] width 77 height 19
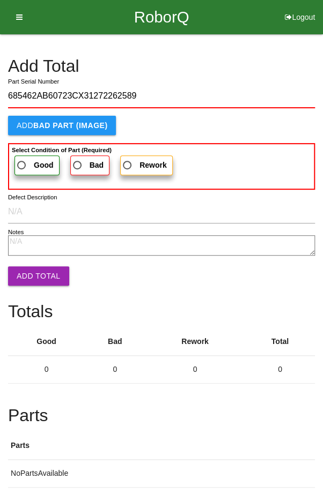
type input "685462AB60723CX31272262589"
click at [28, 161] on span "Good" at bounding box center [34, 165] width 39 height 13
click at [22, 161] on input "Good" at bounding box center [18, 162] width 7 height 7
radio input "true"
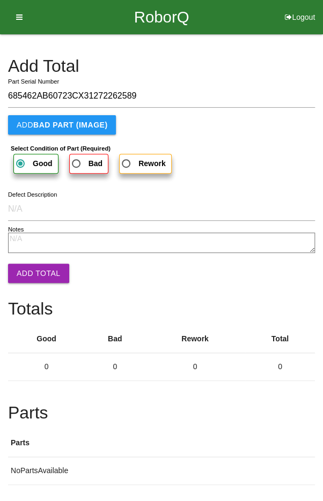
click at [29, 273] on button "Add Total" at bounding box center [38, 273] width 61 height 19
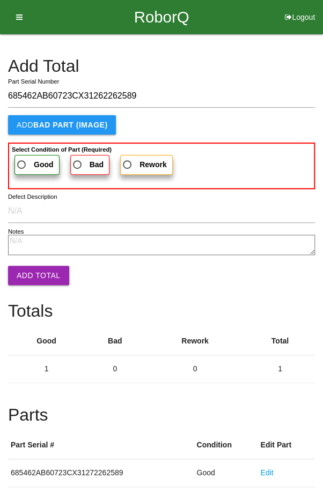
type input "685462AB60723CX31262262589"
click at [22, 165] on span "Good" at bounding box center [34, 164] width 39 height 13
click at [22, 165] on input "Good" at bounding box center [18, 161] width 7 height 7
radio input "true"
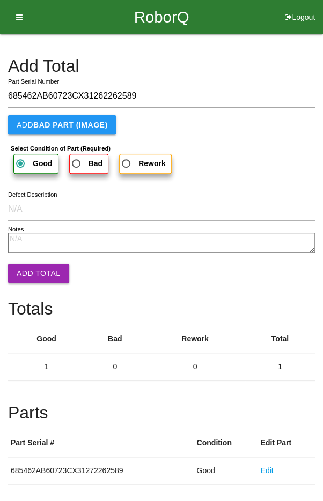
click at [29, 267] on button "Add Total" at bounding box center [38, 273] width 61 height 19
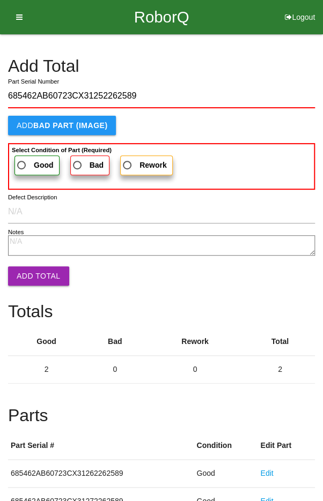
type input "685462AB60723CX31252262589"
click at [27, 159] on span "Good" at bounding box center [34, 165] width 39 height 13
click at [22, 159] on input "Good" at bounding box center [18, 162] width 7 height 7
radio input "true"
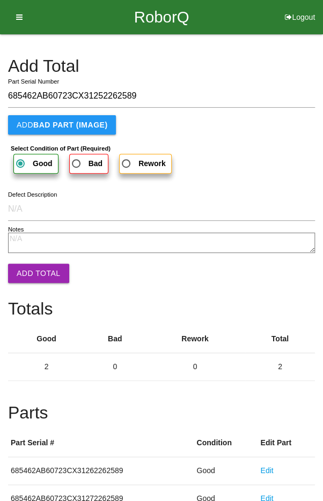
click at [31, 265] on button "Add Total" at bounding box center [38, 273] width 61 height 19
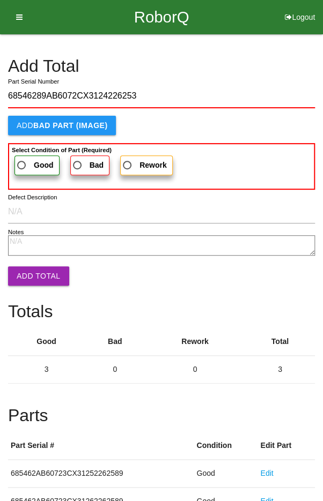
type input "68546289AB6072CX3124226253"
click at [27, 164] on span "Good" at bounding box center [34, 165] width 39 height 13
click at [22, 164] on input "Good" at bounding box center [18, 162] width 7 height 7
radio input "true"
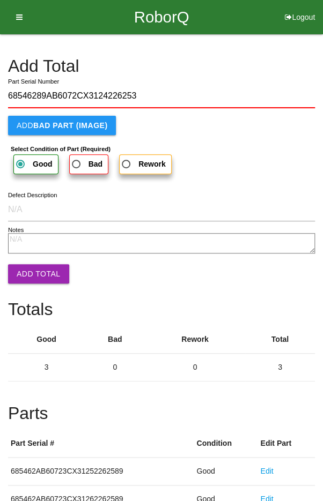
click at [34, 270] on button "Add Total" at bounding box center [38, 273] width 61 height 19
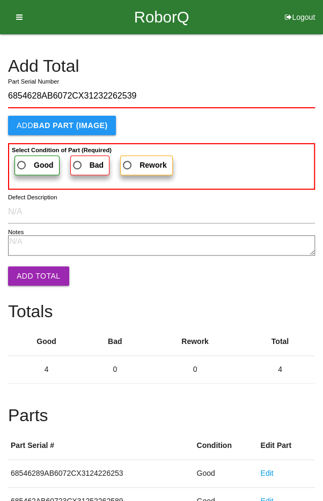
type input "6854628AB6072CX31232262539"
click at [27, 159] on span "Good" at bounding box center [34, 165] width 39 height 13
click at [22, 159] on input "Good" at bounding box center [18, 162] width 7 height 7
radio input "true"
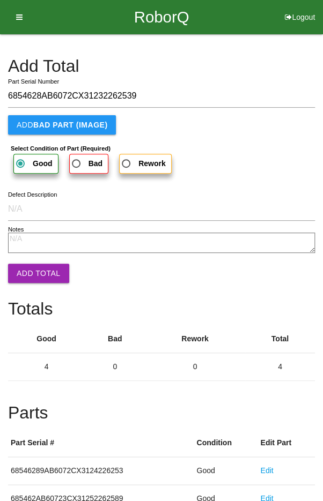
click at [35, 275] on button "Add Total" at bounding box center [38, 273] width 61 height 19
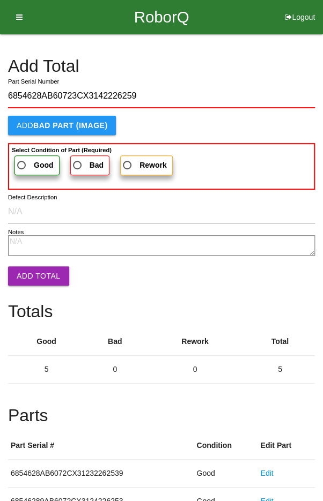
type input "6854628AB60723CX3142226259"
click at [31, 163] on span "Good" at bounding box center [34, 165] width 39 height 13
click at [22, 163] on input "Good" at bounding box center [18, 162] width 7 height 7
radio input "true"
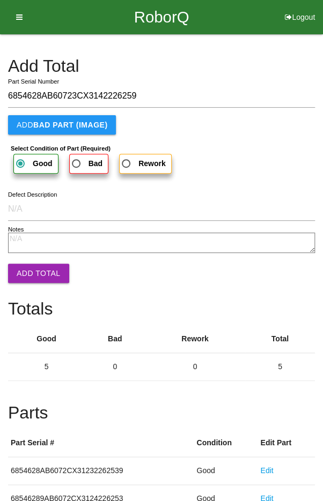
click at [34, 264] on button "Add Total" at bounding box center [38, 273] width 61 height 19
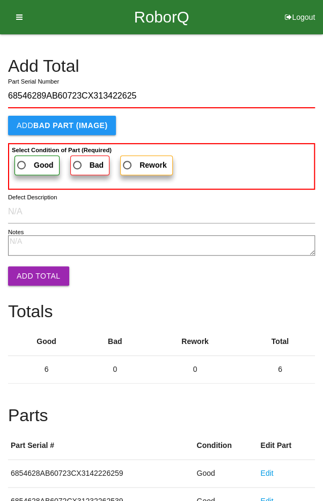
type input "68546289AB60723CX313422625"
click at [28, 162] on span "Good" at bounding box center [34, 165] width 39 height 13
click at [22, 162] on input "Good" at bounding box center [18, 162] width 7 height 7
radio input "true"
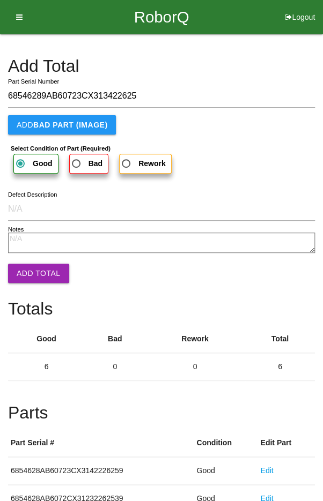
click at [31, 271] on button "Add Total" at bounding box center [38, 273] width 61 height 19
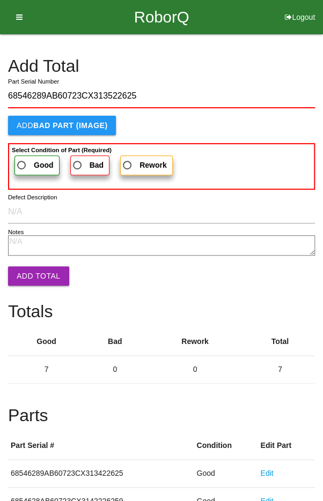
type input "68546289AB60723CX313522625"
click at [27, 162] on span "Good" at bounding box center [34, 165] width 39 height 13
click at [22, 162] on input "Good" at bounding box center [18, 162] width 7 height 7
radio input "true"
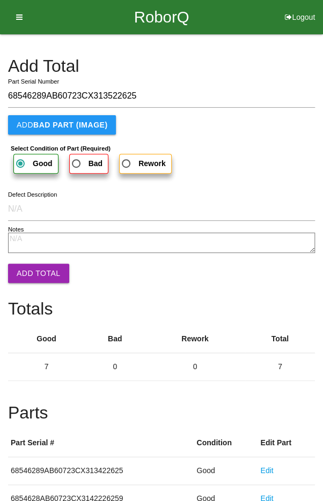
click at [31, 267] on button "Add Total" at bounding box center [38, 273] width 61 height 19
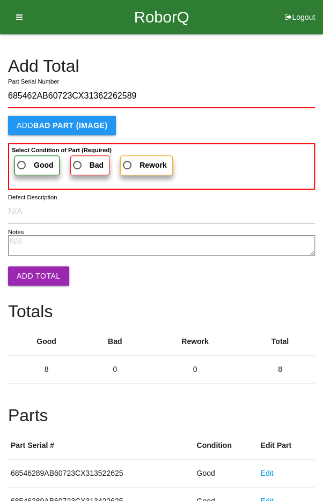
type input "685462AB60723CX31362262589"
click at [23, 161] on span "Good" at bounding box center [34, 165] width 39 height 13
click at [22, 161] on input "Good" at bounding box center [18, 162] width 7 height 7
radio input "true"
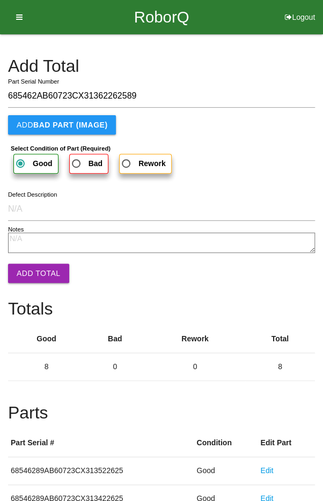
click at [32, 275] on button "Add Total" at bounding box center [38, 273] width 61 height 19
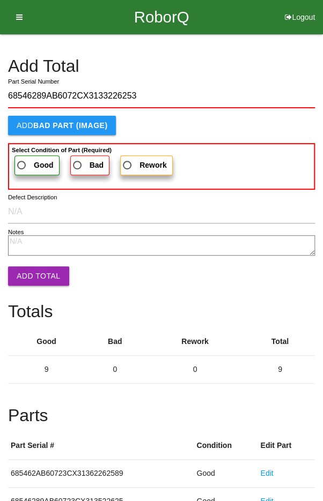
type input "68546289AB6072CX3133226253"
click at [24, 163] on span "Good" at bounding box center [34, 165] width 39 height 13
click at [22, 163] on input "Good" at bounding box center [18, 162] width 7 height 7
radio input "true"
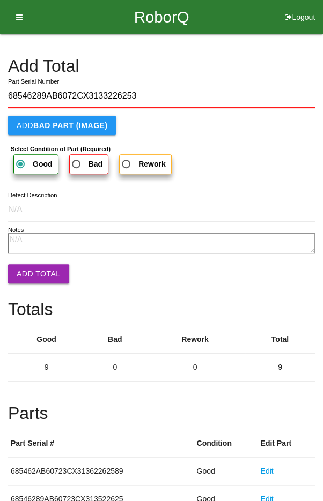
click at [35, 271] on button "Add Total" at bounding box center [38, 273] width 61 height 19
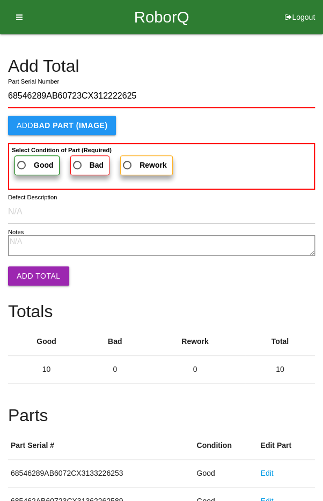
type input "68546289AB60723CX312222625"
click at [25, 159] on span "Good" at bounding box center [34, 165] width 39 height 13
click at [22, 159] on input "Good" at bounding box center [18, 162] width 7 height 7
radio input "true"
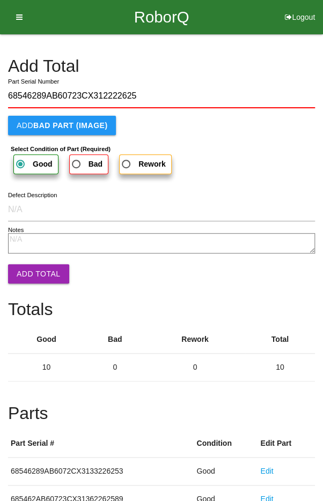
click at [36, 270] on button "Add Total" at bounding box center [38, 273] width 61 height 19
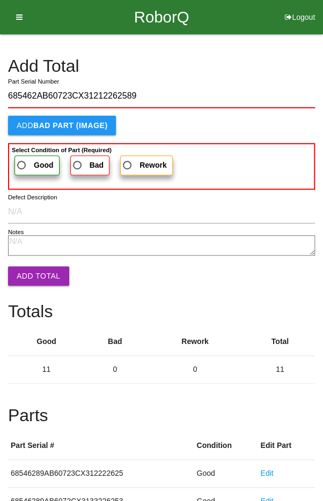
type input "685462AB60723CX31212262589"
click at [27, 161] on span "Good" at bounding box center [34, 165] width 39 height 13
click at [22, 161] on input "Good" at bounding box center [18, 162] width 7 height 7
radio input "true"
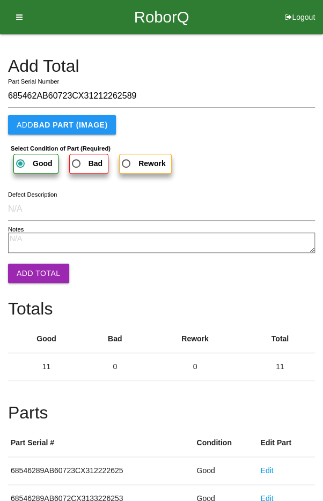
click at [34, 265] on button "Add Total" at bounding box center [38, 273] width 61 height 19
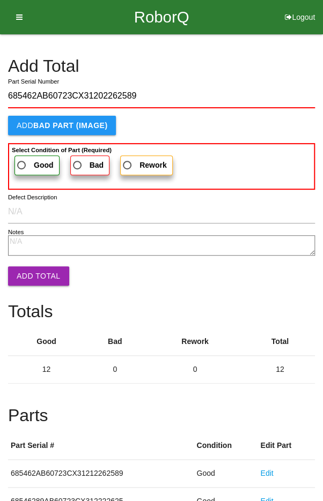
type input "685462AB60723CX31202262589"
click at [28, 159] on span "Good" at bounding box center [34, 165] width 39 height 13
click at [22, 159] on input "Good" at bounding box center [18, 162] width 7 height 7
radio input "true"
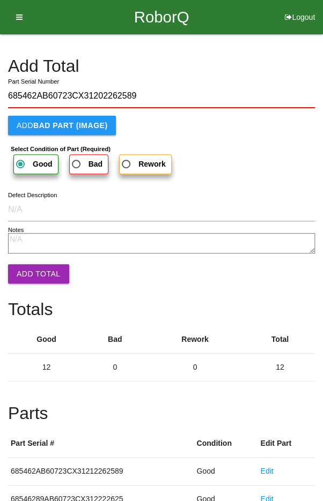
click at [32, 270] on button "Add Total" at bounding box center [38, 273] width 61 height 19
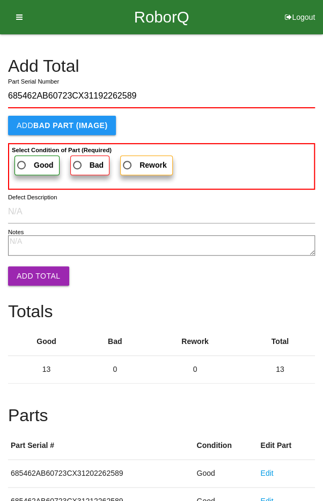
type input "685462AB60723CX31192262589"
click at [27, 162] on span "Good" at bounding box center [34, 165] width 39 height 13
click at [22, 162] on input "Good" at bounding box center [18, 162] width 7 height 7
radio input "true"
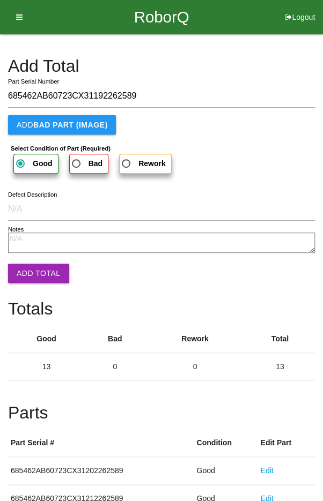
click at [33, 269] on button "Add Total" at bounding box center [38, 273] width 61 height 19
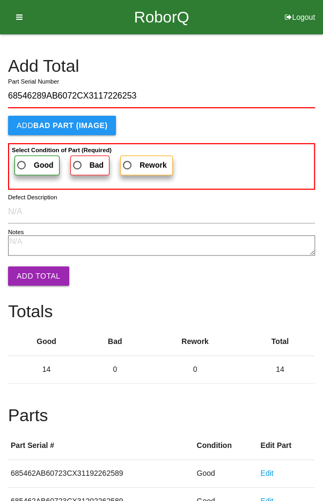
type input "68546289AB6072CX3117226253"
click at [29, 159] on span "Good" at bounding box center [34, 165] width 39 height 13
click at [22, 159] on input "Good" at bounding box center [18, 162] width 7 height 7
radio input "true"
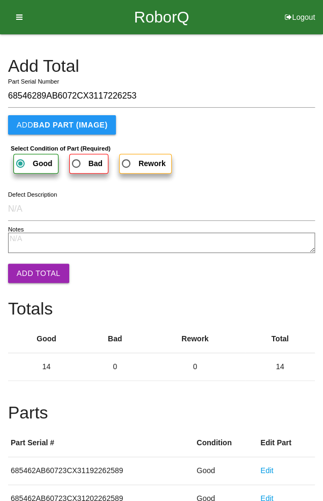
click at [33, 278] on button "Add Total" at bounding box center [38, 273] width 61 height 19
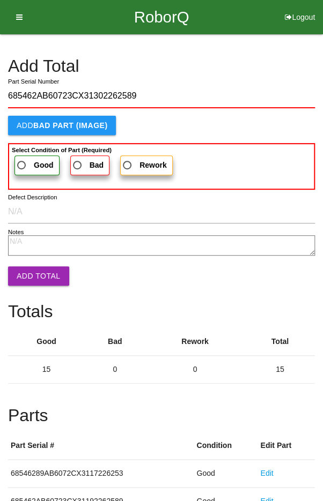
type input "685462AB60723CX31302262589"
click at [29, 159] on span "Good" at bounding box center [34, 165] width 39 height 13
click at [22, 159] on input "Good" at bounding box center [18, 162] width 7 height 7
radio input "true"
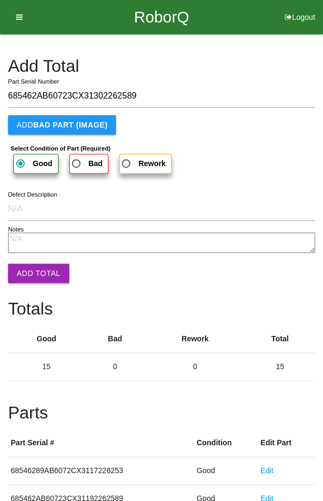
click at [35, 267] on button "Add Total" at bounding box center [38, 273] width 61 height 19
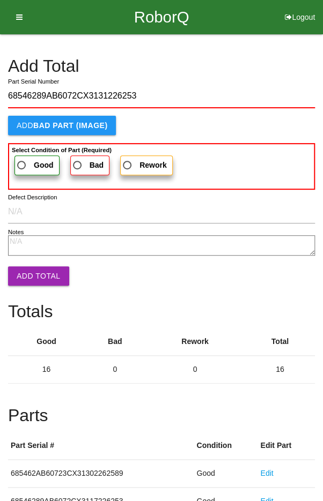
type input "68546289AB6072CX3131226253"
click at [22, 160] on span "Good" at bounding box center [34, 165] width 39 height 13
click at [22, 160] on input "Good" at bounding box center [18, 162] width 7 height 7
radio input "true"
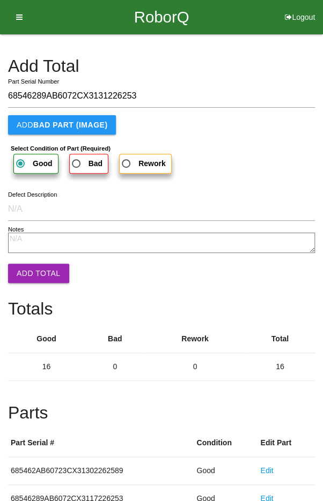
click at [30, 267] on button "Add Total" at bounding box center [38, 273] width 61 height 19
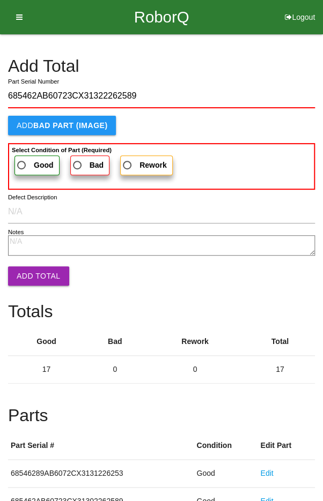
type input "685462AB60723CX31322262589"
click at [31, 160] on span "Good" at bounding box center [34, 165] width 39 height 13
click at [22, 160] on input "Good" at bounding box center [18, 162] width 7 height 7
radio input "true"
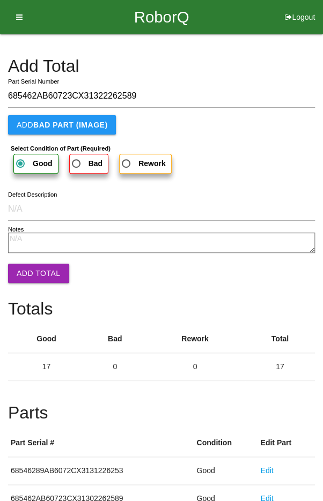
click at [26, 265] on button "Add Total" at bounding box center [38, 273] width 61 height 19
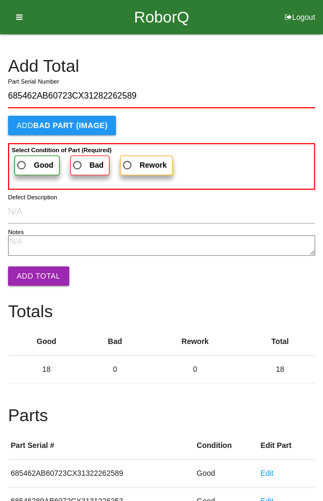
type input "685462AB60723CX31282262589"
click at [26, 163] on span "Good" at bounding box center [34, 165] width 39 height 13
click at [22, 163] on input "Good" at bounding box center [18, 162] width 7 height 7
radio input "true"
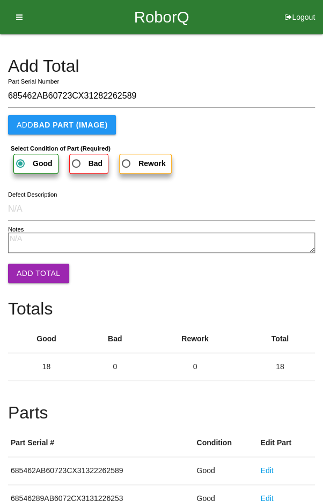
click at [28, 266] on button "Add Total" at bounding box center [38, 273] width 61 height 19
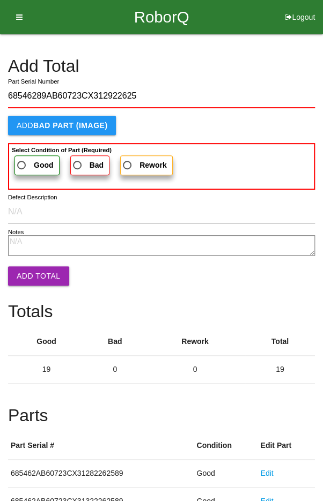
type input "68546289AB60723CX312922625"
click at [21, 161] on span "Good" at bounding box center [34, 165] width 39 height 13
click at [21, 161] on input "Good" at bounding box center [18, 162] width 7 height 7
radio input "true"
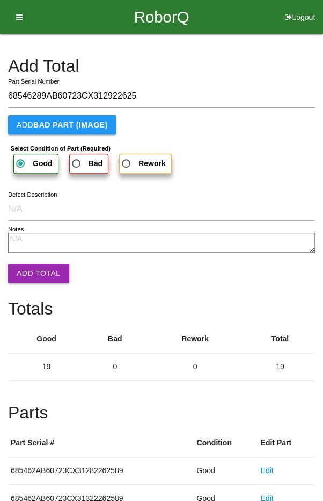
click at [27, 275] on button "Add Total" at bounding box center [38, 273] width 61 height 19
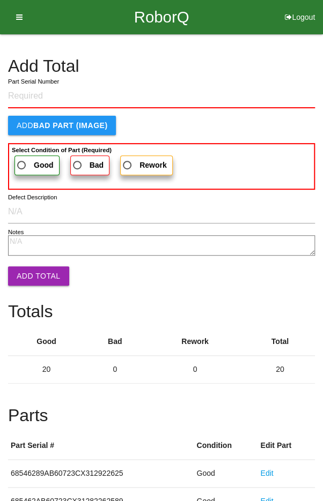
click at [276, 63] on h4 "Add Total" at bounding box center [161, 66] width 307 height 19
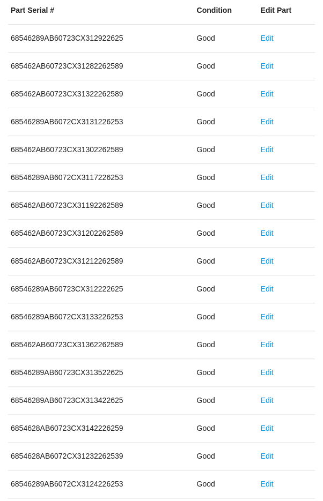
scroll to position [596, 0]
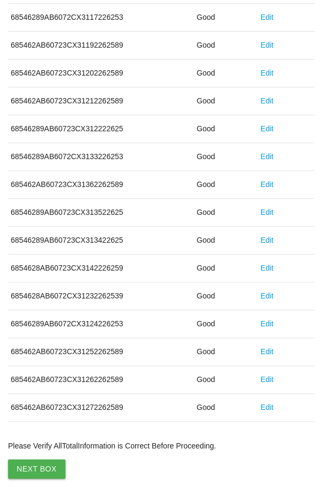
click at [31, 468] on button "Next Box" at bounding box center [36, 469] width 57 height 19
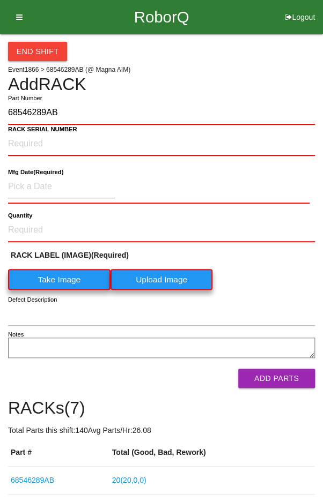
type input "68546289AB"
click at [57, 282] on label "Take Image" at bounding box center [59, 279] width 102 height 21
click at [0, 0] on \(IMAGE\) "Take Image" at bounding box center [0, 0] width 0 height 0
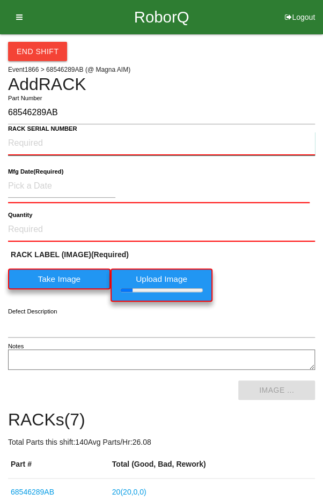
click at [35, 140] on NUMBER "RACK SERIAL NUMBER" at bounding box center [161, 144] width 307 height 24
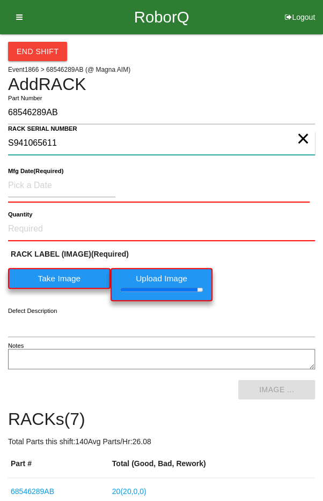
type NUMBER "S941065611"
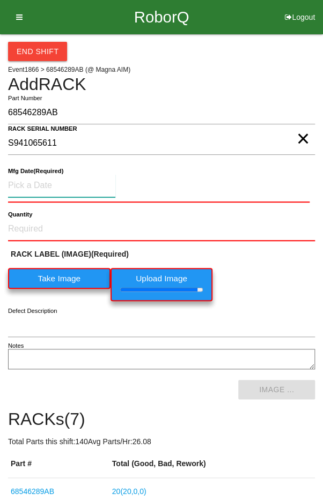
click at [40, 181] on input at bounding box center [61, 185] width 107 height 23
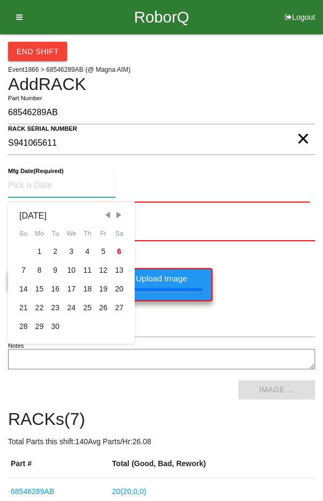
click at [103, 212] on span "Previous Month" at bounding box center [107, 215] width 10 height 10
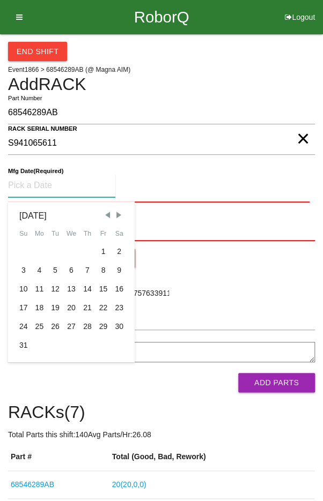
click at [86, 287] on div "14" at bounding box center [87, 289] width 16 height 19
type input "08/14/2025"
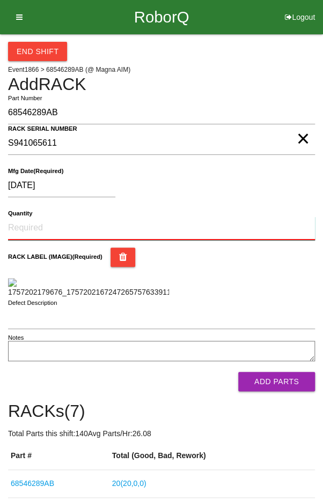
click at [42, 223] on input "Quantity" at bounding box center [161, 229] width 307 height 24
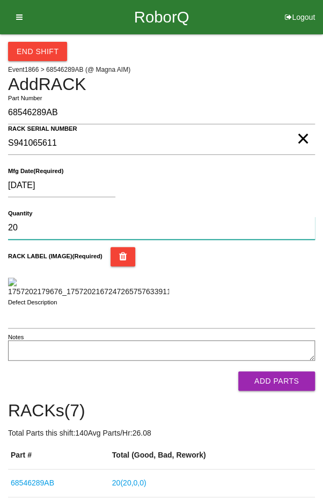
type input "20"
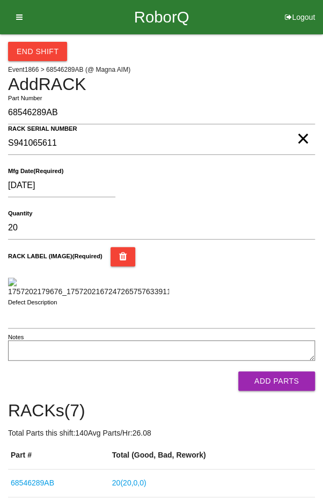
click at [276, 283] on div "RACK LABEL (IMAGE) (Required)" at bounding box center [161, 272] width 307 height 50
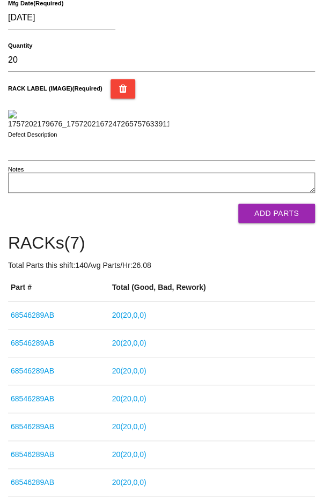
scroll to position [169, 0]
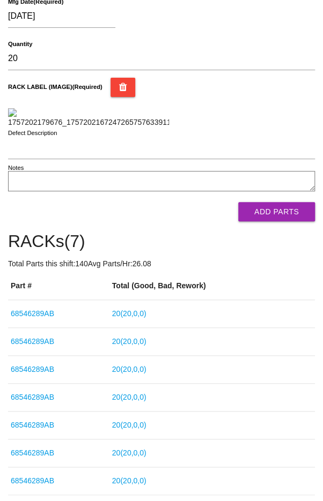
click at [280, 221] on button "Add Parts" at bounding box center [276, 211] width 77 height 19
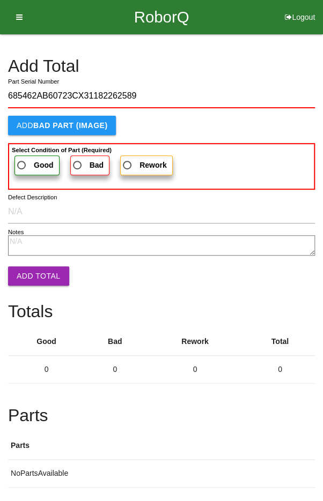
type input "685462AB60723CX31182262589"
click at [32, 161] on span "Good" at bounding box center [34, 165] width 39 height 13
click at [22, 161] on input "Good" at bounding box center [18, 162] width 7 height 7
radio input "true"
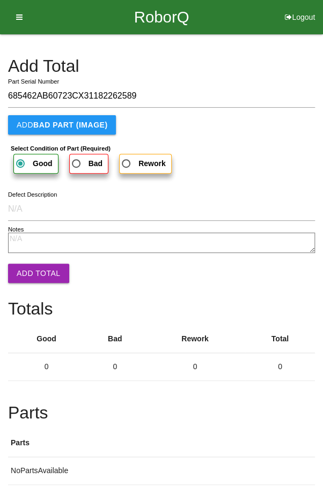
click at [33, 267] on button "Add Total" at bounding box center [38, 273] width 61 height 19
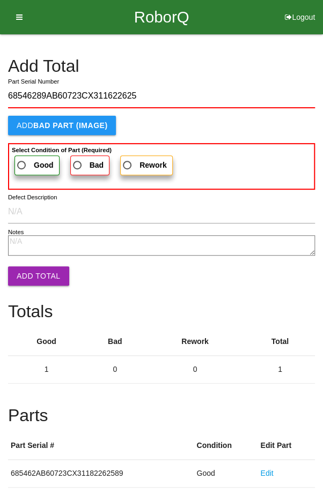
type input "68546289AB60723CX311622625"
click at [27, 162] on span "Good" at bounding box center [34, 165] width 39 height 13
click at [22, 162] on input "Good" at bounding box center [18, 162] width 7 height 7
radio input "true"
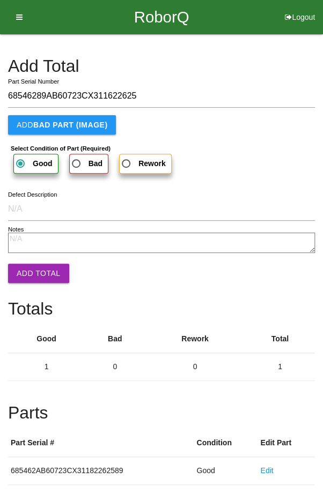
click at [34, 265] on button "Add Total" at bounding box center [38, 273] width 61 height 19
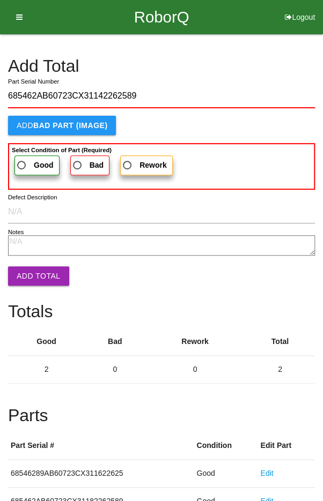
type input "685462AB60723CX31142262589"
click at [27, 159] on span "Good" at bounding box center [34, 165] width 39 height 13
click at [22, 159] on input "Good" at bounding box center [18, 162] width 7 height 7
radio input "true"
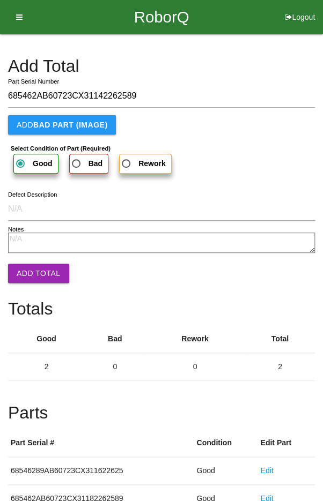
click at [35, 267] on button "Add Total" at bounding box center [38, 273] width 61 height 19
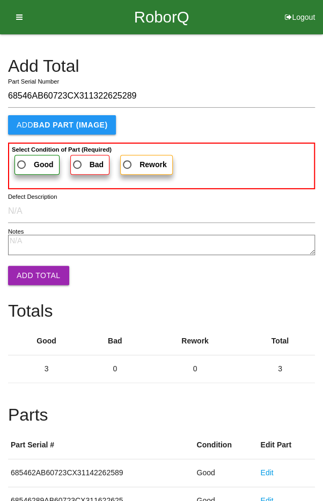
type input "68546AB60723CX311322625289"
click at [27, 174] on label "Good" at bounding box center [36, 165] width 45 height 20
click at [22, 165] on input "Good" at bounding box center [18, 161] width 7 height 7
radio input "true"
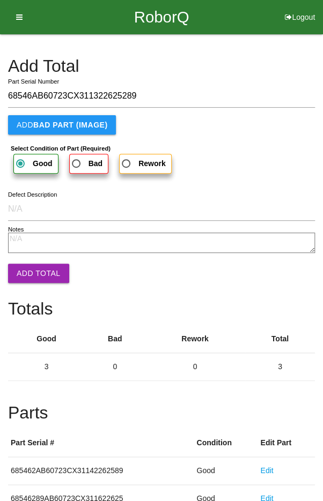
click at [32, 267] on button "Add Total" at bounding box center [38, 273] width 61 height 19
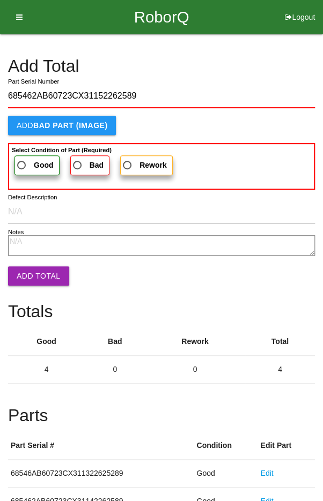
type input "685462AB60723CX31152262589"
click at [25, 160] on span "Good" at bounding box center [34, 165] width 39 height 13
click at [22, 160] on input "Good" at bounding box center [18, 162] width 7 height 7
radio input "true"
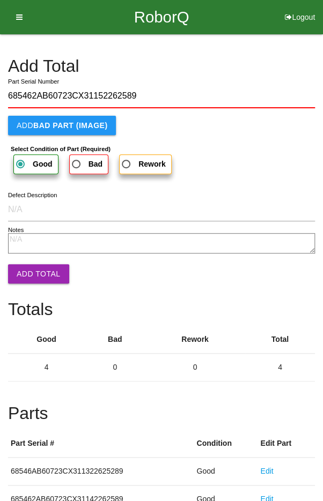
click at [30, 269] on button "Add Total" at bounding box center [38, 273] width 61 height 19
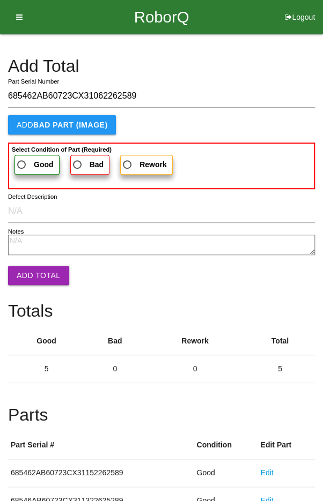
type input "685462AB60723CX31062262589"
click at [30, 156] on label "Good" at bounding box center [36, 165] width 45 height 20
click at [22, 158] on input "Good" at bounding box center [18, 161] width 7 height 7
radio input "true"
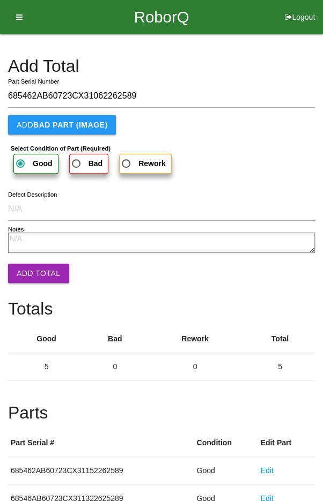
click at [29, 268] on button "Add Total" at bounding box center [38, 273] width 61 height 19
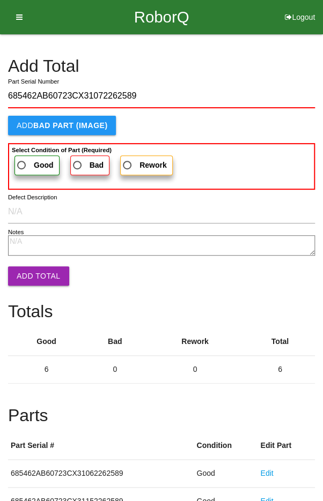
type input "685462AB60723CX31072262589"
click at [29, 157] on label "Good" at bounding box center [36, 166] width 45 height 20
click at [22, 159] on input "Good" at bounding box center [18, 162] width 7 height 7
radio input "true"
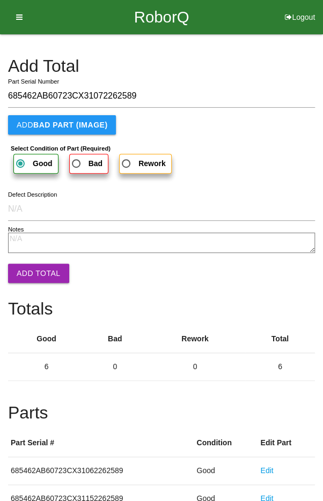
click at [28, 268] on button "Add Total" at bounding box center [38, 273] width 61 height 19
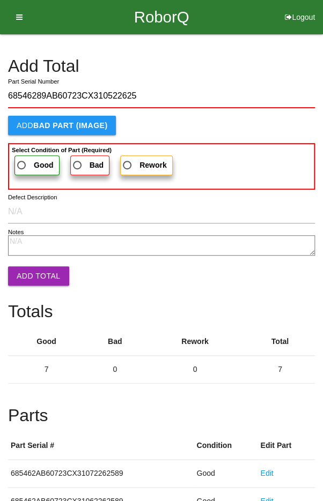
type input "68546289AB60723CX310522625"
click at [34, 161] on b "Good" at bounding box center [44, 165] width 20 height 9
click at [22, 161] on input "Good" at bounding box center [18, 162] width 7 height 7
radio input "true"
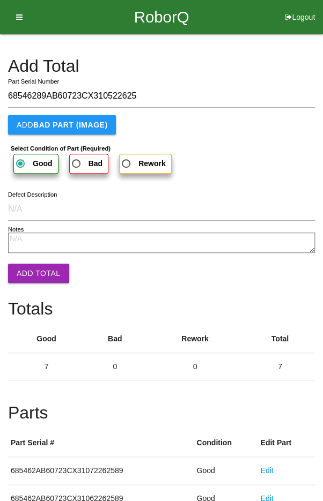
click at [35, 272] on button "Add Total" at bounding box center [38, 273] width 61 height 19
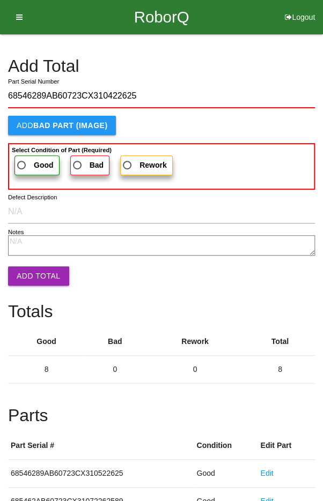
type input "68546289AB60723CX310422625"
click at [27, 157] on label "Good" at bounding box center [36, 166] width 45 height 20
click at [22, 159] on input "Good" at bounding box center [18, 162] width 7 height 7
radio input "true"
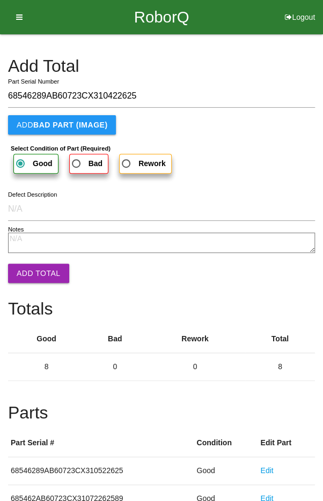
click at [32, 271] on button "Add Total" at bounding box center [38, 273] width 61 height 19
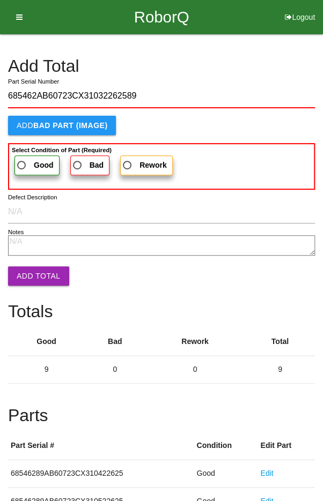
type input "685462AB60723CX31032262589"
click at [33, 159] on span "Good" at bounding box center [34, 165] width 39 height 13
click at [22, 159] on input "Good" at bounding box center [18, 162] width 7 height 7
radio input "true"
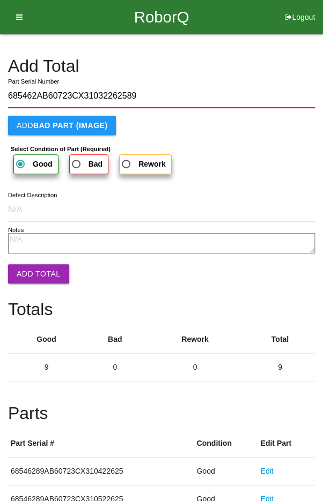
click at [35, 270] on button "Add Total" at bounding box center [38, 273] width 61 height 19
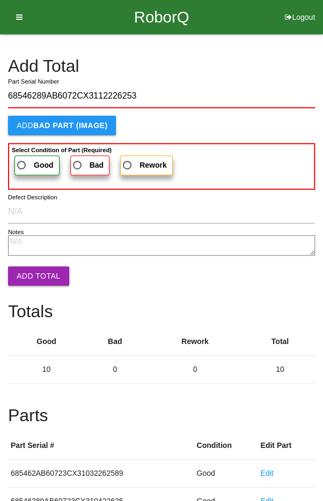
type input "68546289AB6072CX3112226253"
click at [31, 161] on span "Good" at bounding box center [34, 165] width 39 height 13
click at [22, 161] on input "Good" at bounding box center [18, 162] width 7 height 7
radio input "true"
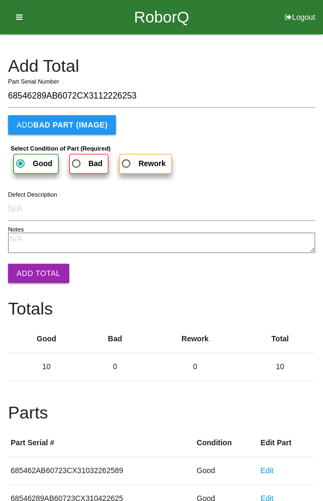
click at [35, 275] on button "Add Total" at bounding box center [38, 273] width 61 height 19
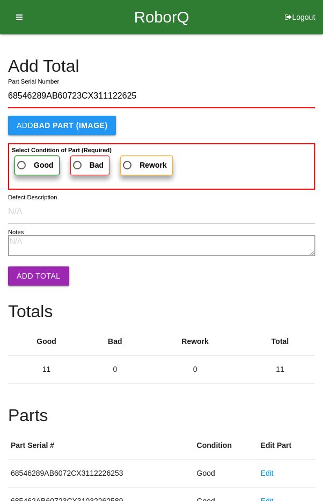
type input "68546289AB60723CX311122625"
click at [32, 160] on span "Good" at bounding box center [34, 165] width 39 height 13
click at [22, 160] on input "Good" at bounding box center [18, 162] width 7 height 7
radio input "true"
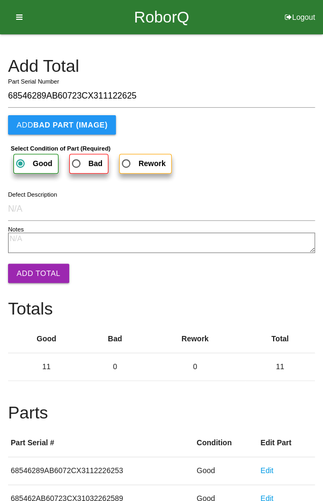
click at [31, 275] on button "Add Total" at bounding box center [38, 273] width 61 height 19
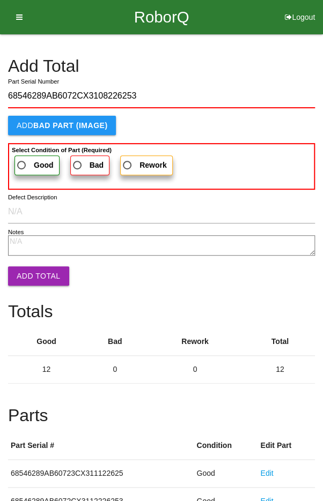
type input "68546289AB6072CX3108226253"
click at [26, 156] on label "Good" at bounding box center [36, 166] width 45 height 20
click at [22, 159] on input "Good" at bounding box center [18, 162] width 7 height 7
radio input "true"
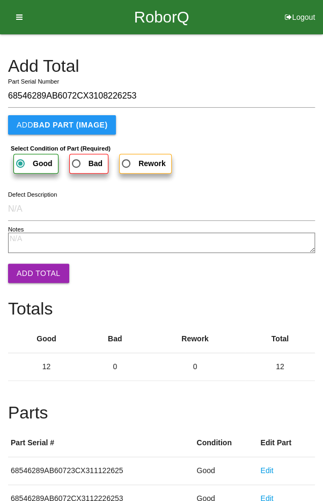
click at [34, 271] on button "Add Total" at bounding box center [38, 273] width 61 height 19
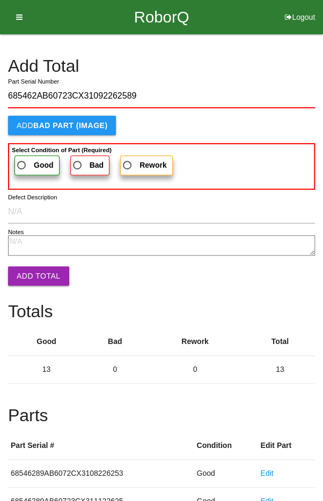
type input "685462AB60723CX31092262589"
click at [26, 159] on span "Good" at bounding box center [34, 165] width 39 height 13
click at [22, 159] on input "Good" at bounding box center [18, 162] width 7 height 7
radio input "true"
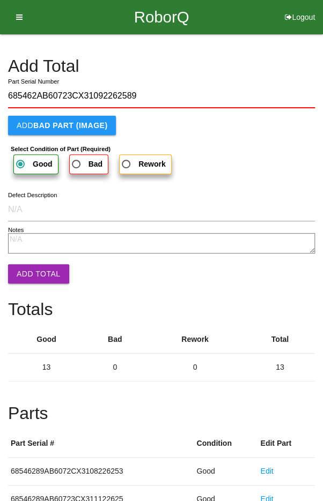
click at [36, 272] on button "Add Total" at bounding box center [38, 273] width 61 height 19
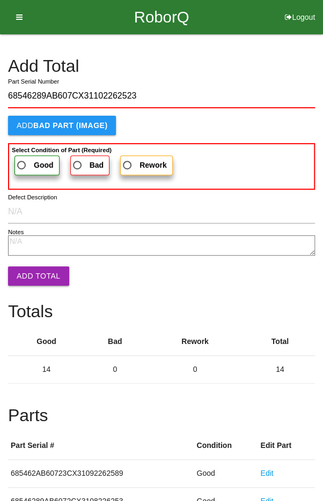
type input "68546289AB607CX31102262523"
click at [26, 159] on span "Good" at bounding box center [34, 165] width 39 height 13
click at [22, 159] on input "Good" at bounding box center [18, 162] width 7 height 7
radio input "true"
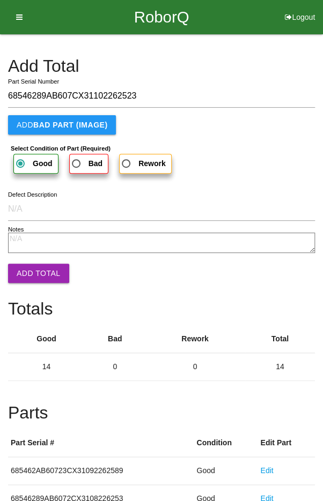
click at [34, 267] on button "Add Total" at bounding box center [38, 273] width 61 height 19
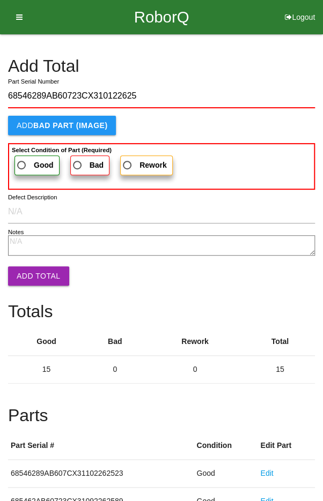
type input "68546289AB60723CX310122625"
click at [25, 161] on span "Good" at bounding box center [34, 165] width 39 height 13
click at [22, 161] on input "Good" at bounding box center [18, 162] width 7 height 7
radio input "true"
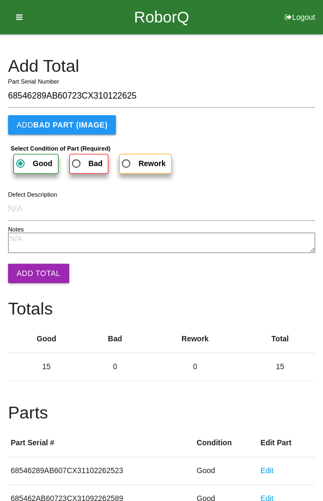
click at [34, 268] on button "Add Total" at bounding box center [38, 273] width 61 height 19
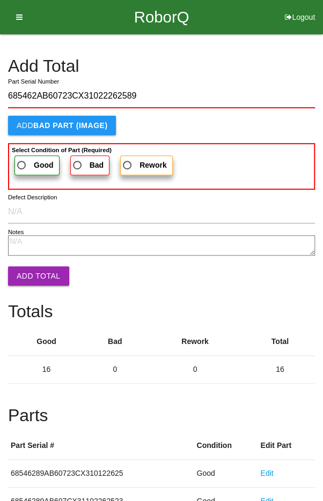
type input "685462AB60723CX31022262589"
click at [27, 160] on span "Good" at bounding box center [34, 165] width 39 height 13
click at [22, 160] on input "Good" at bounding box center [18, 162] width 7 height 7
radio input "true"
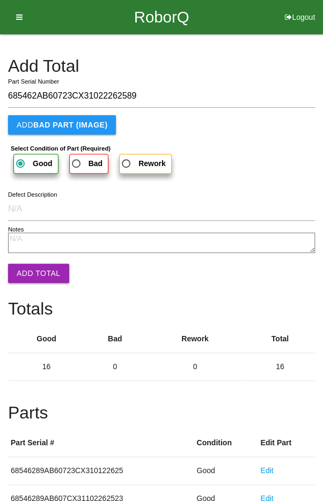
click at [35, 267] on button "Add Total" at bounding box center [38, 273] width 61 height 19
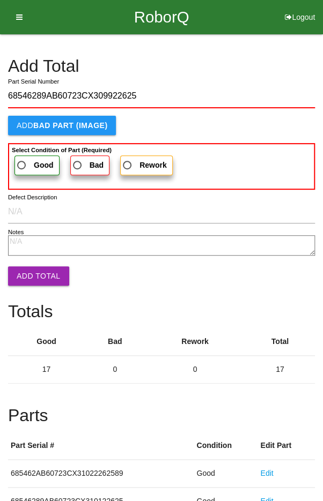
type input "68546289AB60723CX309922625"
click at [29, 161] on span "Good" at bounding box center [34, 165] width 39 height 13
click at [22, 161] on input "Good" at bounding box center [18, 162] width 7 height 7
radio input "true"
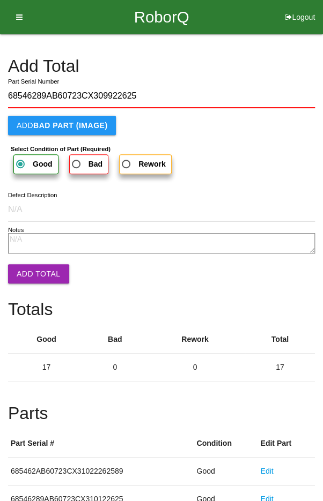
click at [34, 264] on button "Add Total" at bounding box center [38, 273] width 61 height 19
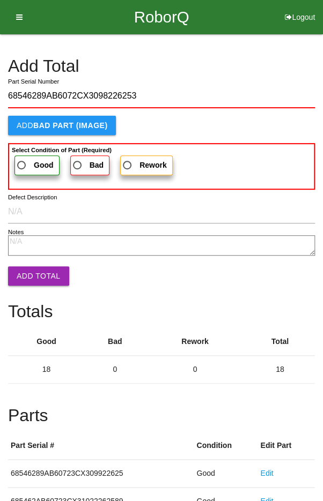
type input "68546289AB6072CX3098226253"
click at [27, 164] on span "Good" at bounding box center [34, 165] width 39 height 13
click at [22, 164] on input "Good" at bounding box center [18, 162] width 7 height 7
radio input "true"
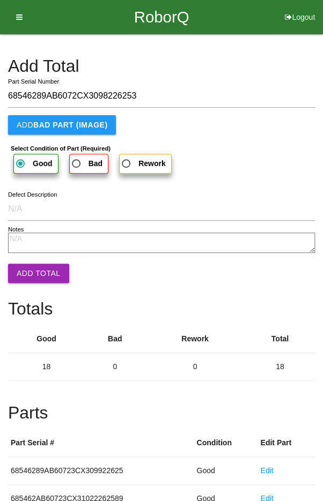
click at [42, 265] on button "Add Total" at bounding box center [38, 273] width 61 height 19
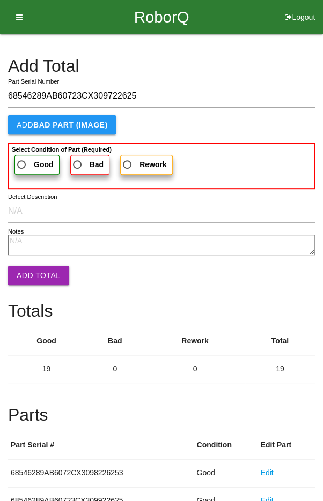
type input "68546289AB60723CX309722625"
click at [21, 164] on span "Good" at bounding box center [34, 164] width 39 height 13
click at [21, 164] on input "Good" at bounding box center [18, 161] width 7 height 7
radio input "true"
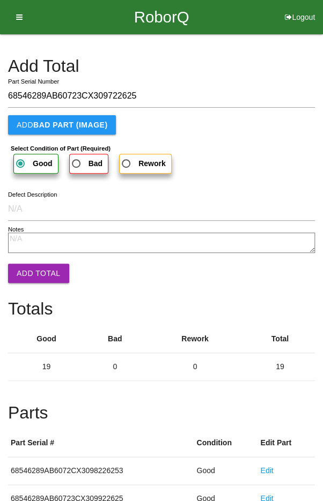
click at [39, 269] on button "Add Total" at bounding box center [38, 273] width 61 height 19
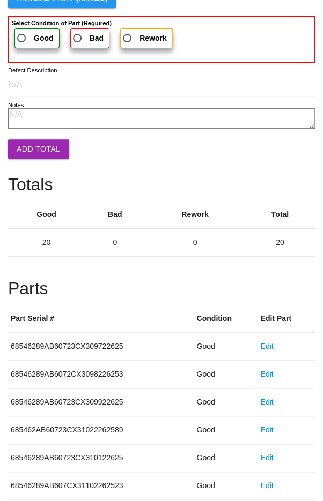
scroll to position [596, 0]
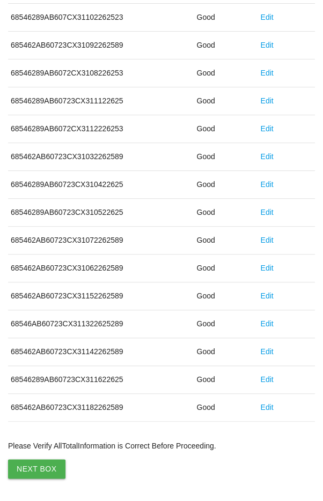
click at [37, 461] on button "Next Box" at bounding box center [36, 469] width 57 height 19
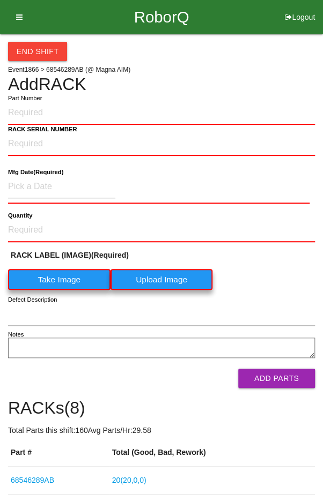
click at [146, 80] on h4 "Add RACK" at bounding box center [161, 84] width 307 height 19
